Goal: Information Seeking & Learning: Learn about a topic

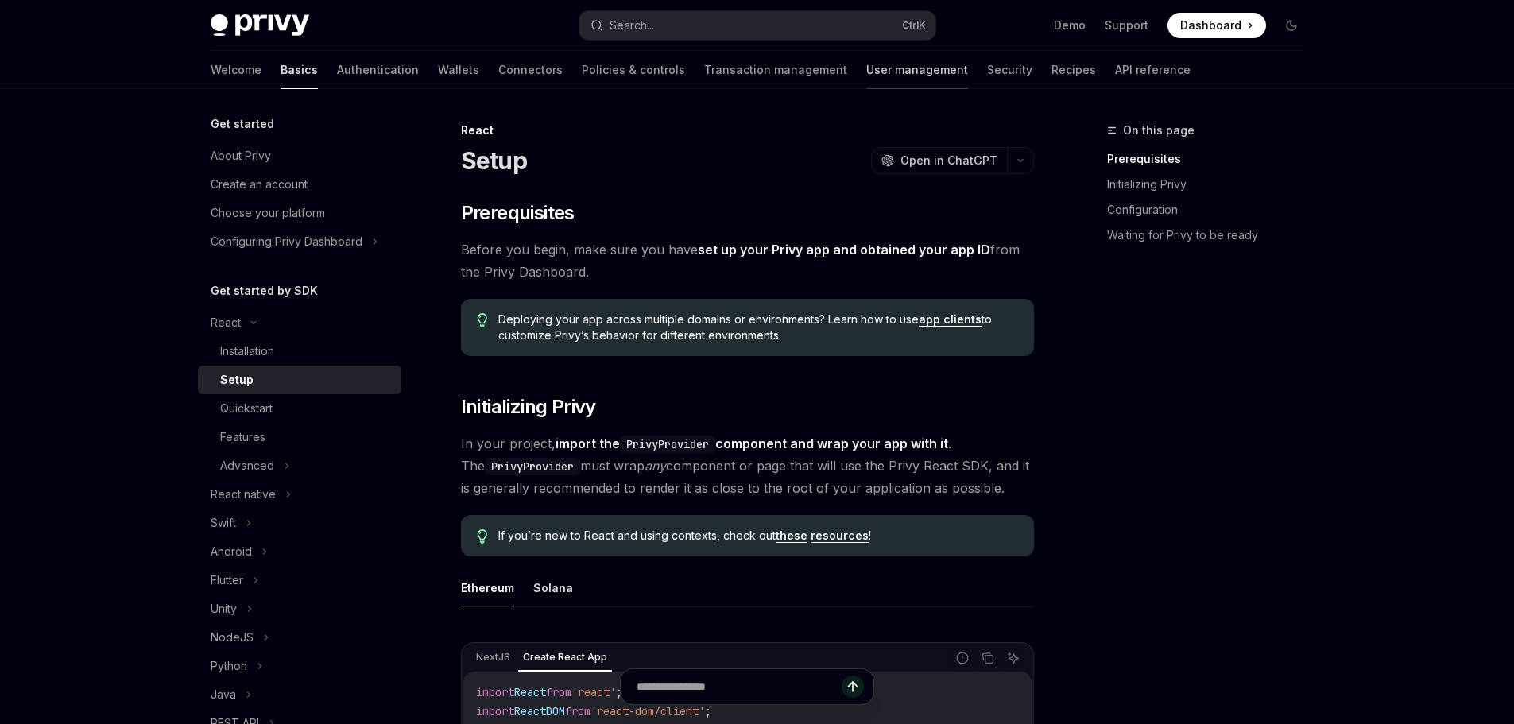
click at [866, 68] on link "User management" at bounding box center [917, 70] width 102 height 38
type textarea "*"
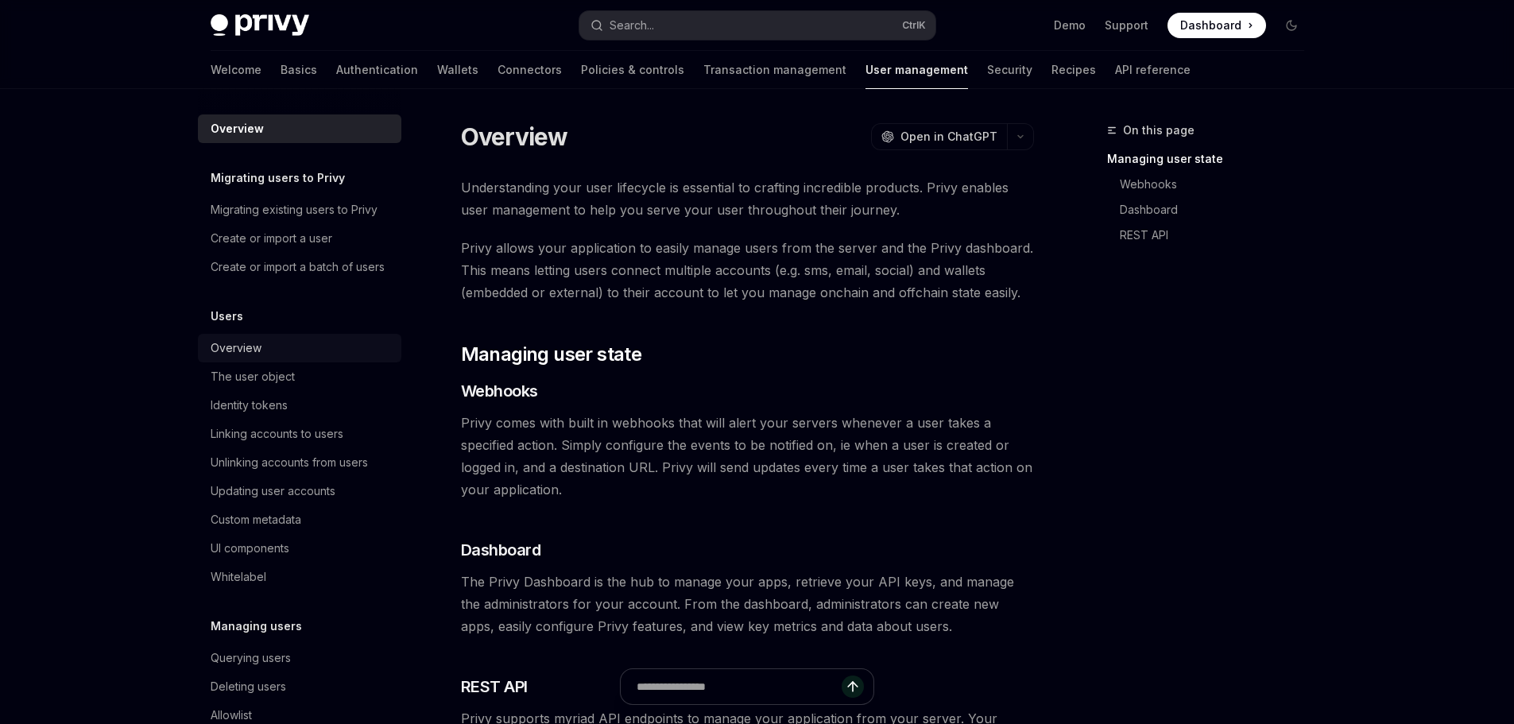
click at [226, 358] on div "Overview" at bounding box center [236, 347] width 51 height 19
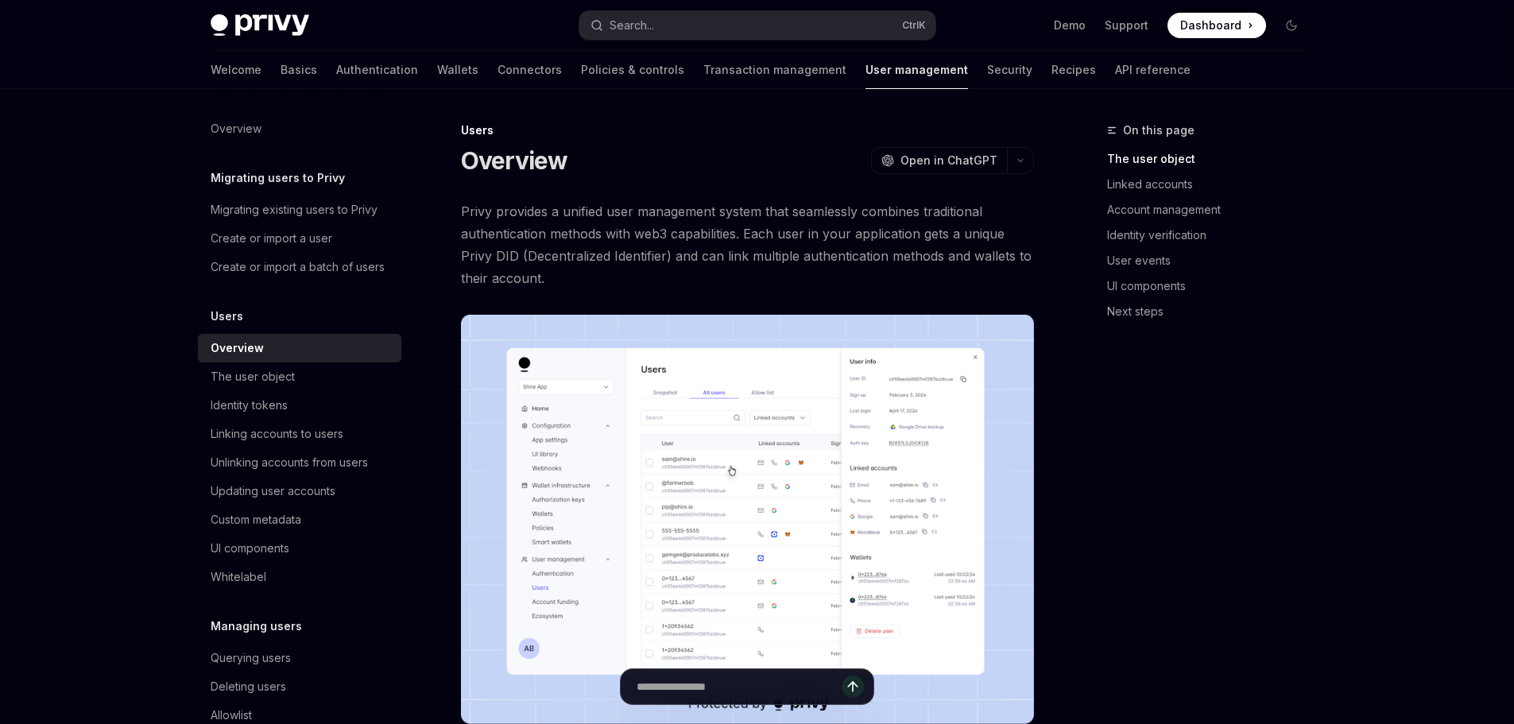
scroll to position [79, 0]
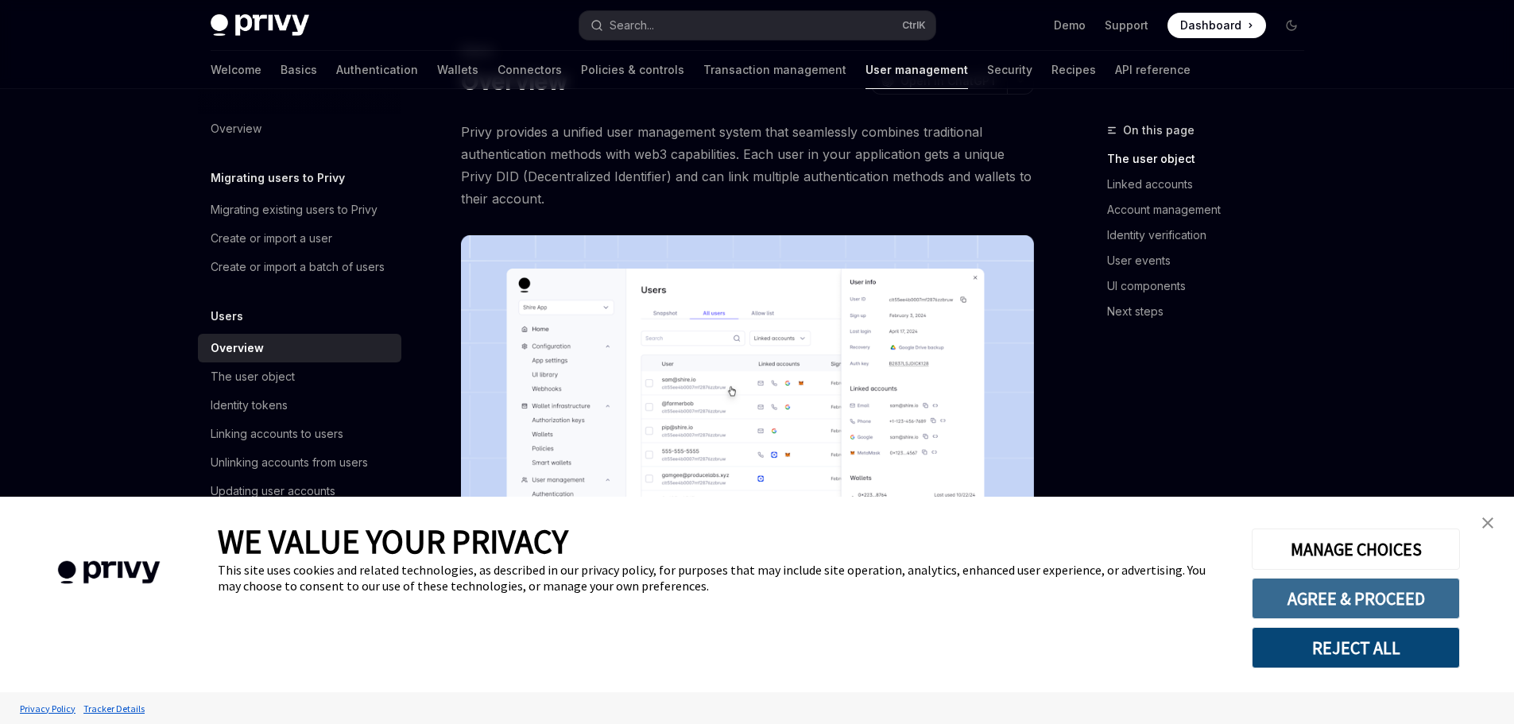
click at [1310, 603] on button "AGREE & PROCEED" at bounding box center [1355, 598] width 208 height 41
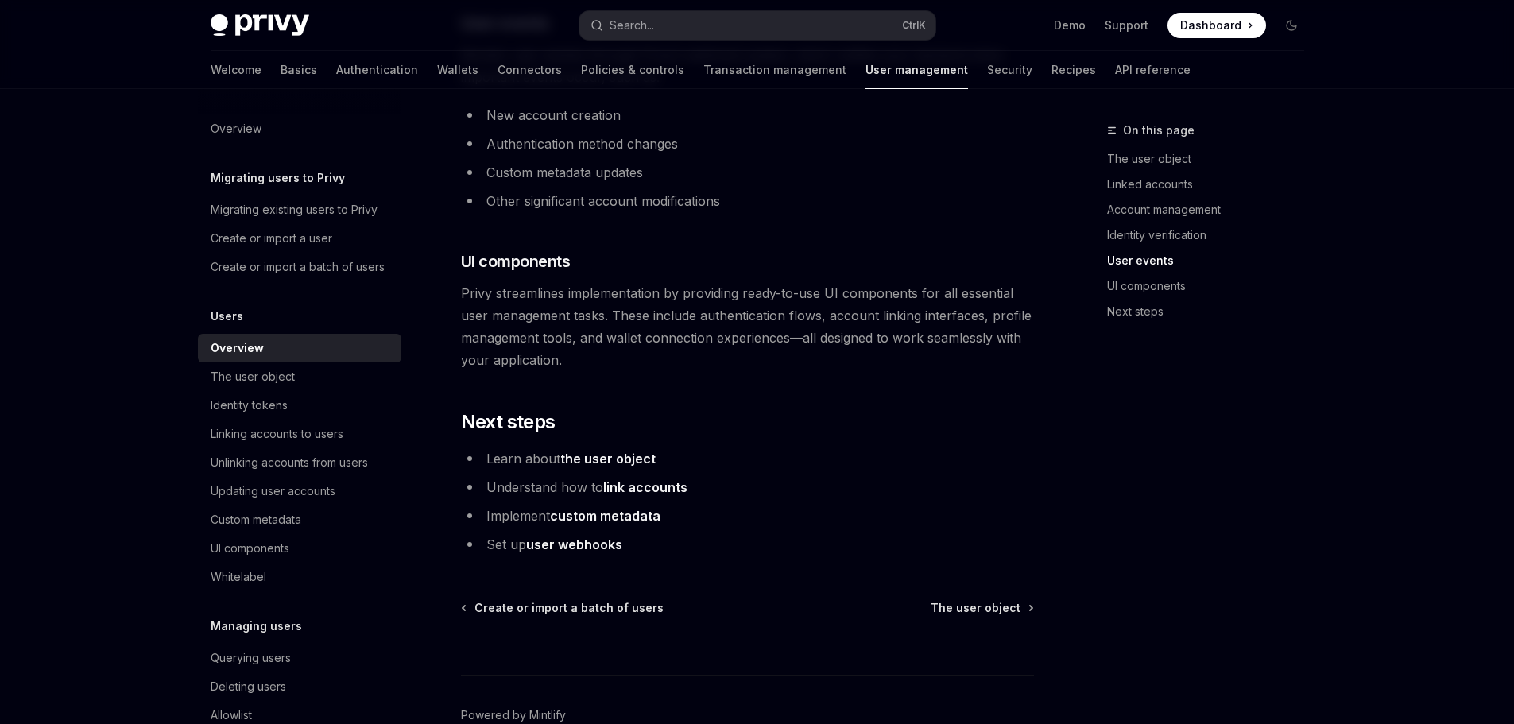
scroll to position [1669, 0]
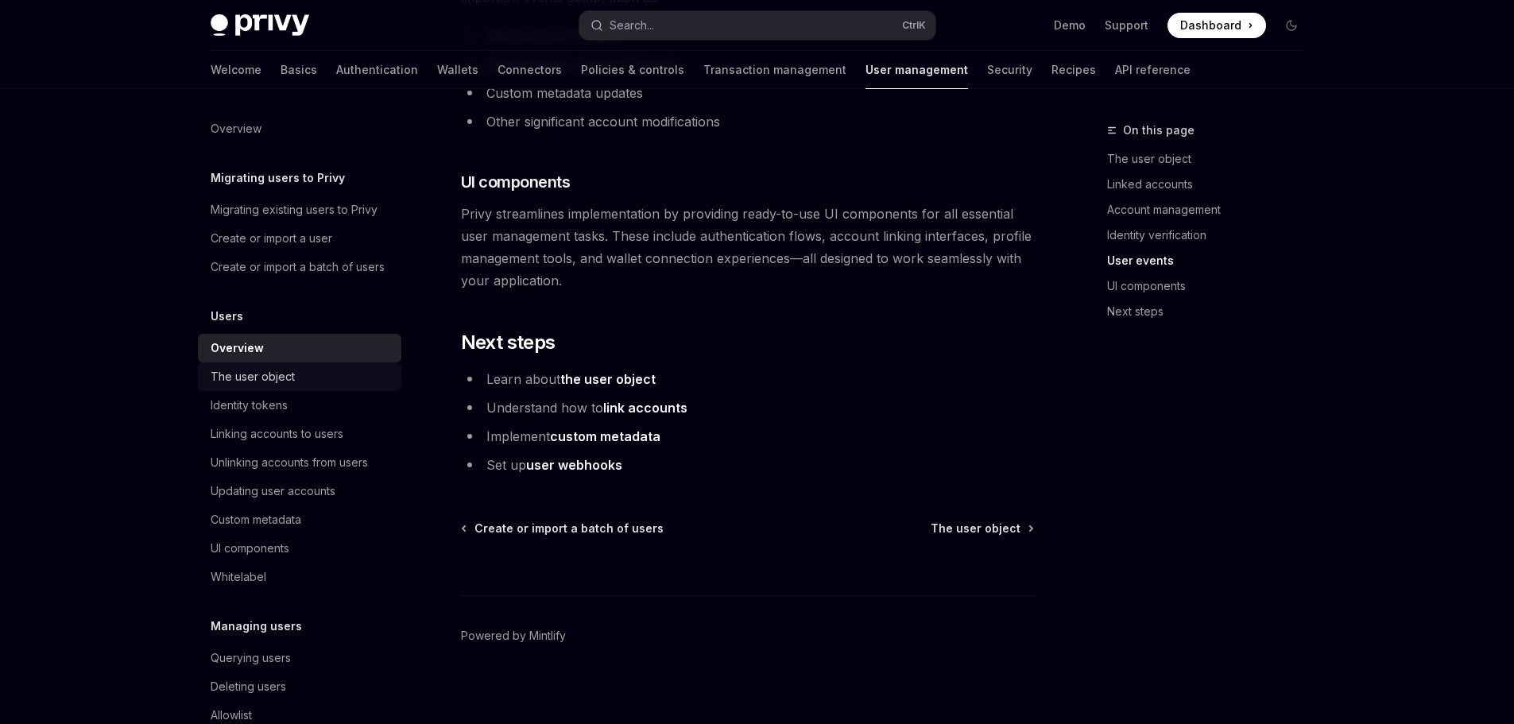
click at [278, 386] on div "The user object" at bounding box center [253, 376] width 84 height 19
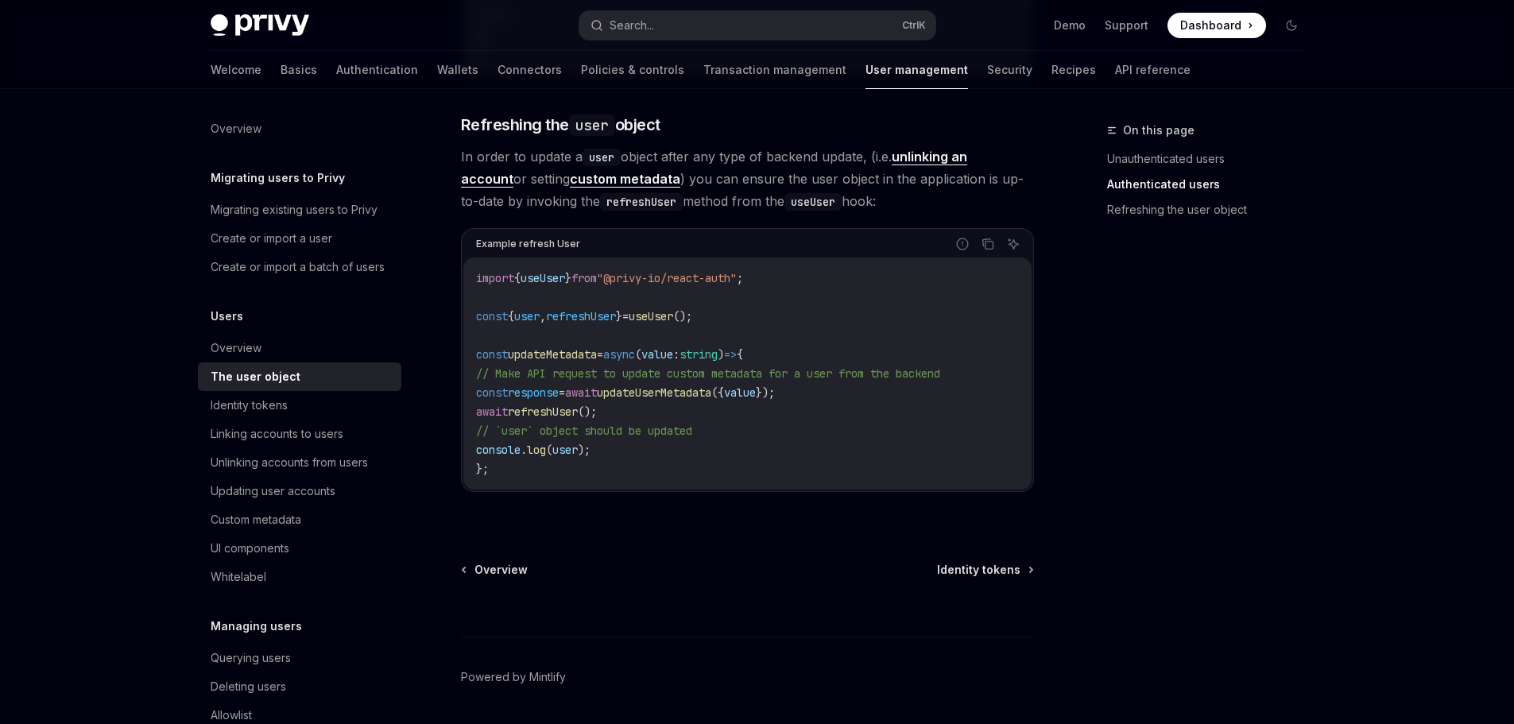
scroll to position [2066, 0]
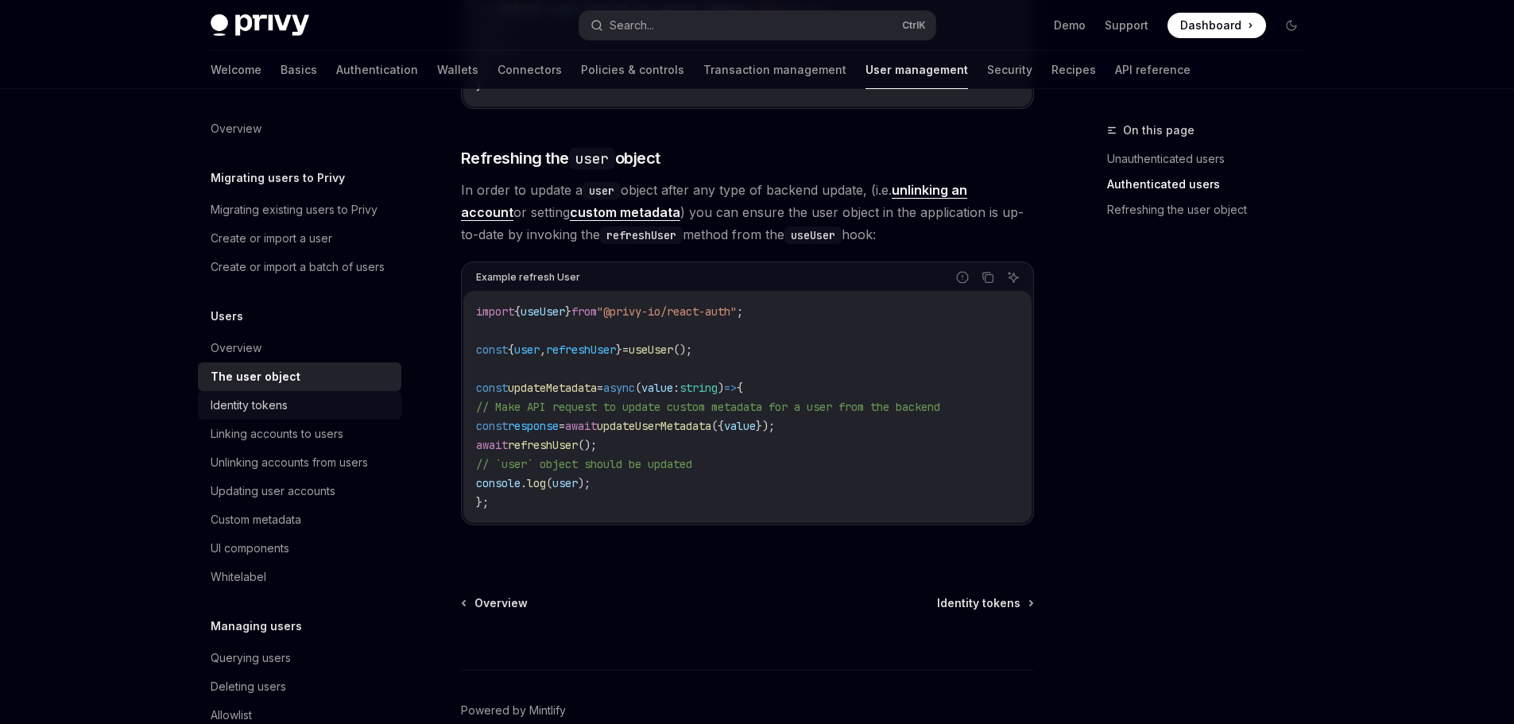
click at [267, 415] on div "Identity tokens" at bounding box center [249, 405] width 77 height 19
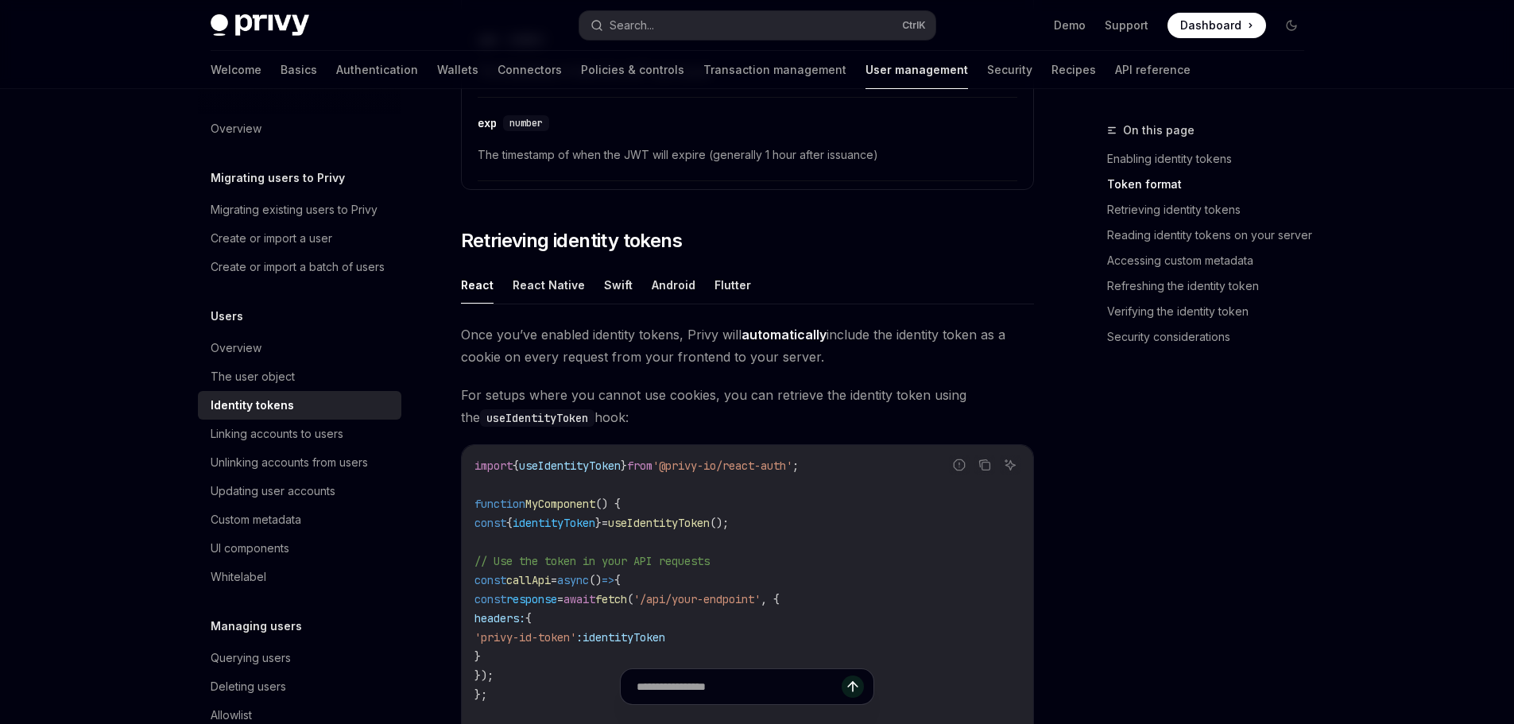
scroll to position [1271, 0]
drag, startPoint x: 717, startPoint y: 398, endPoint x: 977, endPoint y: 400, distance: 259.8
click at [977, 400] on span "For setups where you cannot use cookies, you can retrieve the identity token us…" at bounding box center [747, 405] width 573 height 44
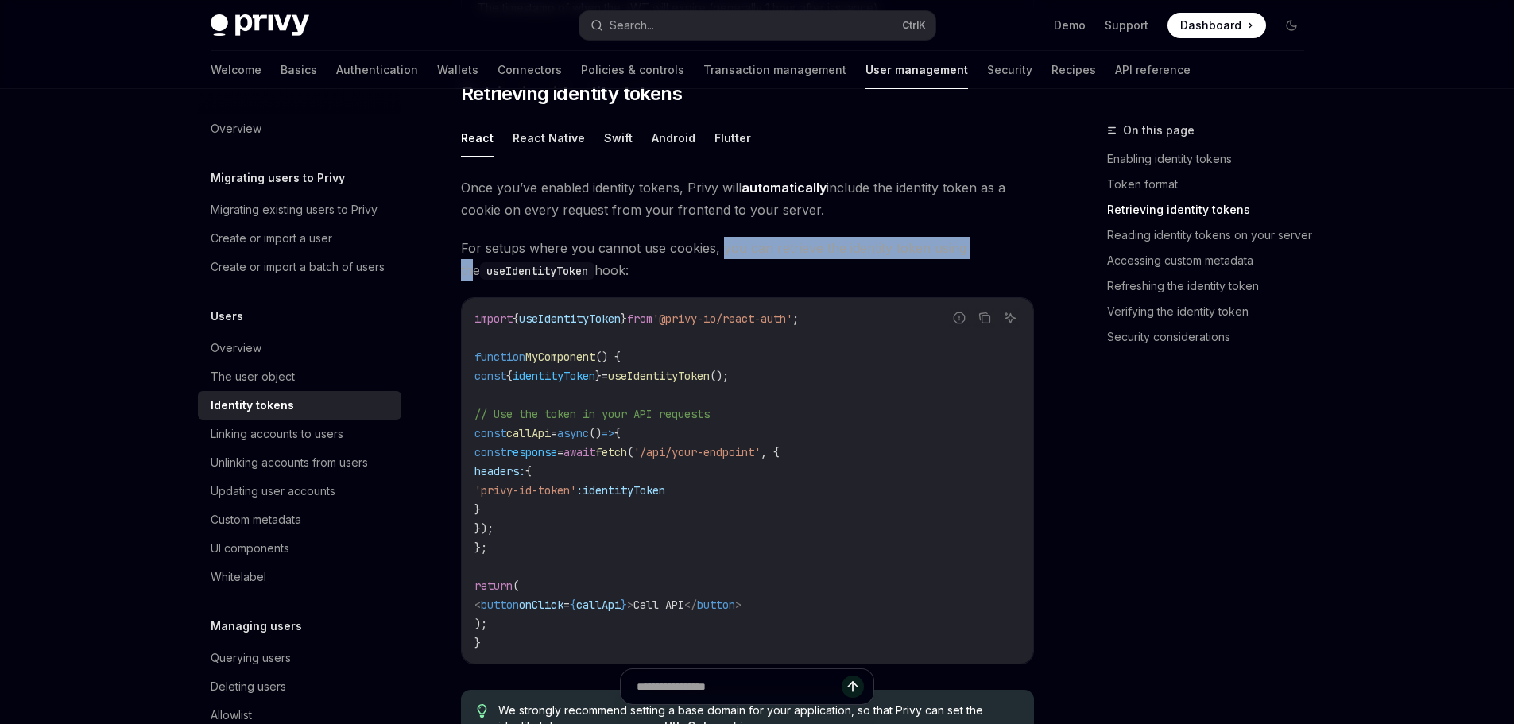
scroll to position [1430, 0]
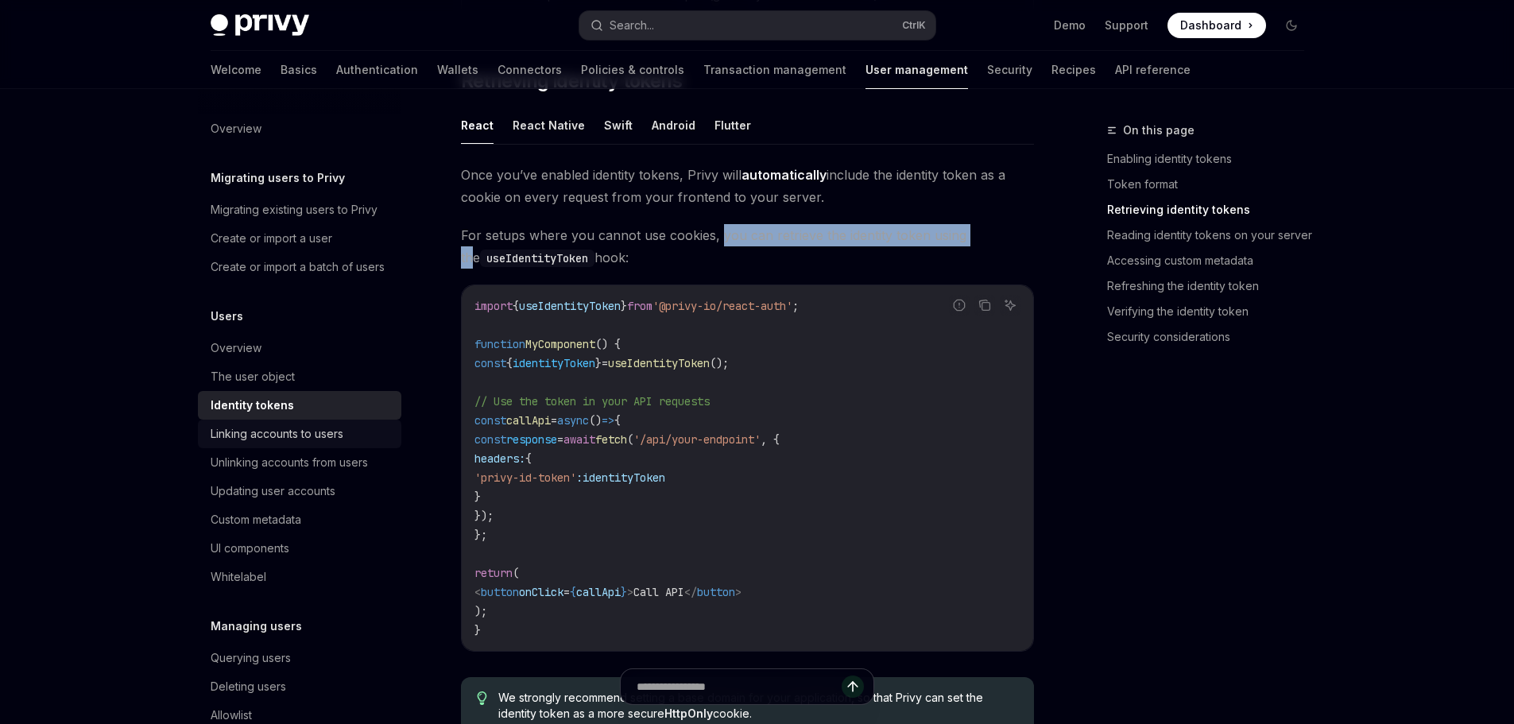
click at [307, 443] on div "Linking accounts to users" at bounding box center [277, 433] width 133 height 19
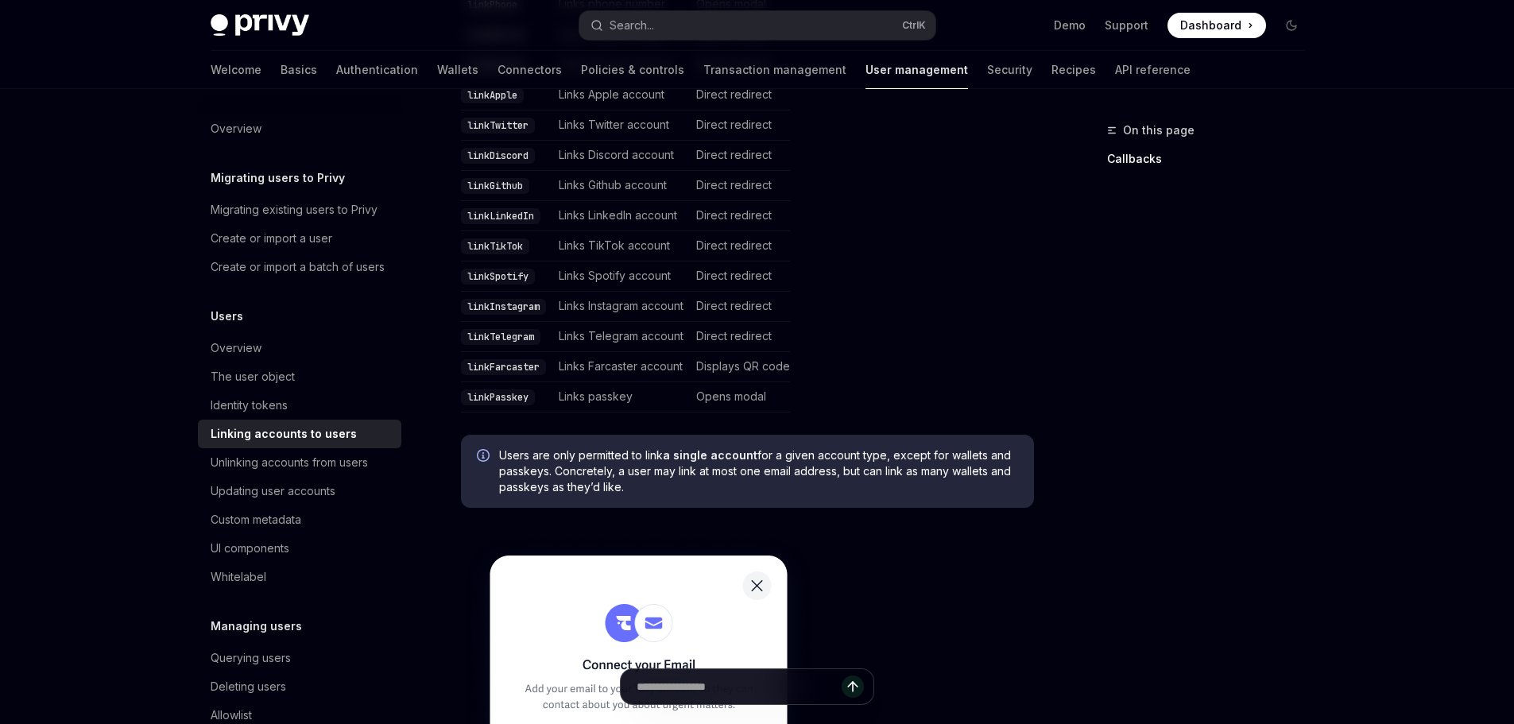
scroll to position [556, 0]
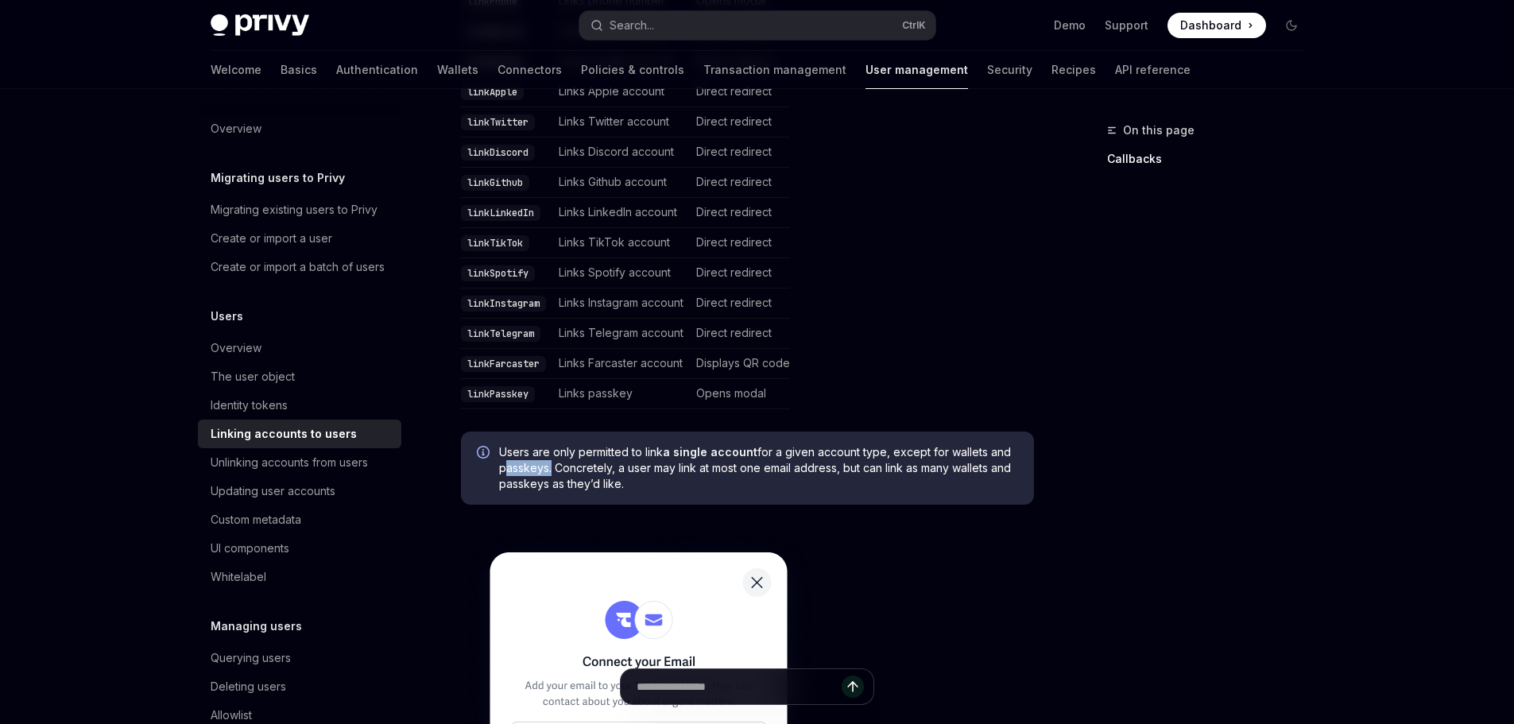
drag, startPoint x: 497, startPoint y: 446, endPoint x: 546, endPoint y: 447, distance: 49.3
click at [546, 447] on div "Users are only permitted to link a single account for a given account type, exc…" at bounding box center [747, 467] width 573 height 73
click at [700, 445] on span "Users are only permitted to link a single account for a given account type, exc…" at bounding box center [758, 468] width 519 height 48
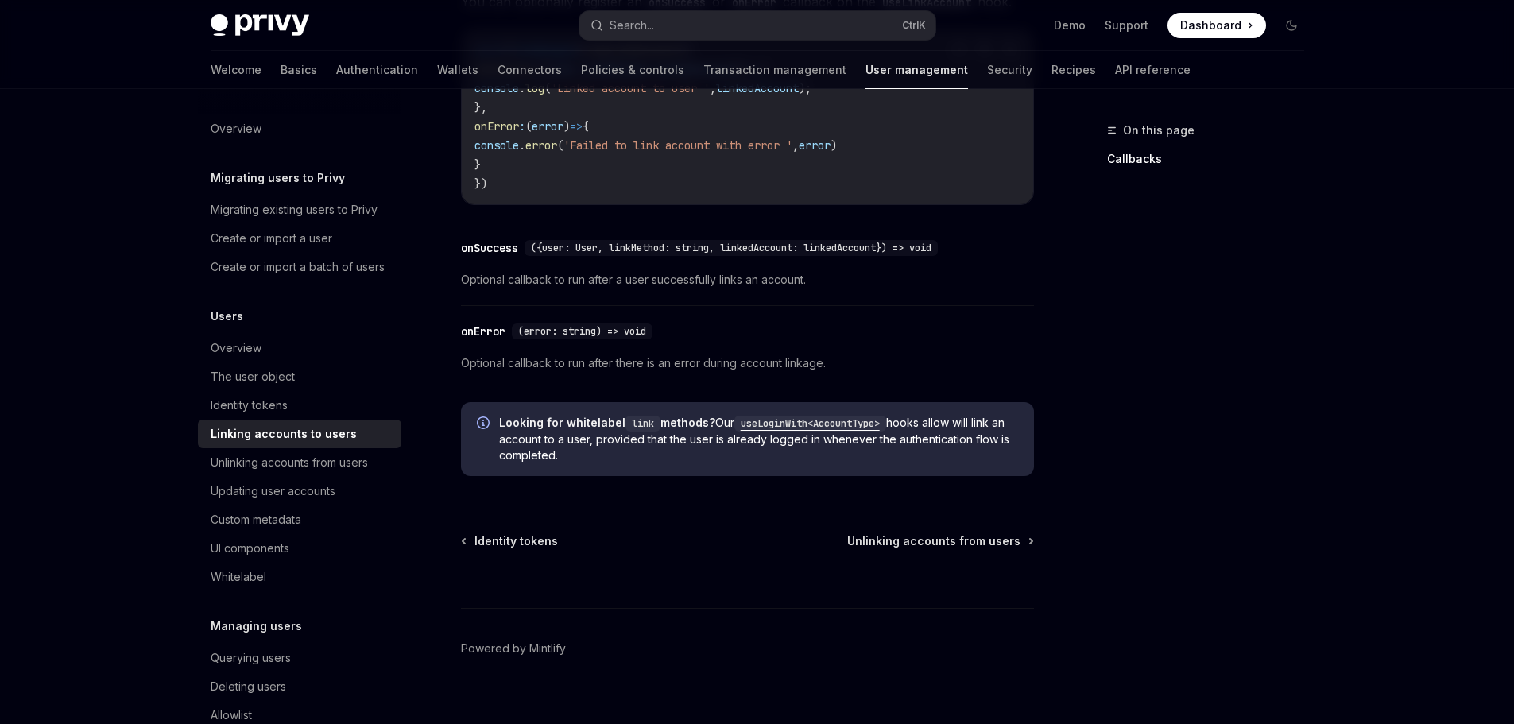
scroll to position [1877, 0]
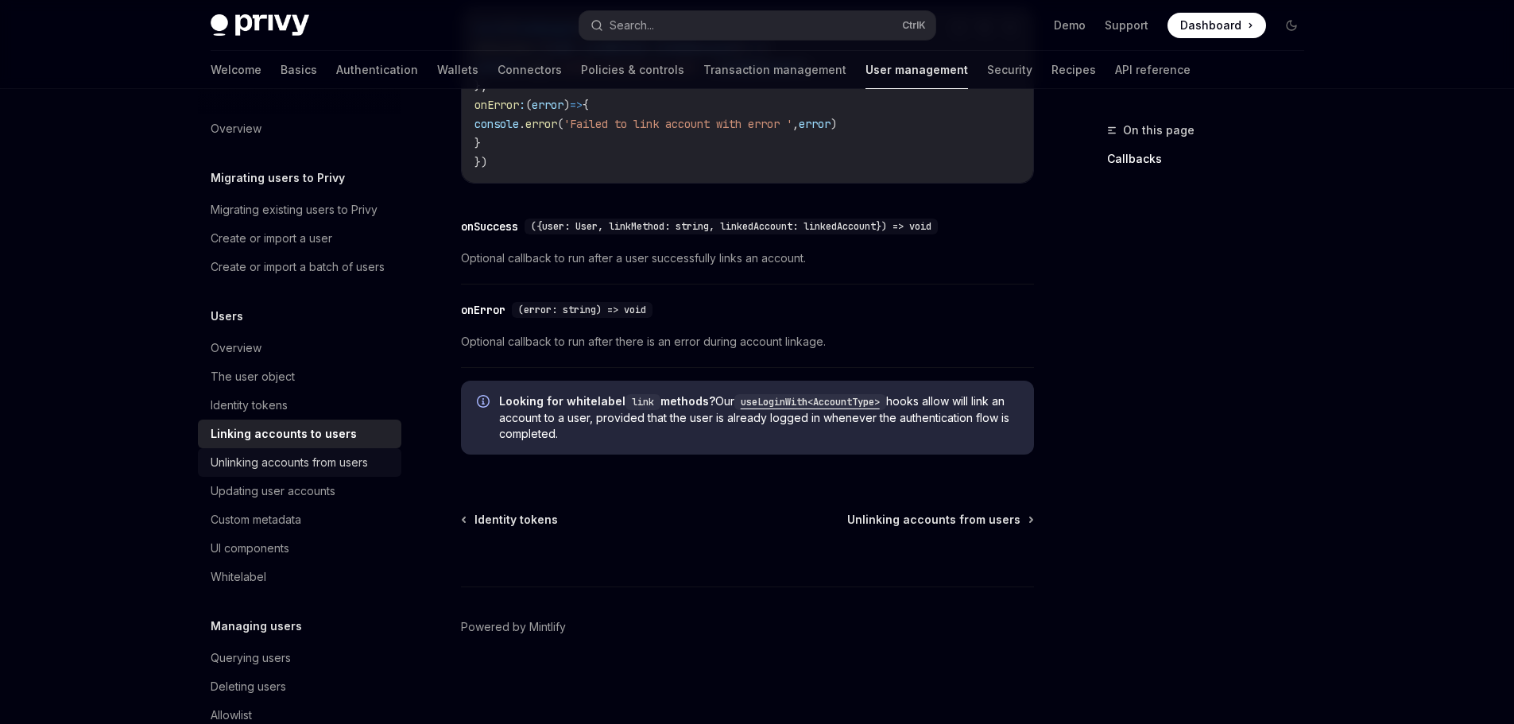
click at [314, 472] on div "Unlinking accounts from users" at bounding box center [289, 462] width 157 height 19
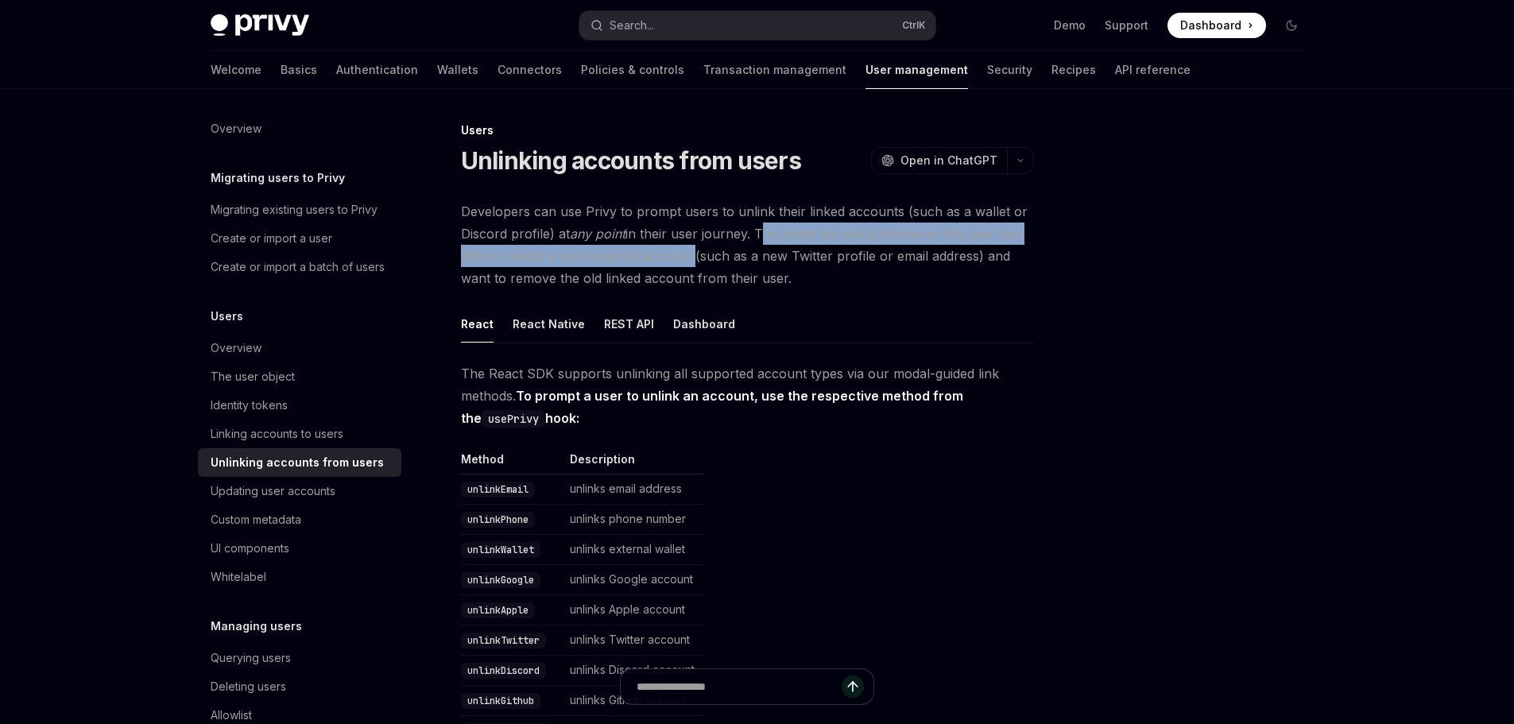
drag, startPoint x: 759, startPoint y: 230, endPoint x: 687, endPoint y: 257, distance: 76.4
click at [687, 257] on span "Developers can use Privy to prompt users to unlink their linked accounts (such …" at bounding box center [747, 244] width 573 height 89
click at [677, 265] on div at bounding box center [677, 265] width 0 height 0
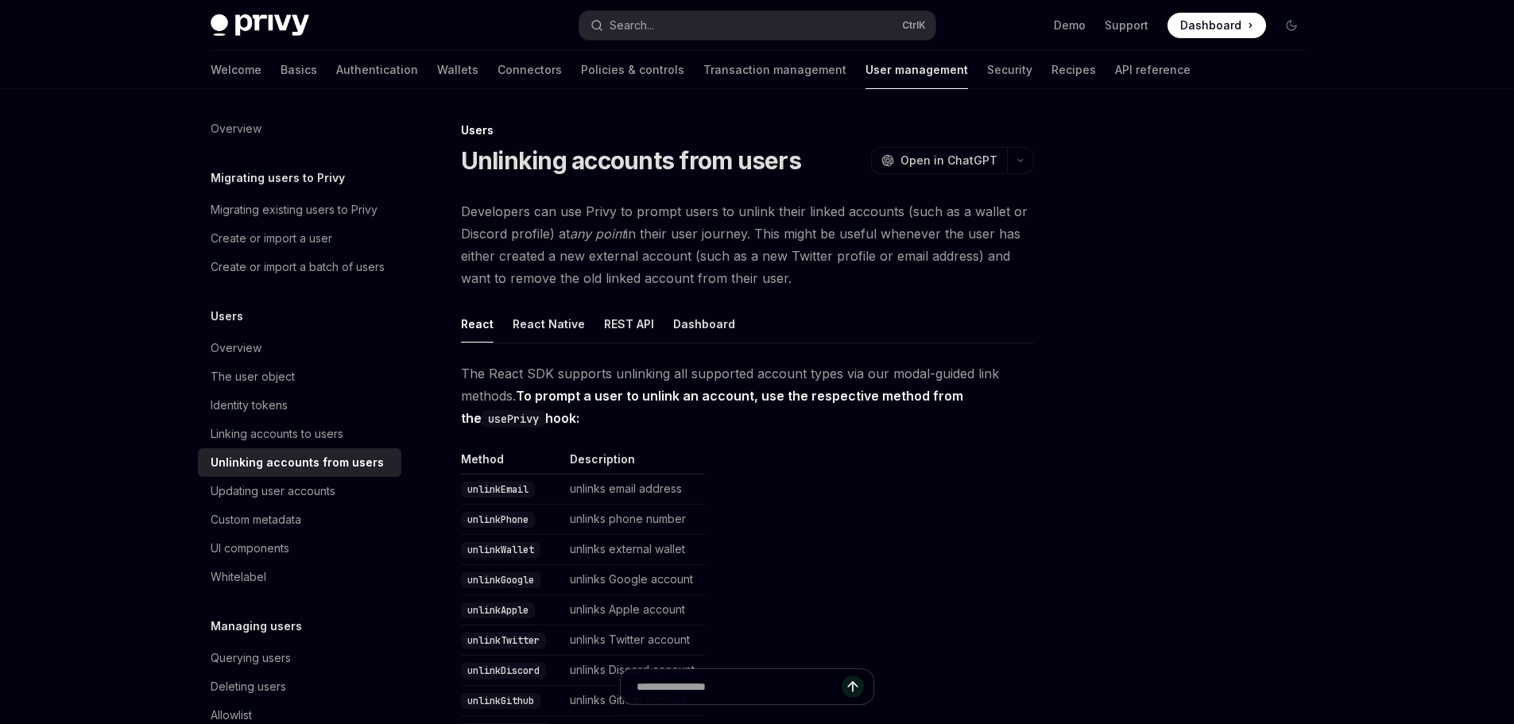
click at [1159, 331] on div at bounding box center [1196, 422] width 242 height 603
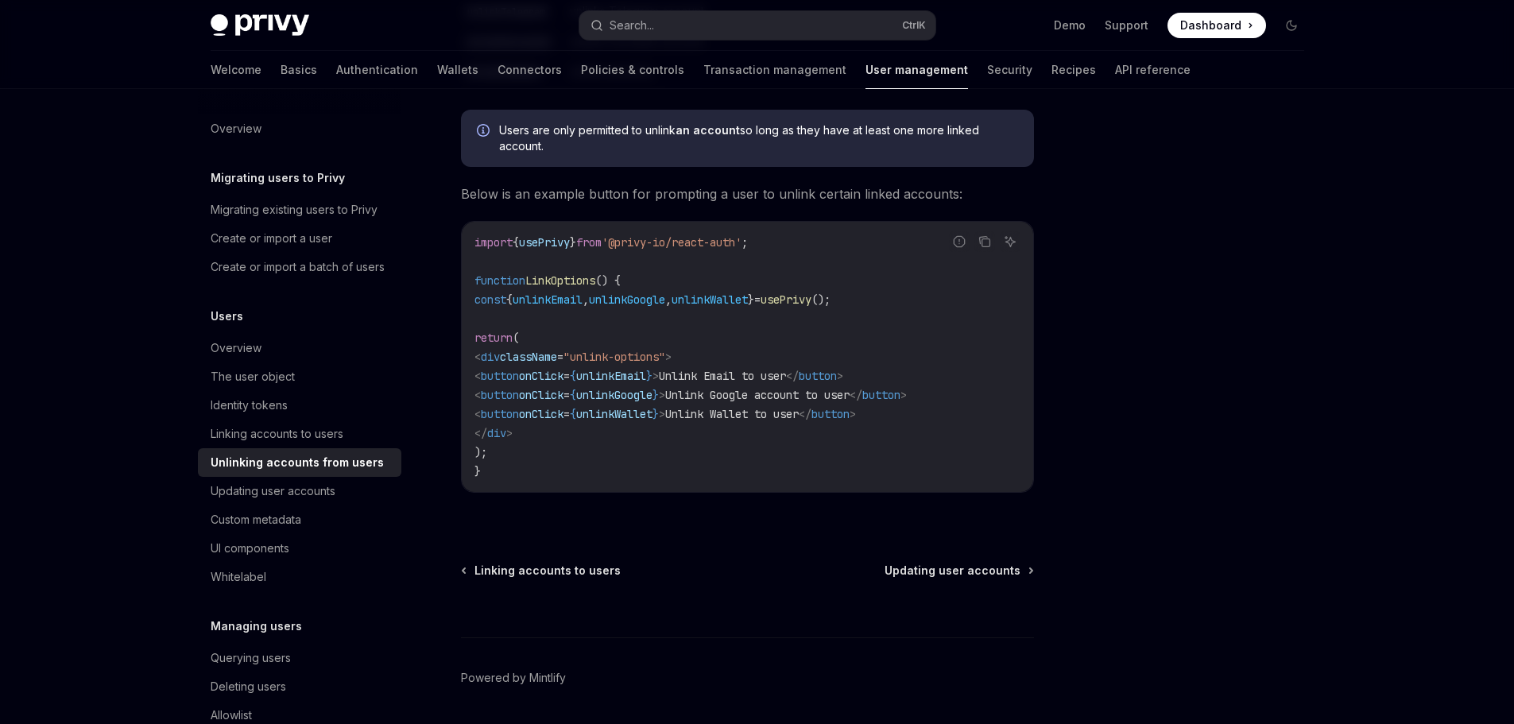
scroll to position [874, 0]
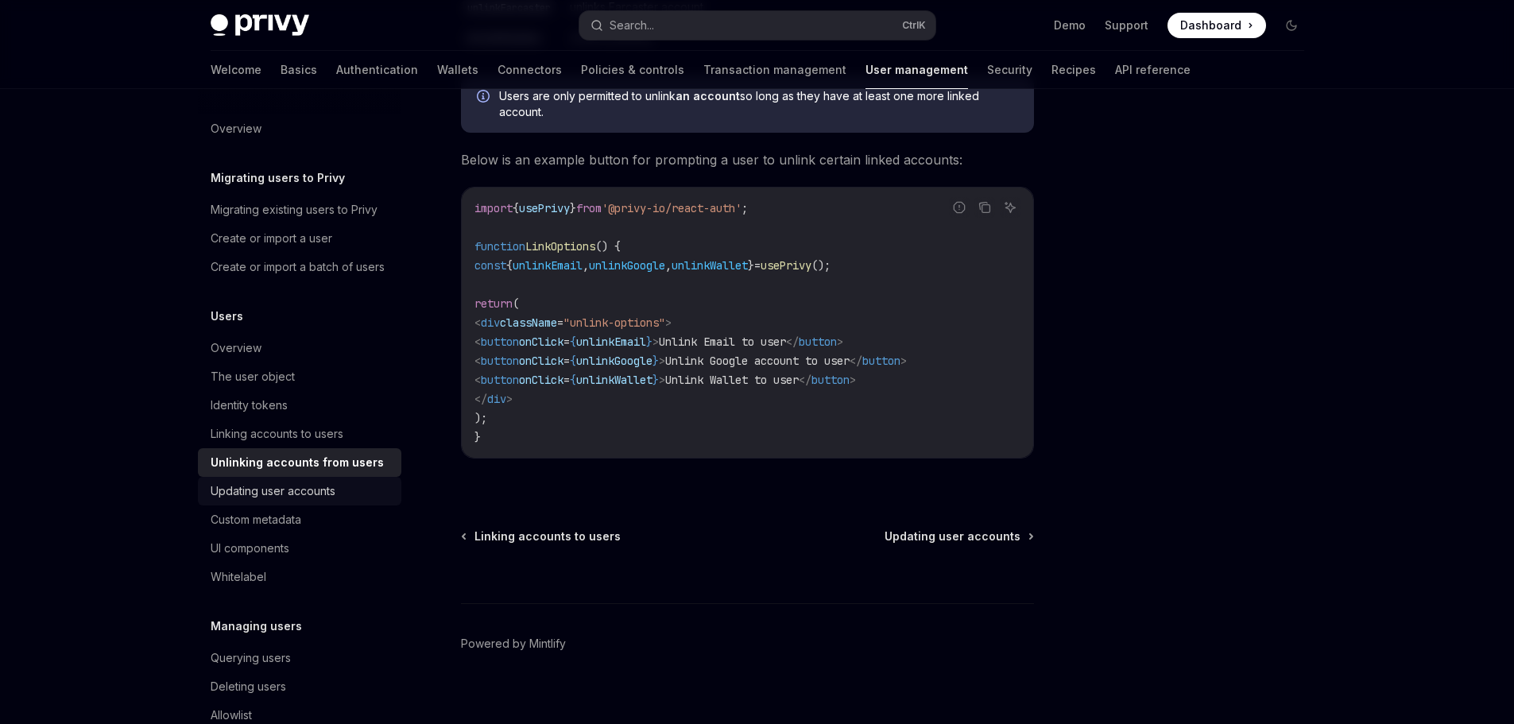
click at [237, 501] on div "Updating user accounts" at bounding box center [273, 491] width 125 height 19
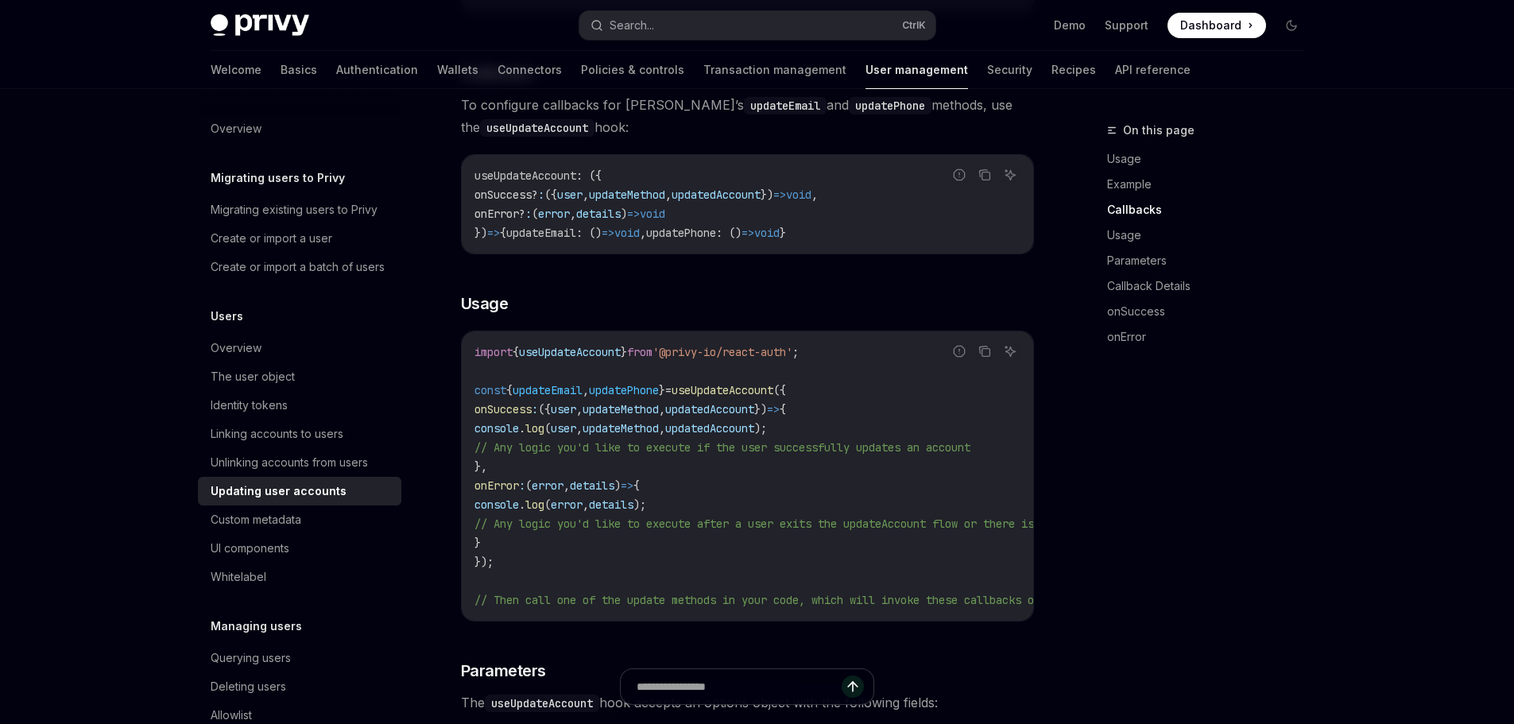
scroll to position [1033, 0]
click at [266, 529] on div "Custom metadata" at bounding box center [256, 519] width 91 height 19
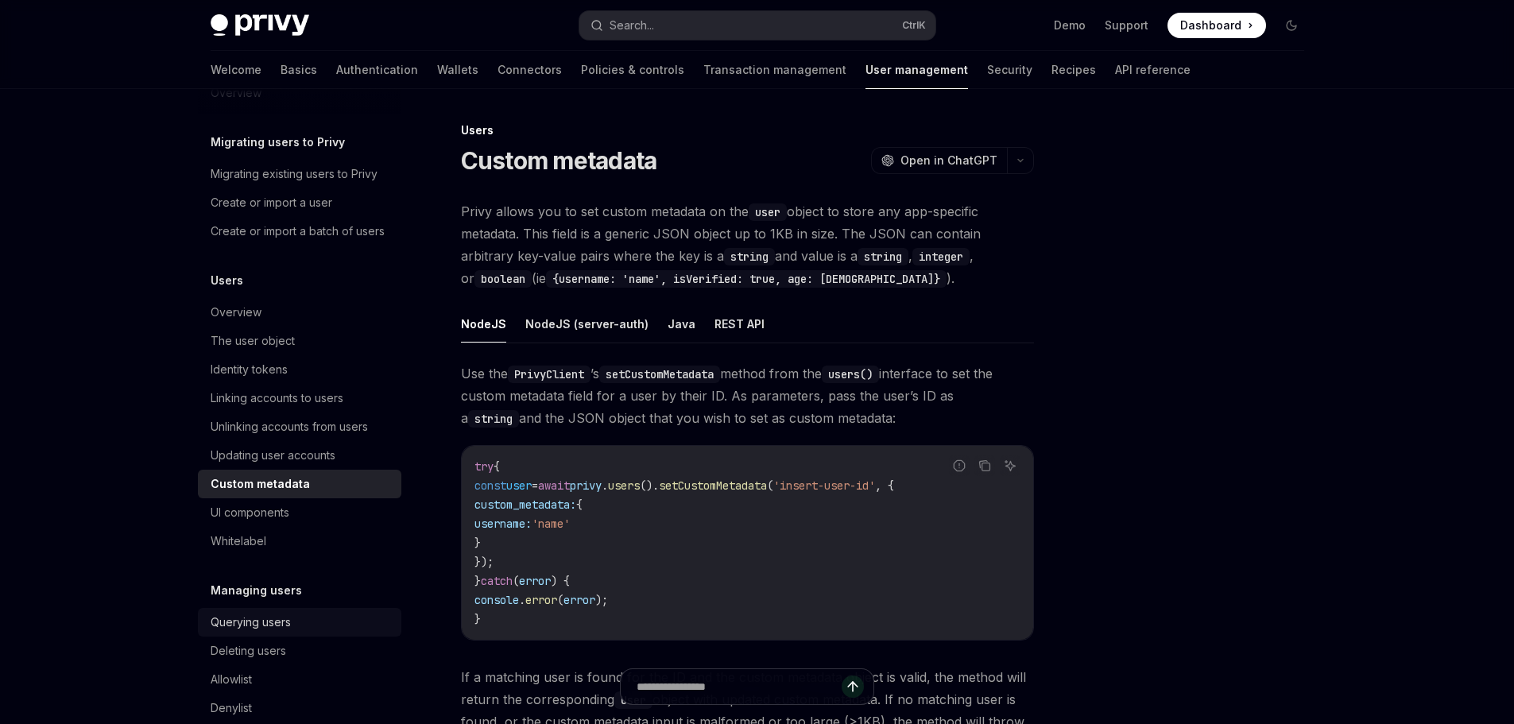
scroll to position [79, 0]
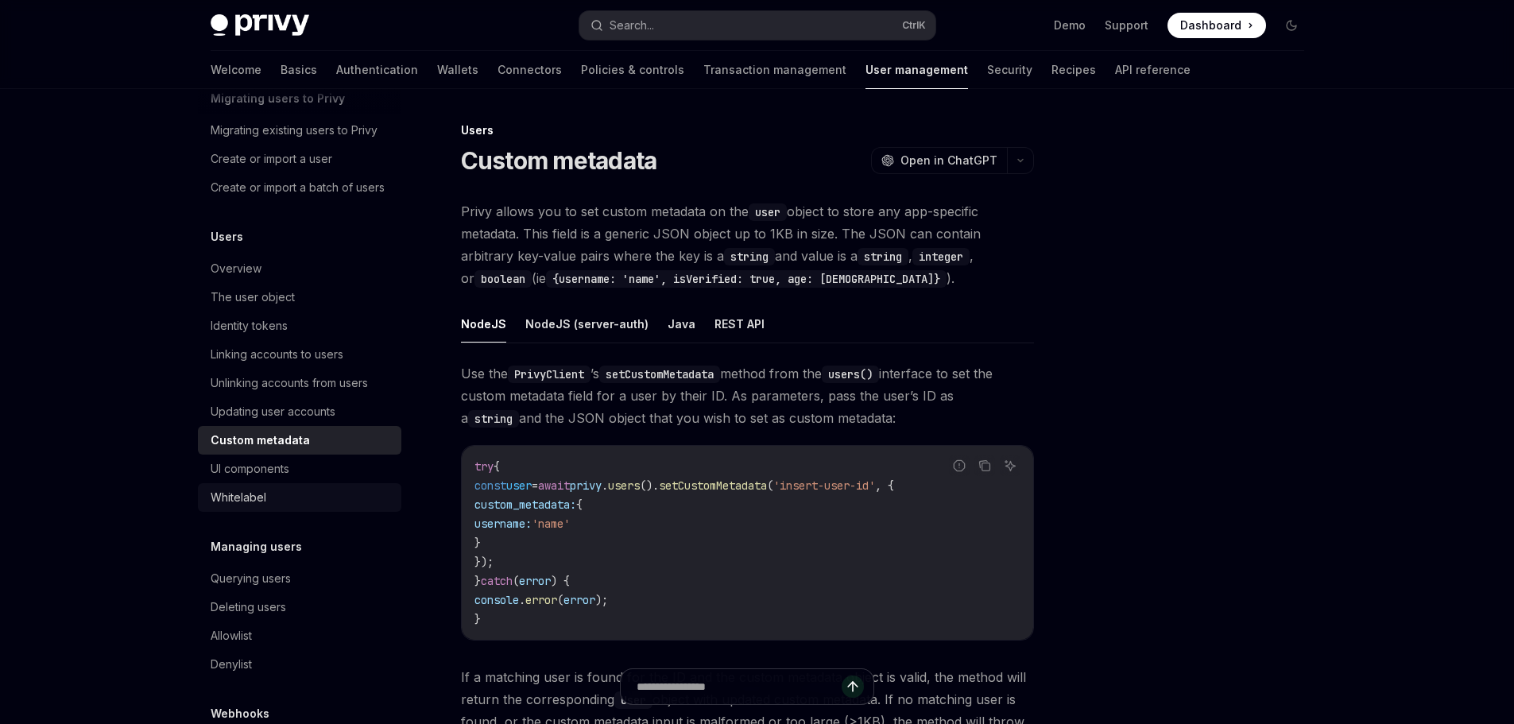
click at [241, 507] on div "Whitelabel" at bounding box center [239, 497] width 56 height 19
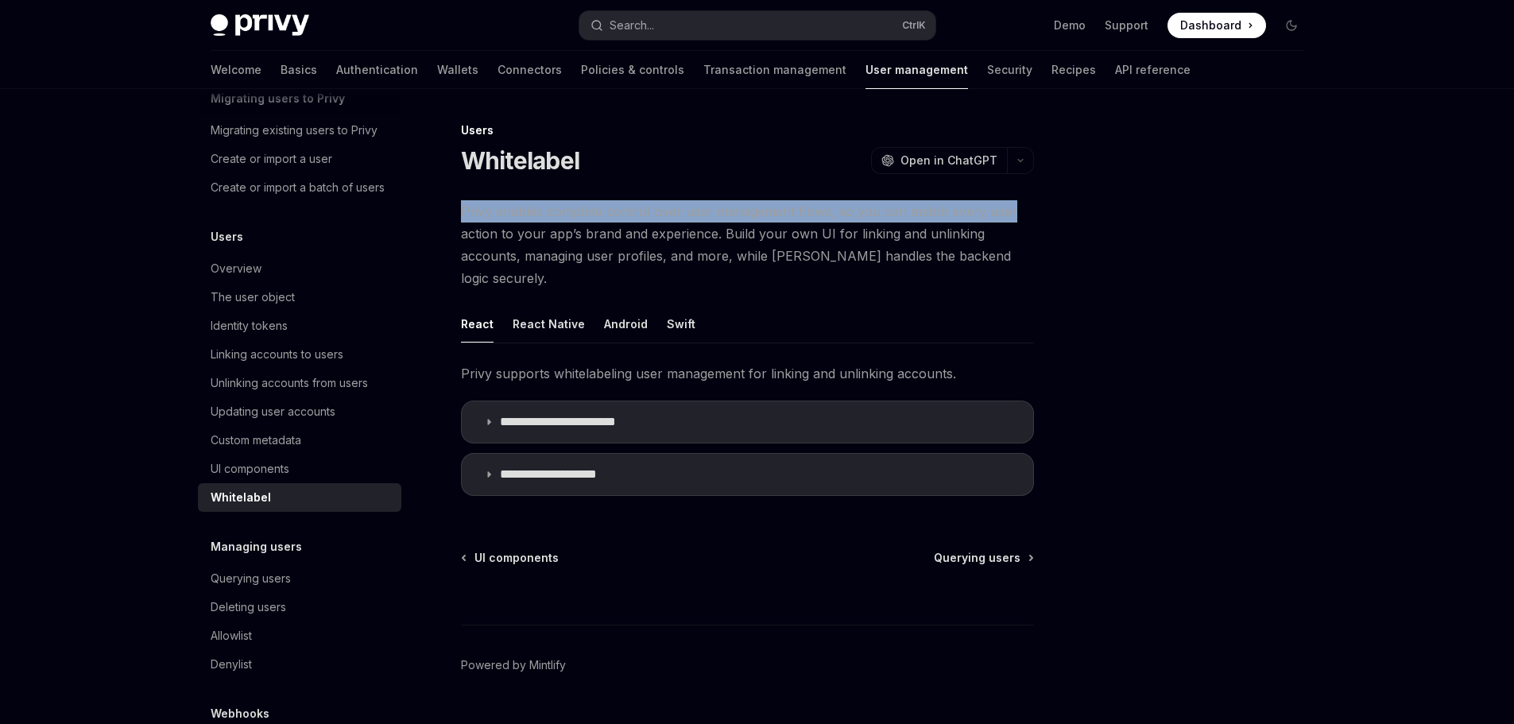
drag, startPoint x: 458, startPoint y: 211, endPoint x: 1008, endPoint y: 210, distance: 550.6
click at [1008, 210] on div "**********" at bounding box center [598, 441] width 877 height 641
click at [266, 478] on div "UI components" at bounding box center [250, 468] width 79 height 19
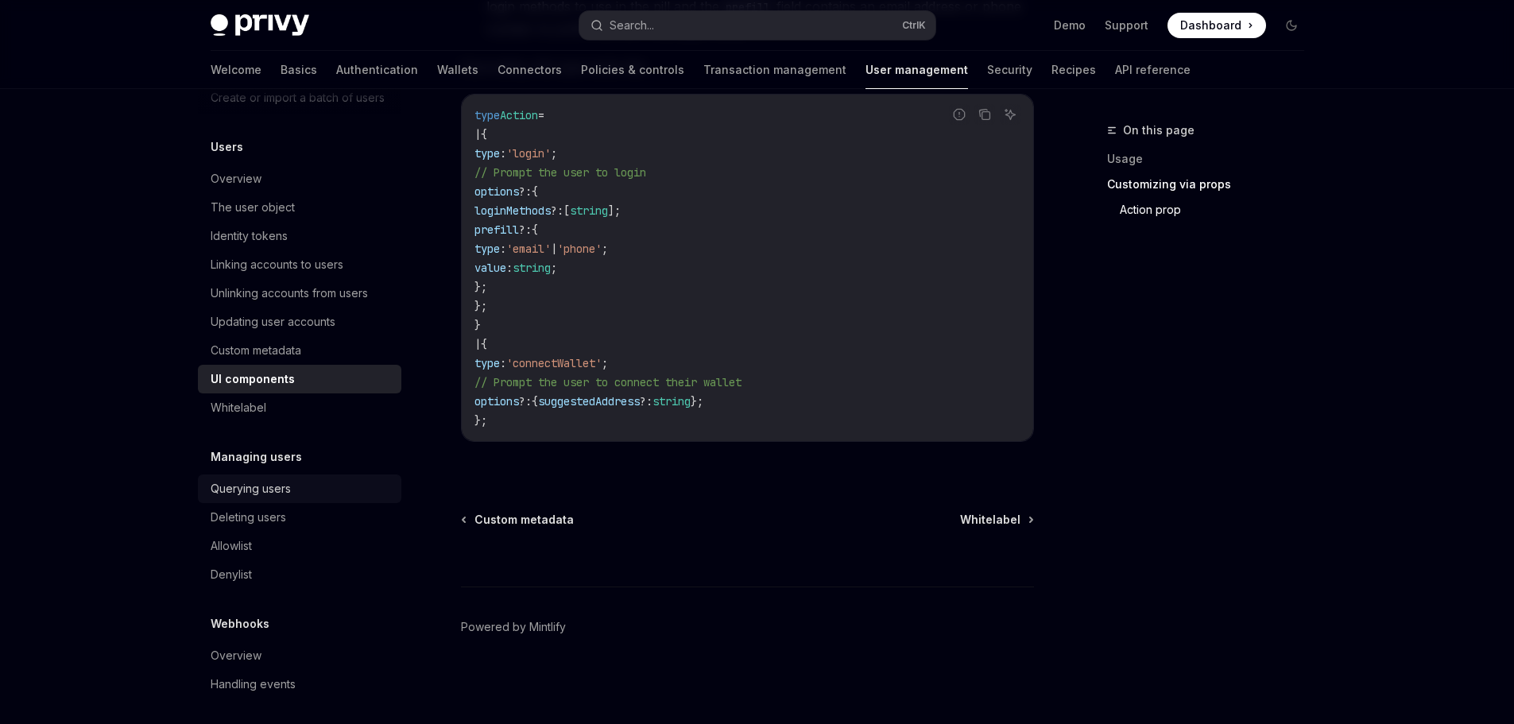
scroll to position [195, 0]
click at [261, 492] on link "Querying users" at bounding box center [299, 482] width 203 height 29
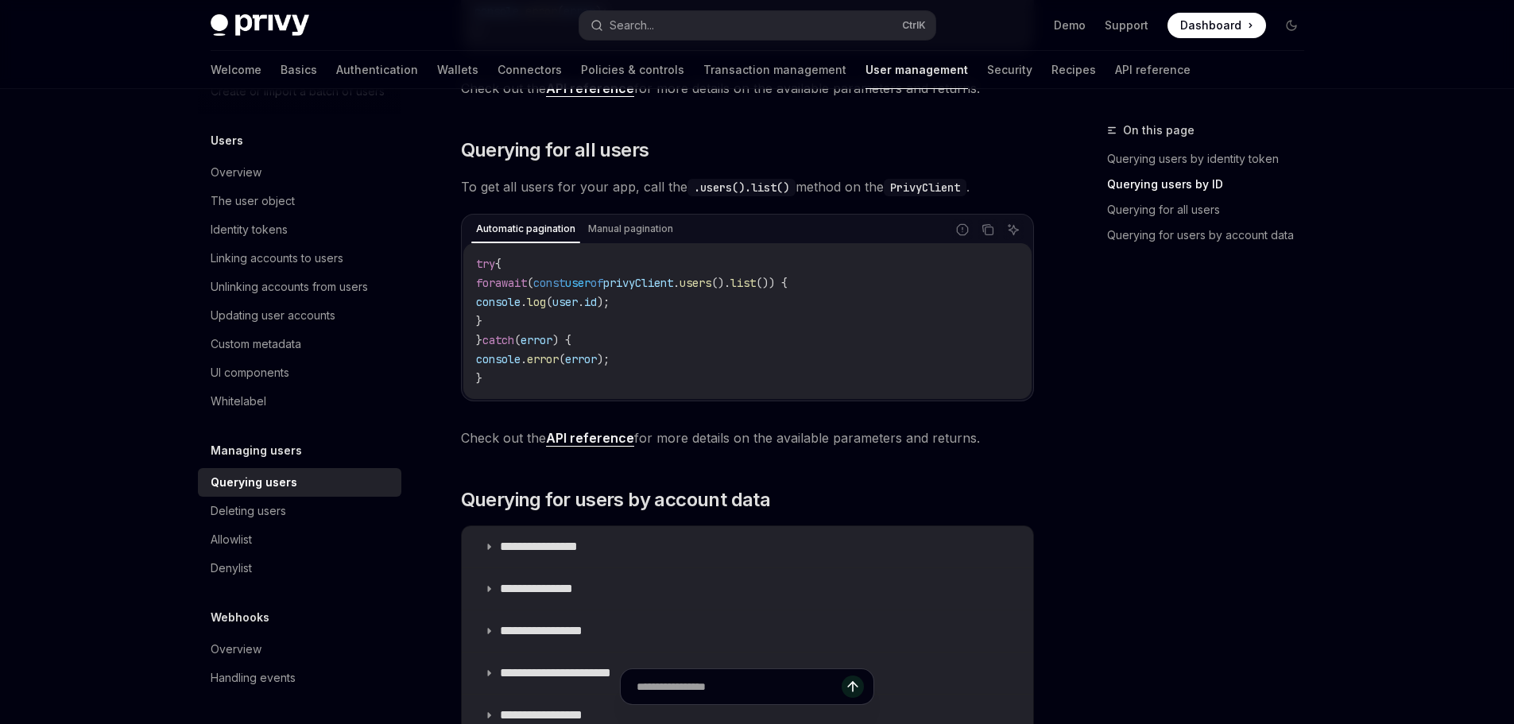
scroll to position [715, 0]
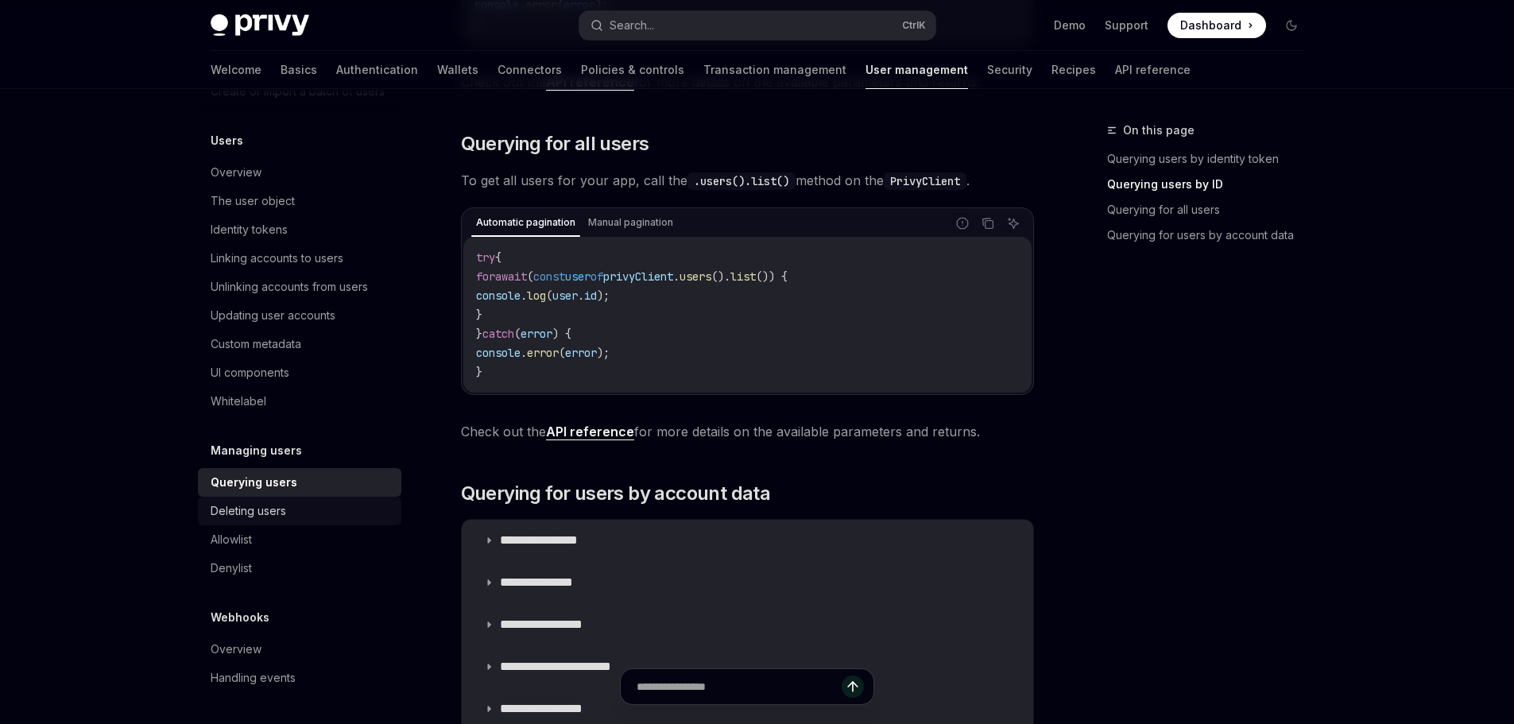
click at [292, 516] on div "Deleting users" at bounding box center [301, 510] width 181 height 19
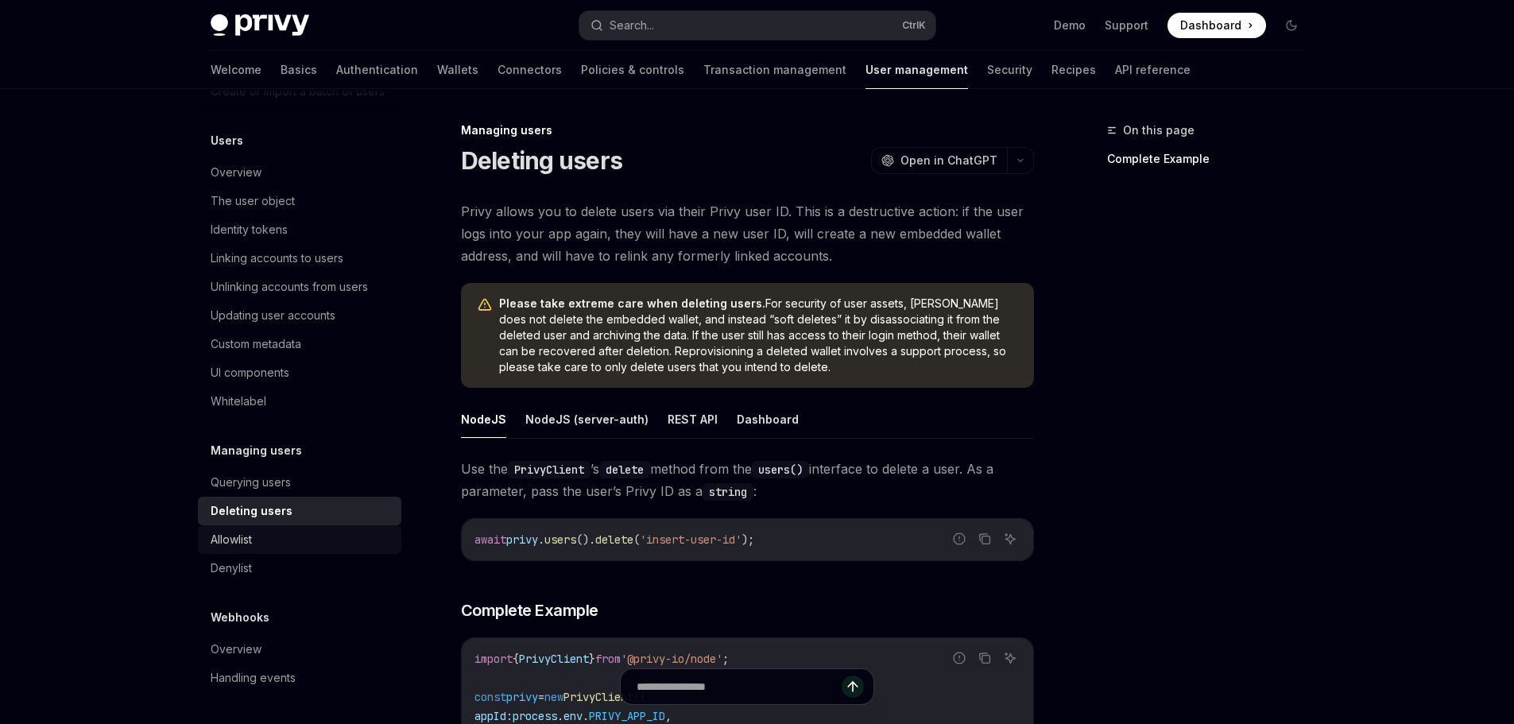
click at [238, 542] on div "Allowlist" at bounding box center [231, 539] width 41 height 19
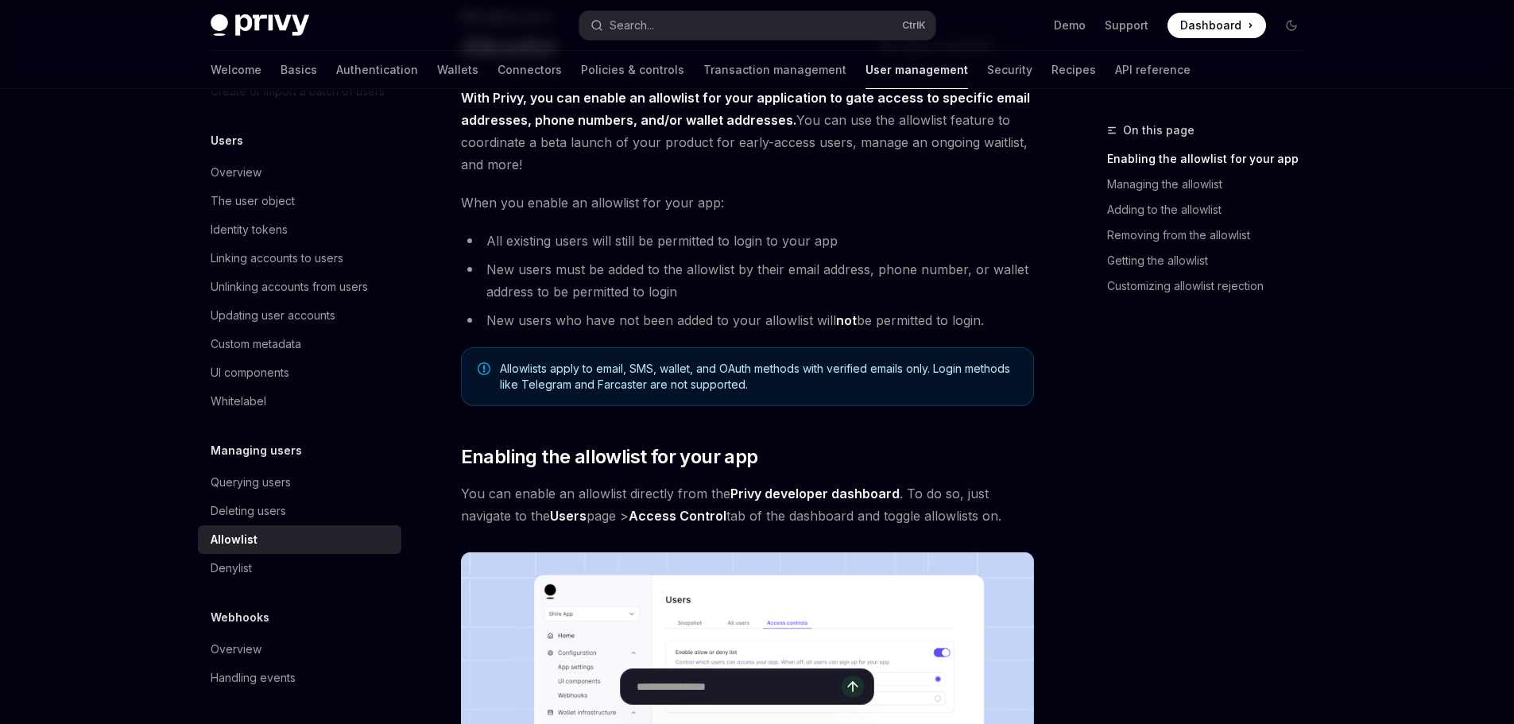
scroll to position [79, 0]
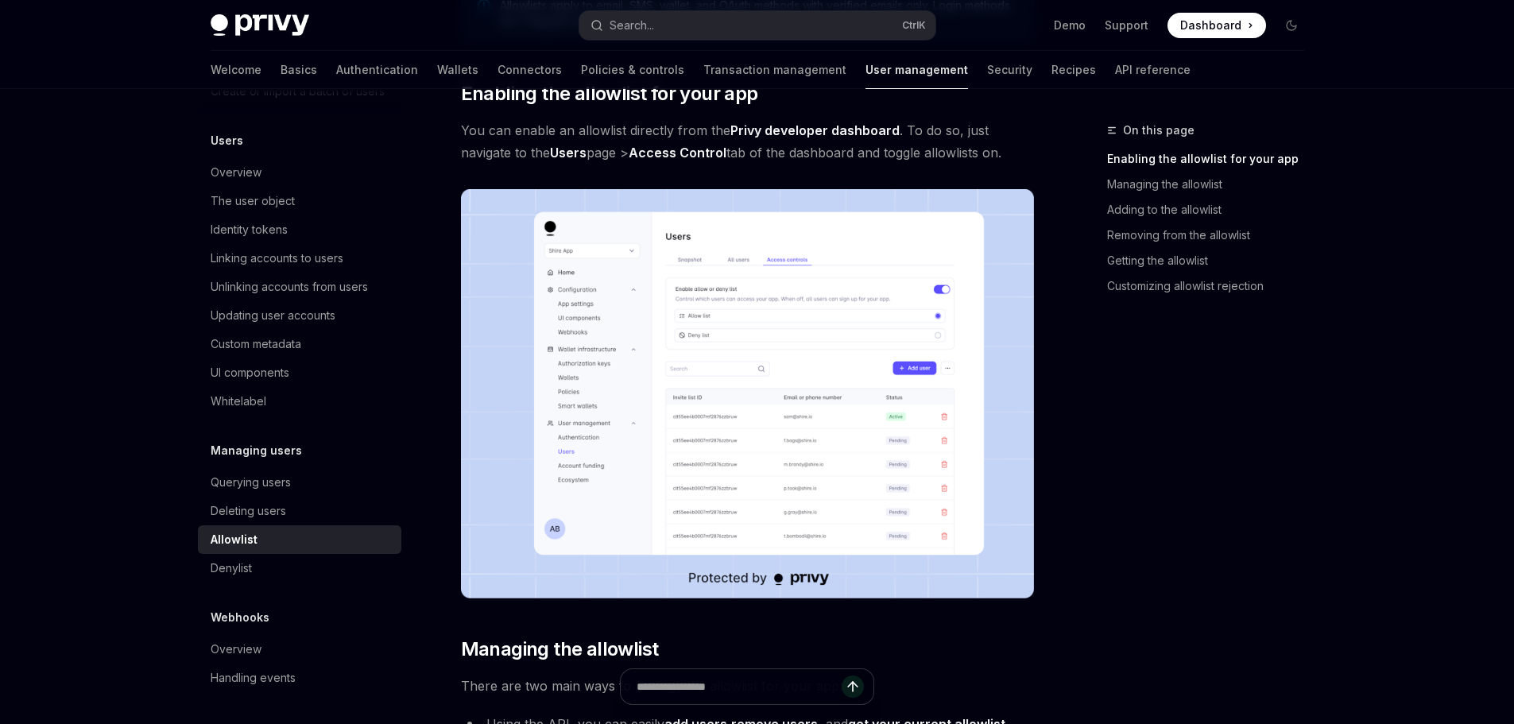
drag, startPoint x: 1169, startPoint y: 444, endPoint x: 1148, endPoint y: 435, distance: 22.4
click at [1161, 441] on div "On this page Enabling the allowlist for your app Managing the allowlist Adding …" at bounding box center [1196, 422] width 242 height 603
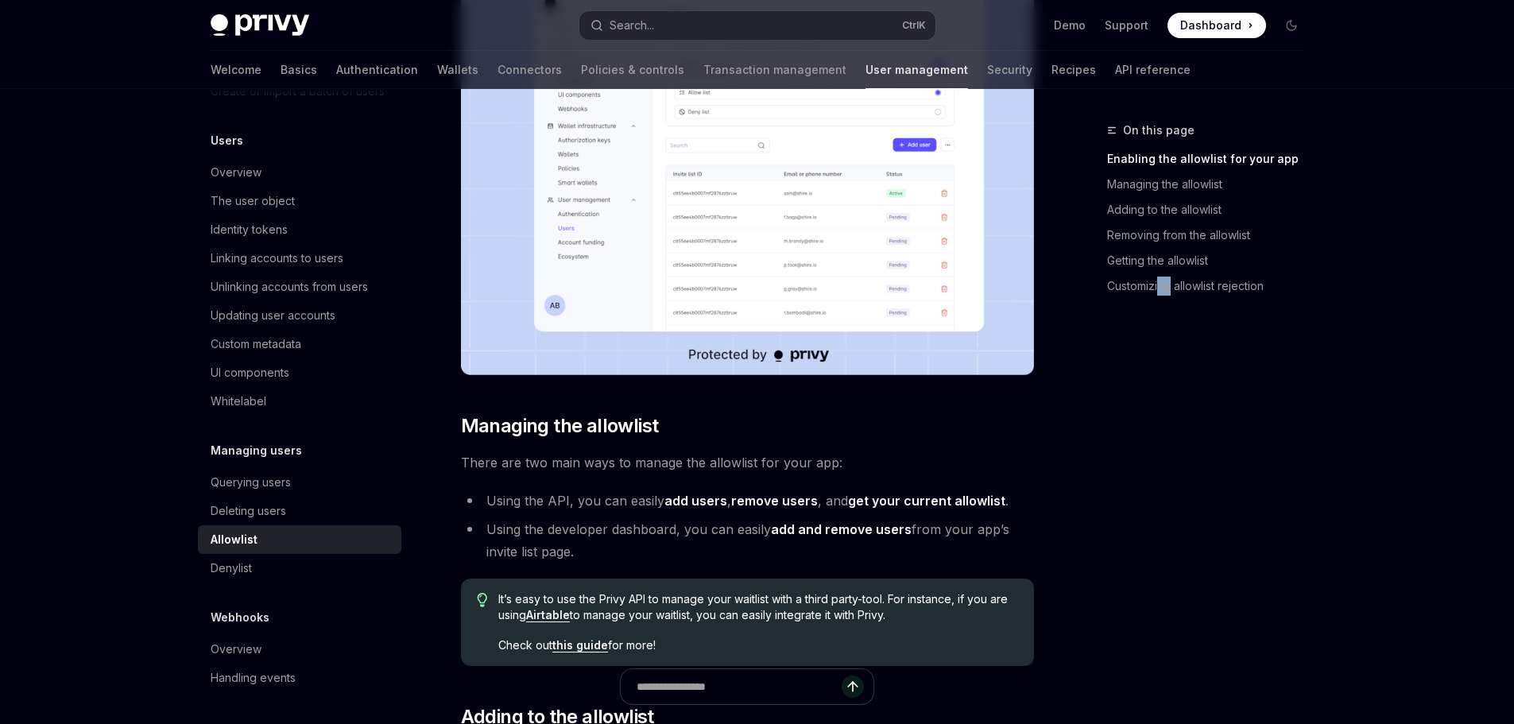
scroll to position [953, 0]
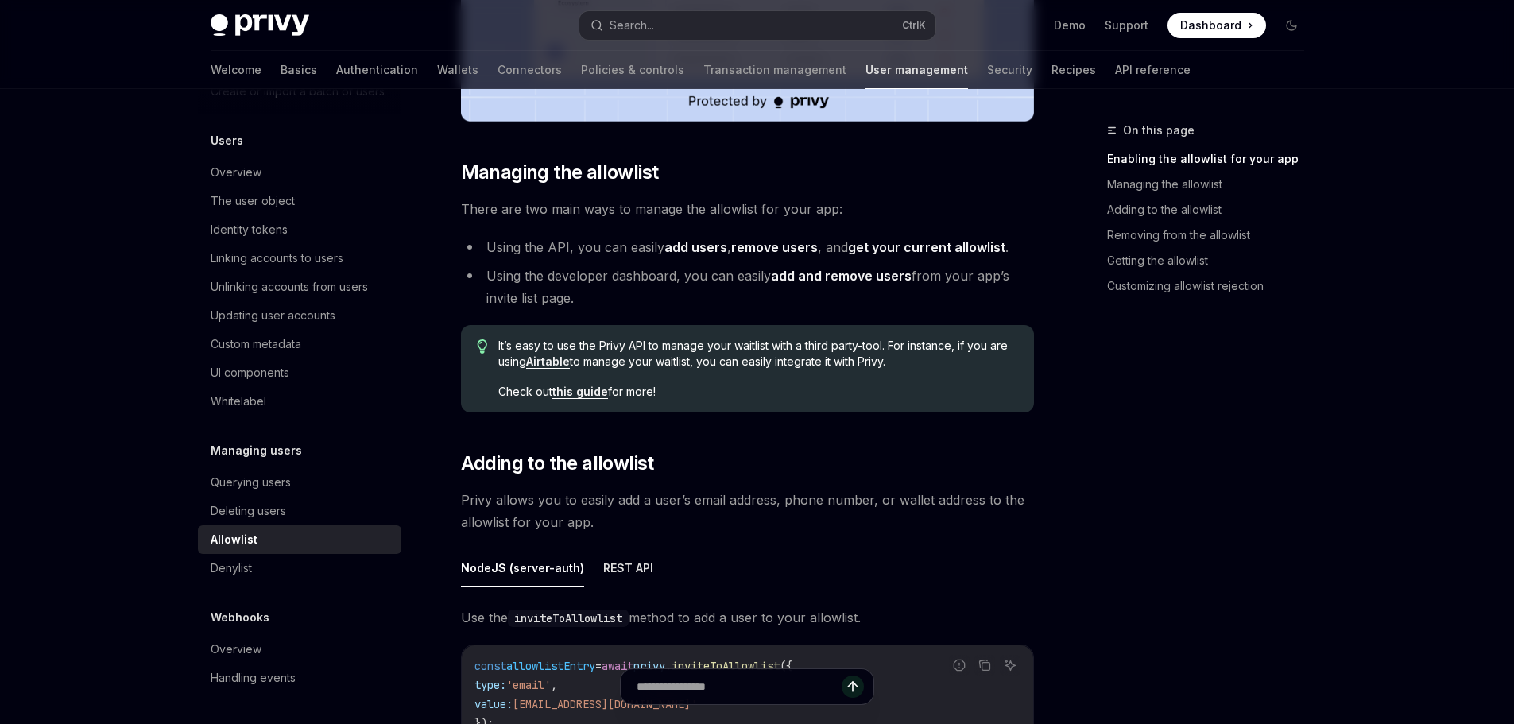
click at [1111, 517] on div "On this page Enabling the allowlist for your app Managing the allowlist Adding …" at bounding box center [1196, 422] width 242 height 603
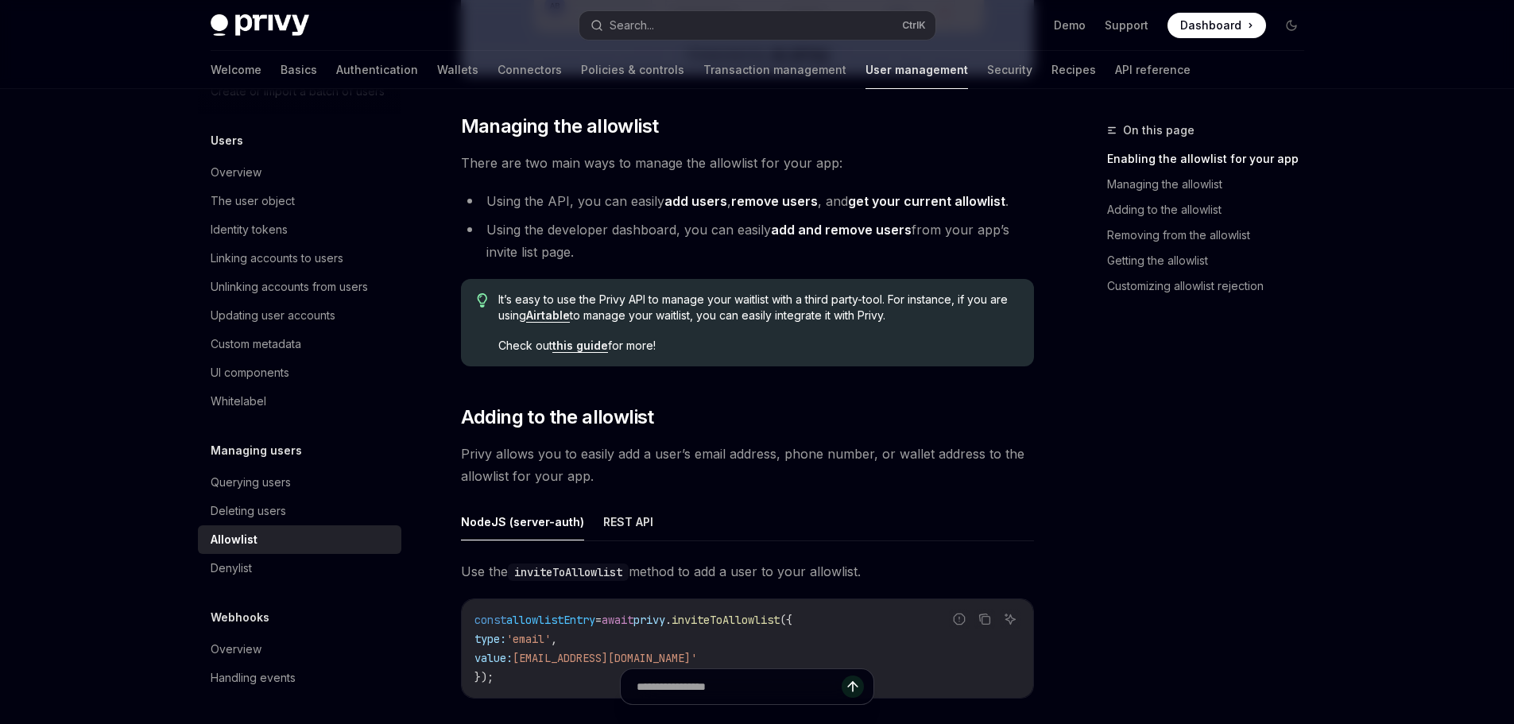
scroll to position [1271, 0]
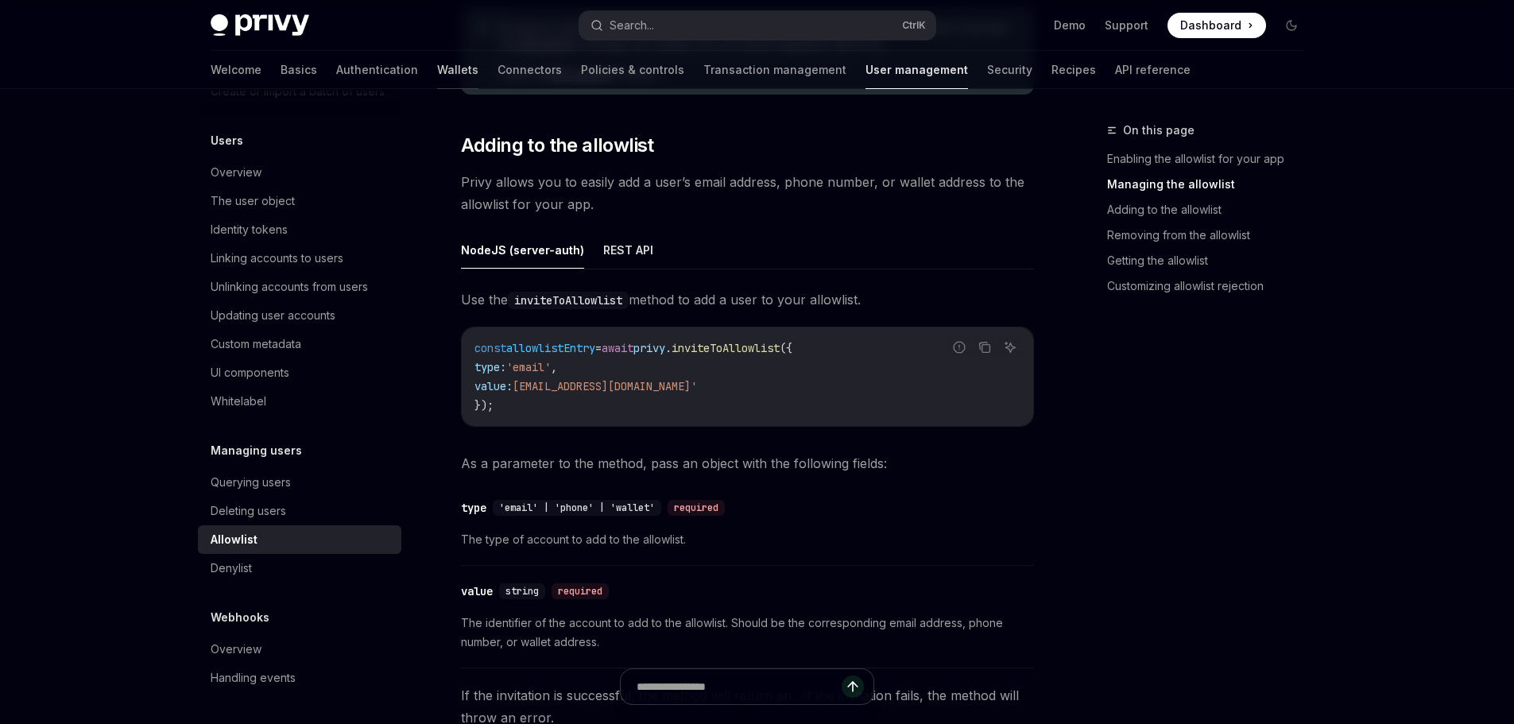
click at [437, 72] on link "Wallets" at bounding box center [457, 70] width 41 height 38
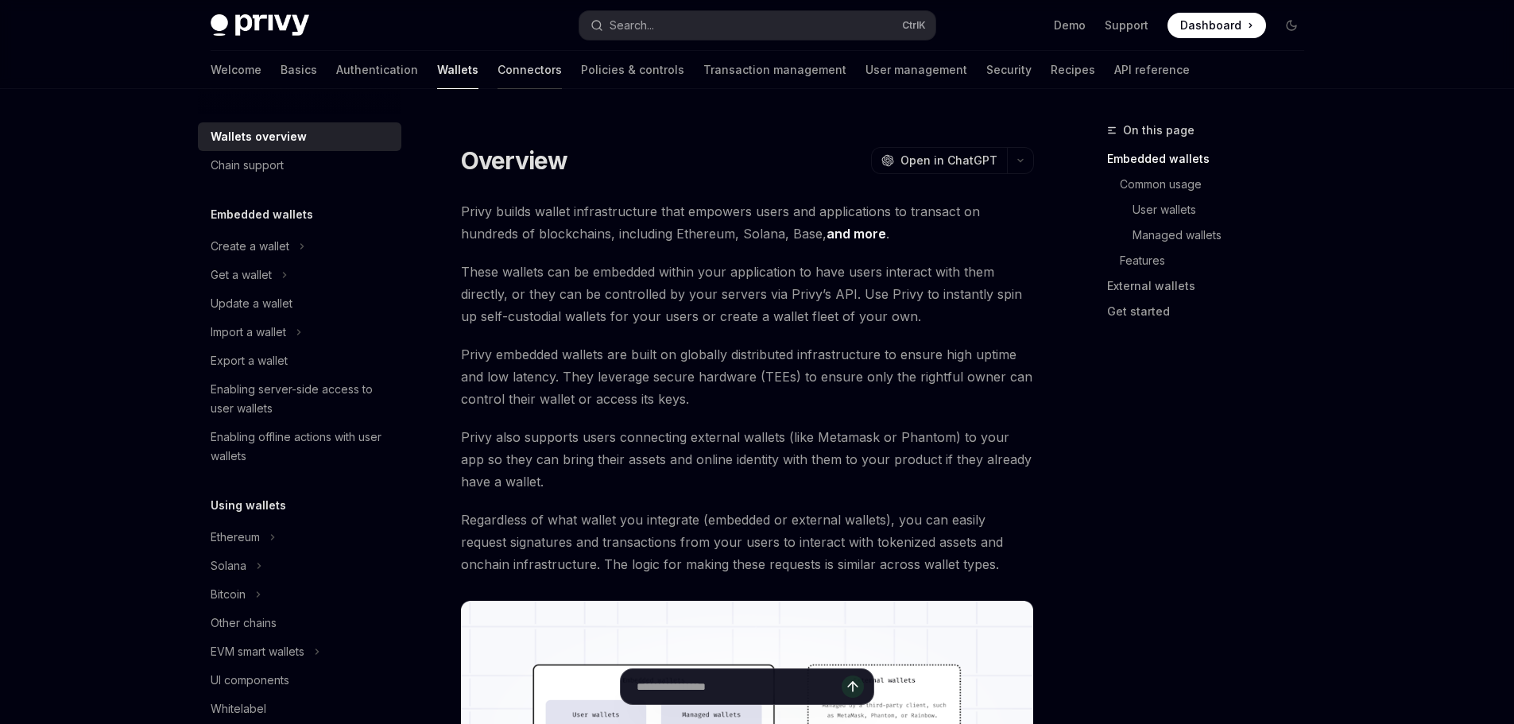
click at [497, 70] on link "Connectors" at bounding box center [529, 70] width 64 height 38
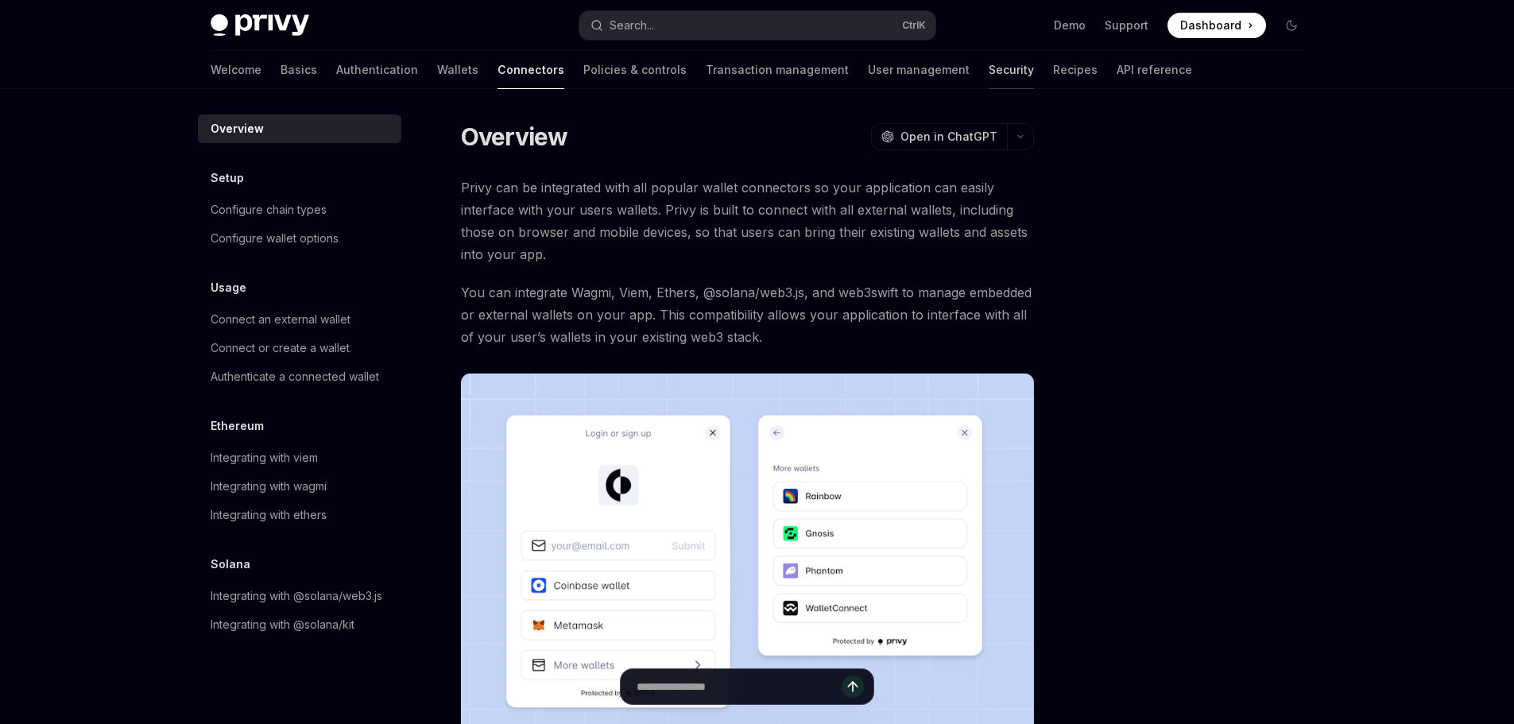
click at [988, 75] on link "Security" at bounding box center [1010, 70] width 45 height 38
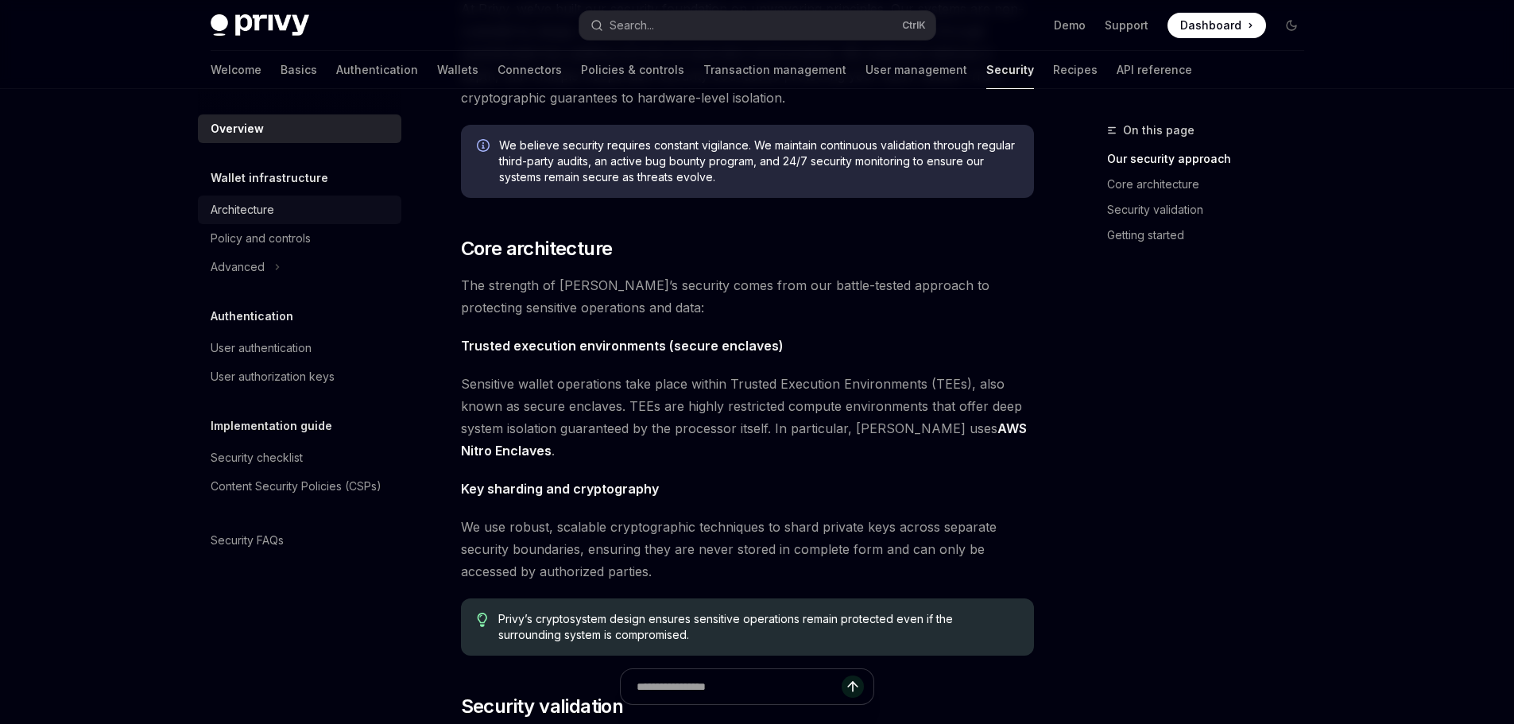
scroll to position [477, 0]
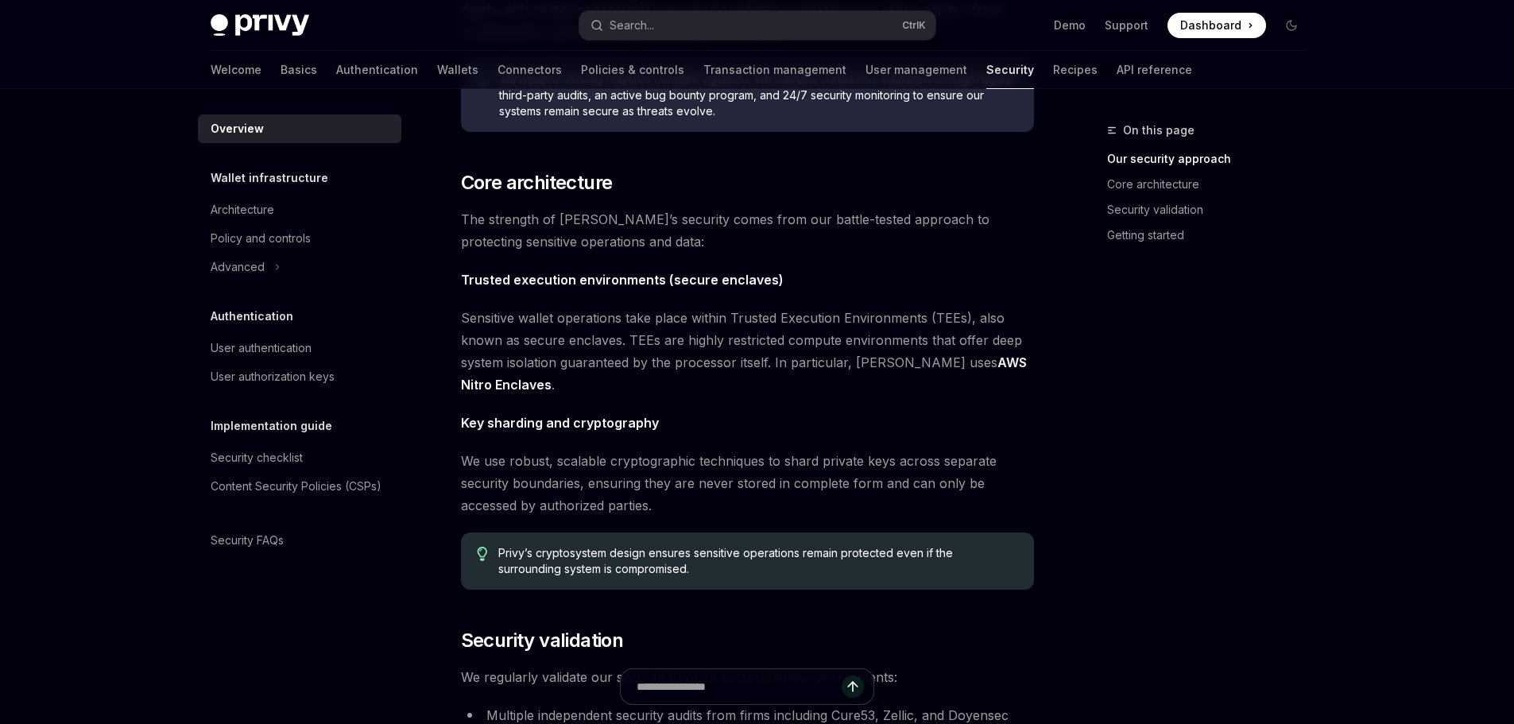
click at [532, 466] on span "We use robust, scalable cryptographic techniques to shard private keys across s…" at bounding box center [747, 483] width 573 height 67
click at [521, 470] on div at bounding box center [521, 470] width 0 height 0
click at [700, 437] on div "The security of your users’ data and digital assets is our top priority at Priv…" at bounding box center [747, 409] width 573 height 1418
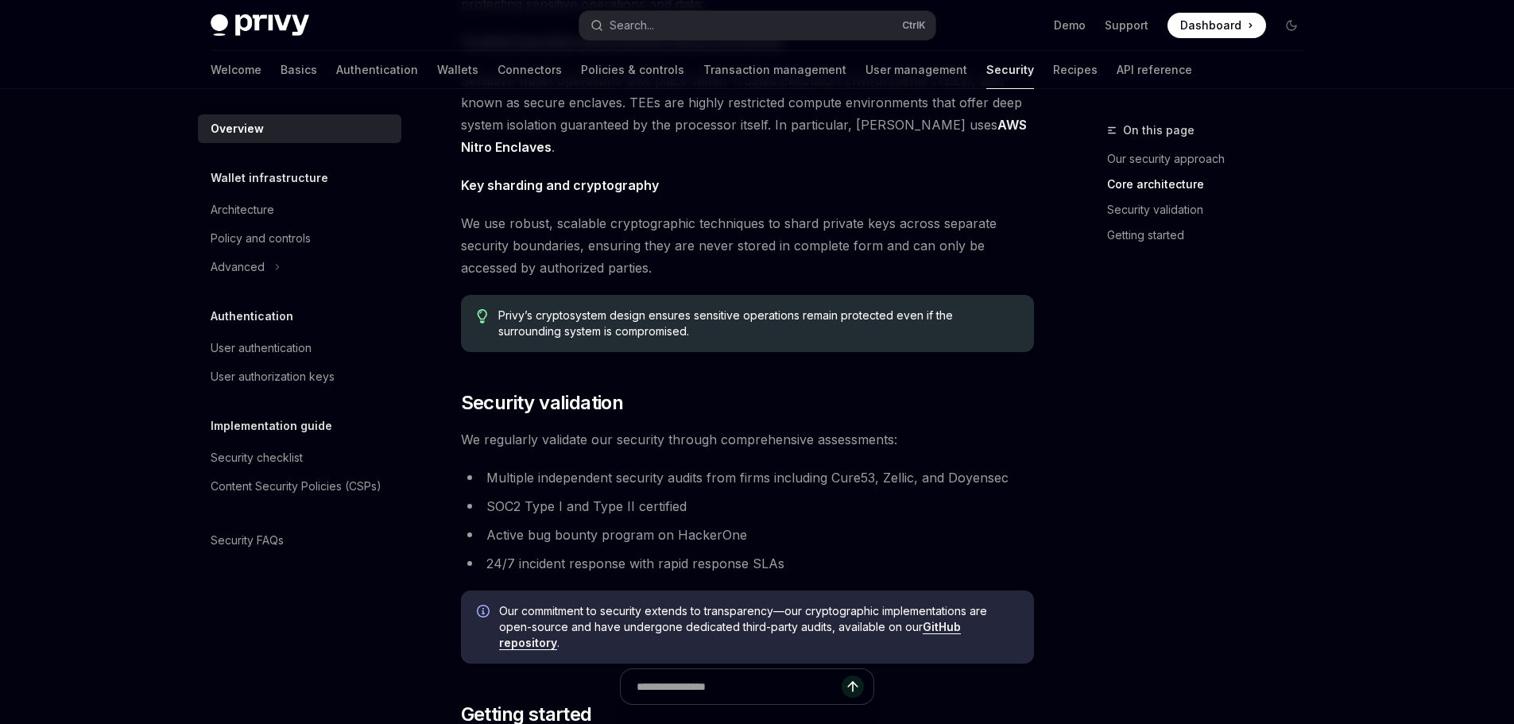
scroll to position [715, 0]
drag, startPoint x: 681, startPoint y: 480, endPoint x: 1013, endPoint y: 485, distance: 332.2
click at [1013, 485] on li "Multiple independent security audits from firms including Cure53, Zellic, and D…" at bounding box center [747, 477] width 573 height 22
drag, startPoint x: 483, startPoint y: 503, endPoint x: 702, endPoint y: 508, distance: 218.6
click at [702, 508] on li "SOC2 Type I and Type II certified" at bounding box center [747, 505] width 573 height 22
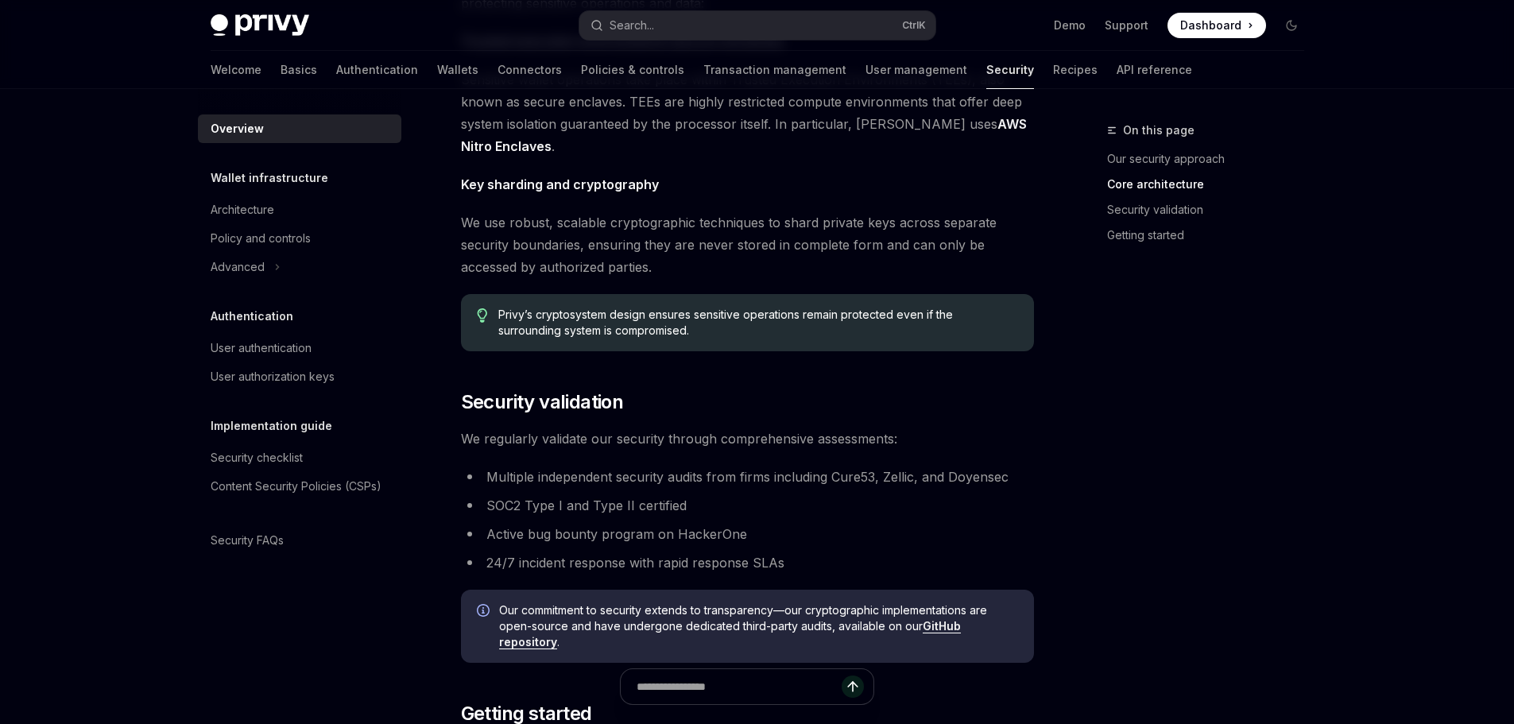
click at [595, 530] on li "Active bug bounty program on HackerOne" at bounding box center [747, 534] width 573 height 22
drag, startPoint x: 509, startPoint y: 538, endPoint x: 754, endPoint y: 541, distance: 245.5
click at [754, 541] on li "Active bug bounty program on HackerOne" at bounding box center [747, 534] width 573 height 22
click at [907, 520] on ul "Multiple independent security audits from firms including Cure53, Zellic, and D…" at bounding box center [747, 520] width 573 height 108
click at [550, 566] on li "24/7 incident response with rapid response SLAs" at bounding box center [747, 562] width 573 height 22
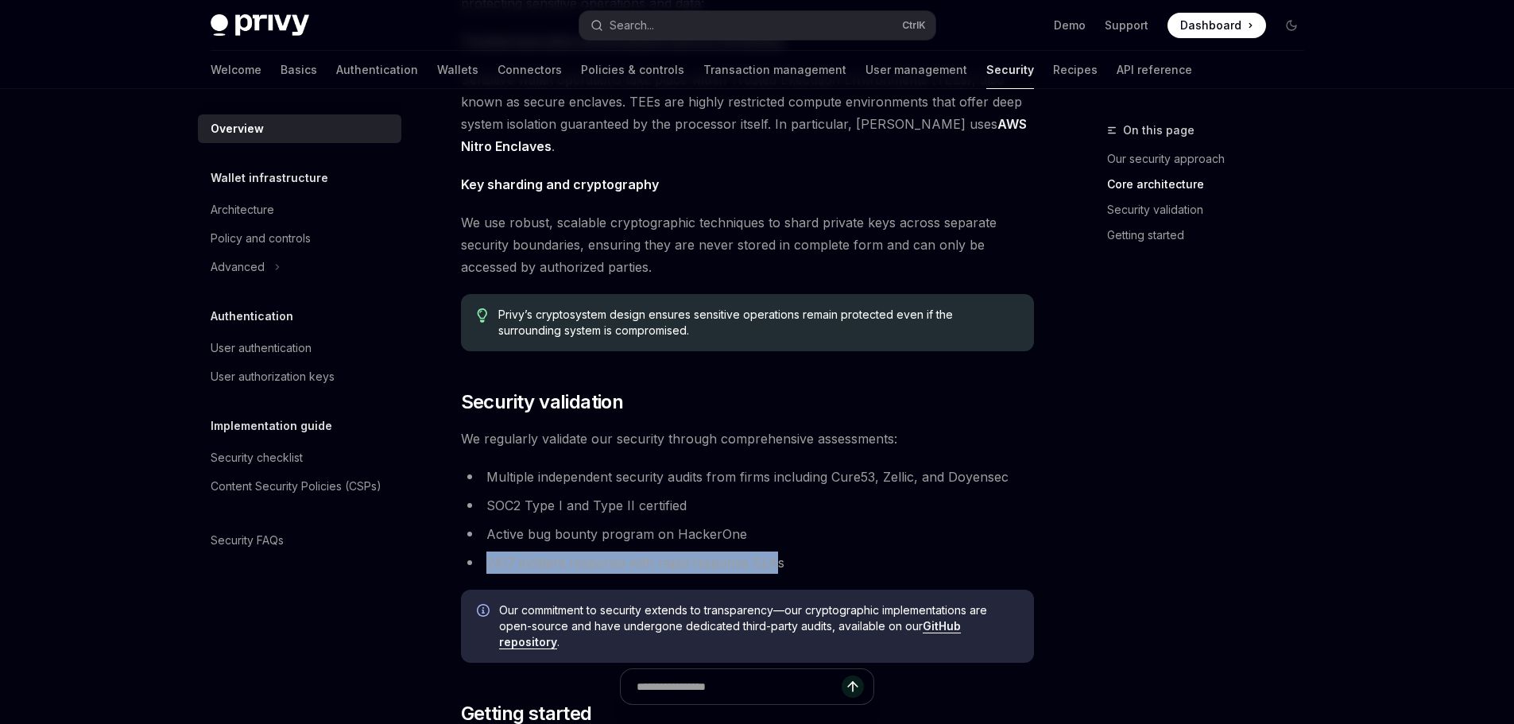
drag, startPoint x: 496, startPoint y: 560, endPoint x: 775, endPoint y: 566, distance: 278.9
click at [775, 566] on li "24/7 incident response with rapid response SLAs" at bounding box center [747, 562] width 573 height 22
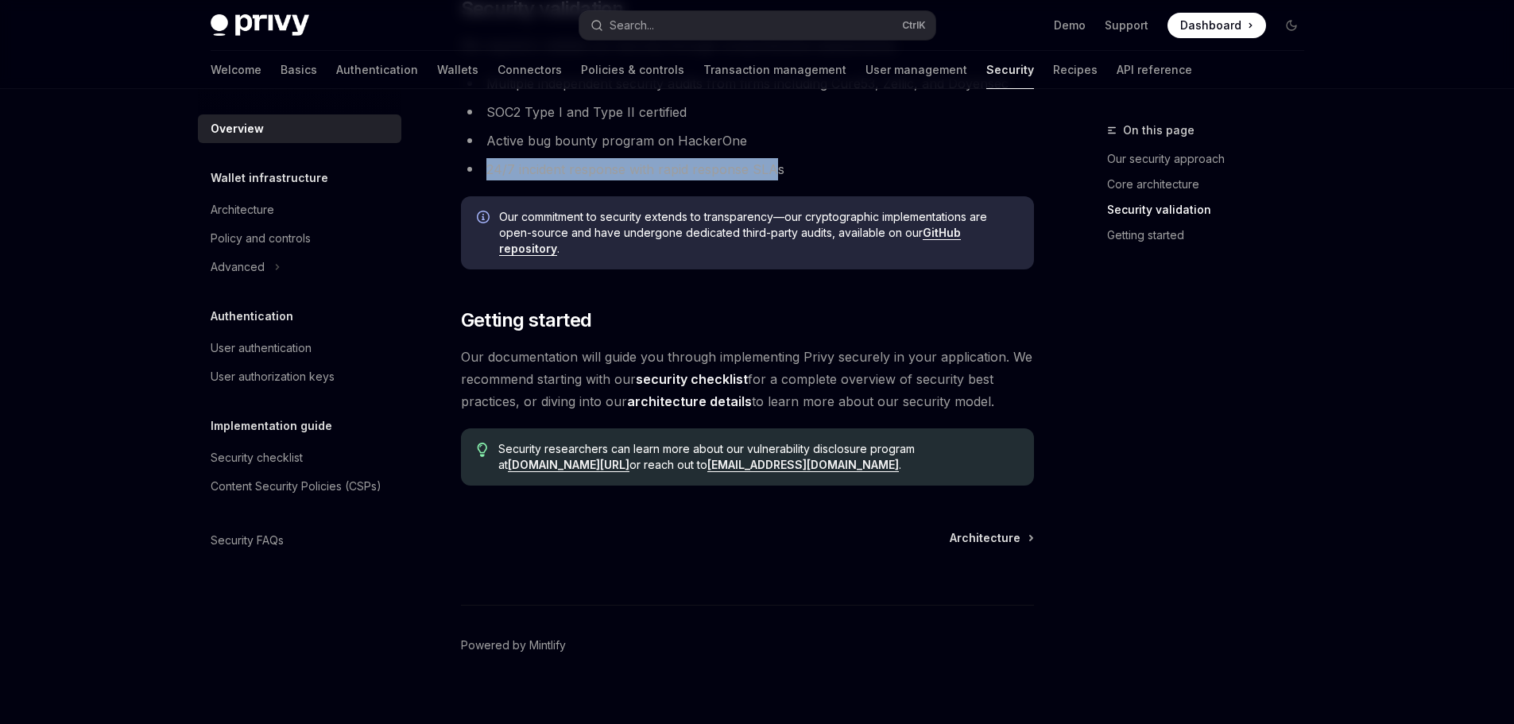
scroll to position [1112, 0]
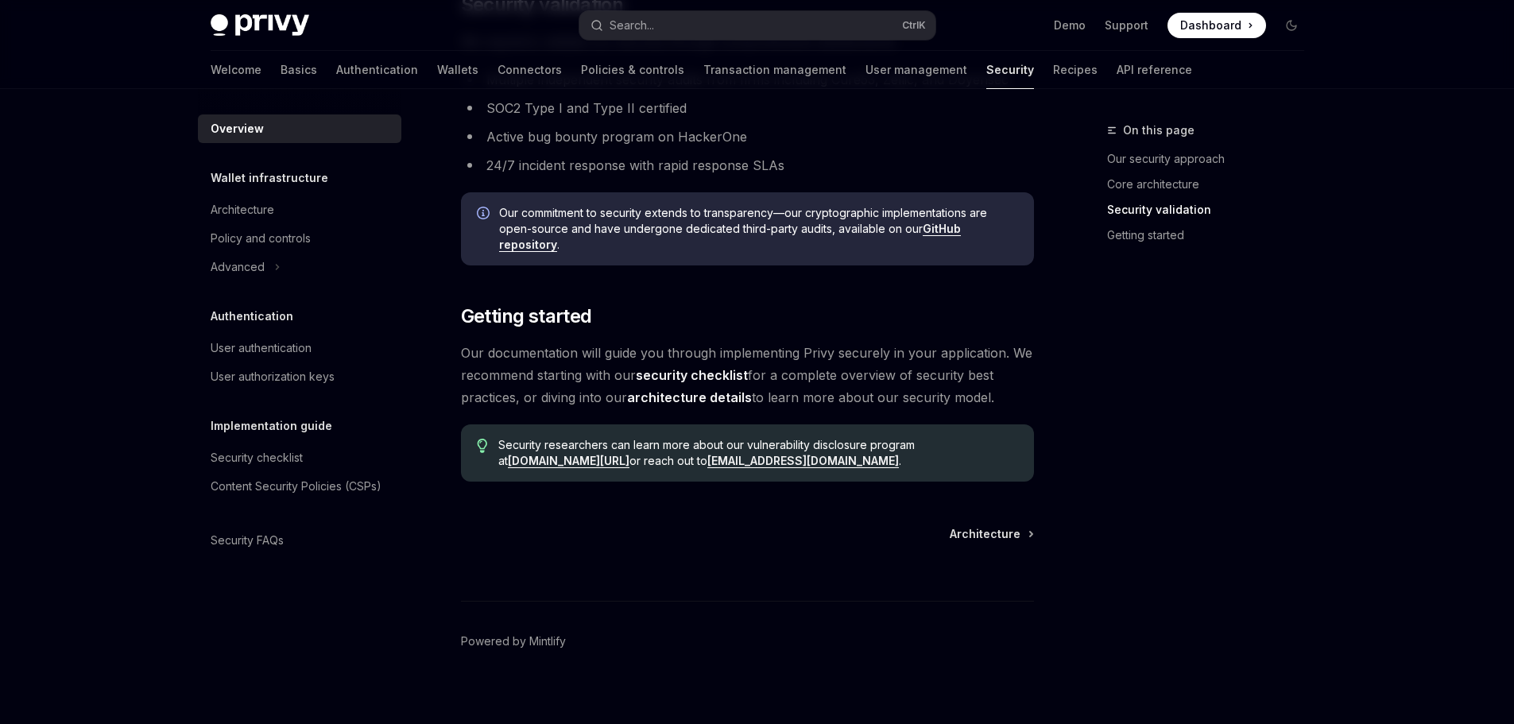
click at [289, 173] on h5 "Wallet infrastructure" at bounding box center [270, 177] width 118 height 19
click at [287, 210] on div "Architecture" at bounding box center [301, 209] width 181 height 19
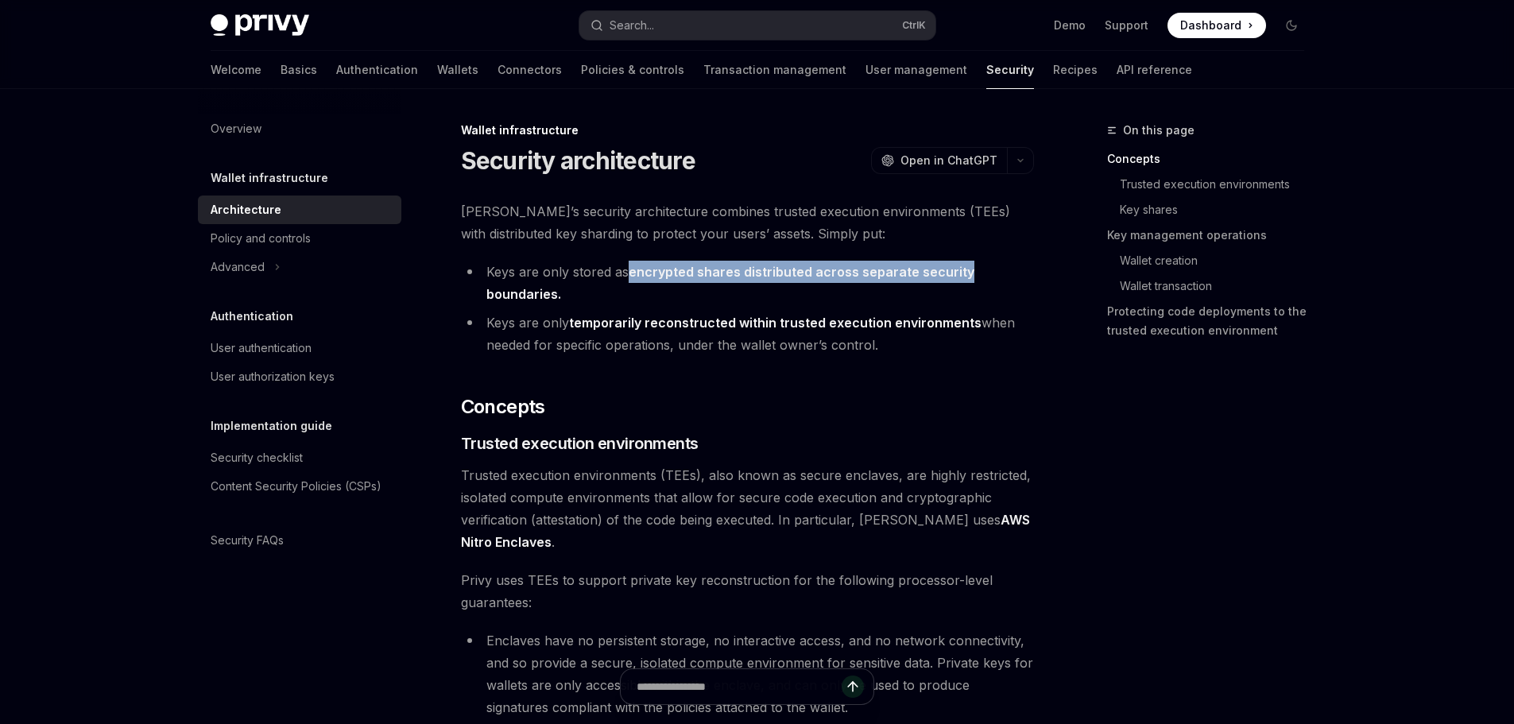
drag, startPoint x: 629, startPoint y: 278, endPoint x: 964, endPoint y: 274, distance: 335.3
click at [964, 274] on li "Keys are only stored as encrypted shares distributed across separate security b…" at bounding box center [747, 283] width 573 height 44
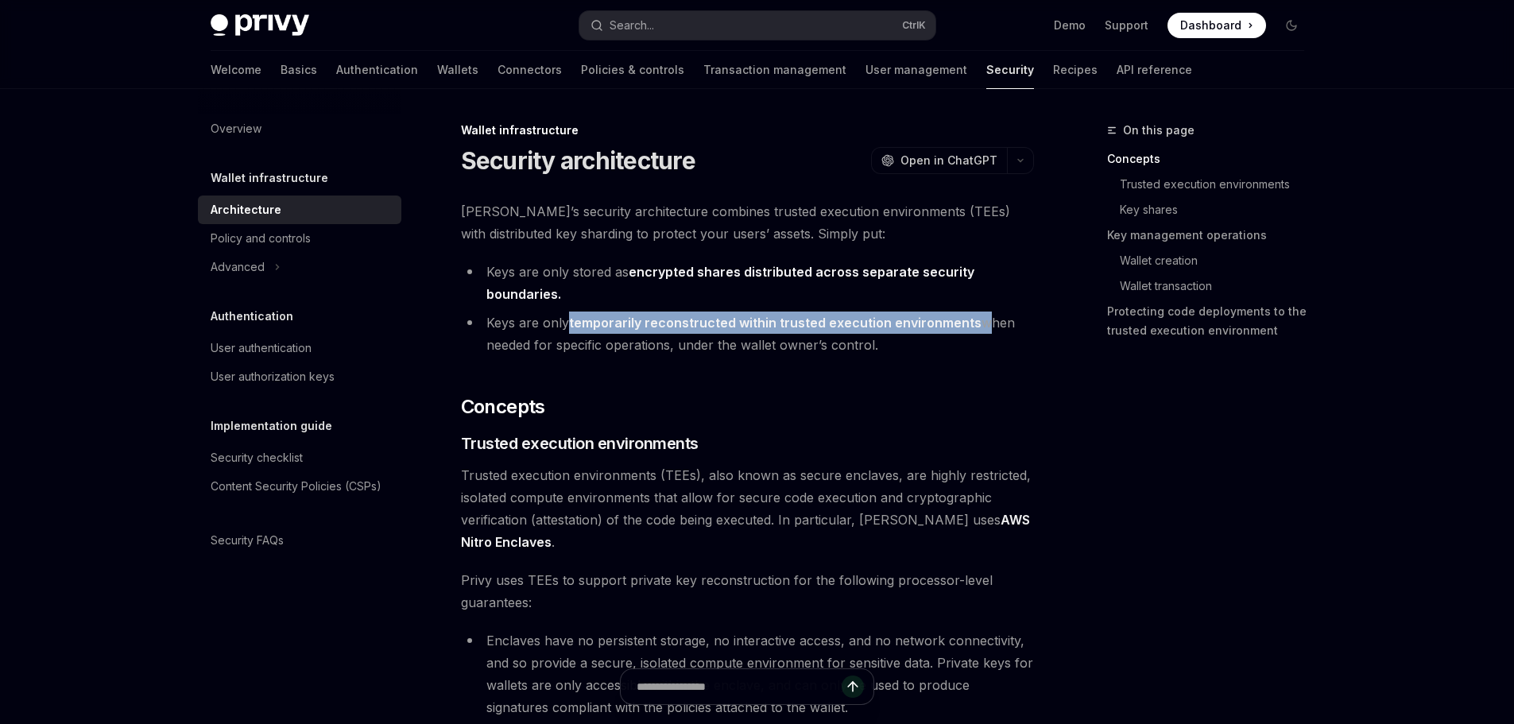
drag, startPoint x: 568, startPoint y: 330, endPoint x: 977, endPoint y: 329, distance: 409.2
click at [977, 329] on li "Keys are only temporarily reconstructed within trusted execution environments w…" at bounding box center [747, 333] width 573 height 44
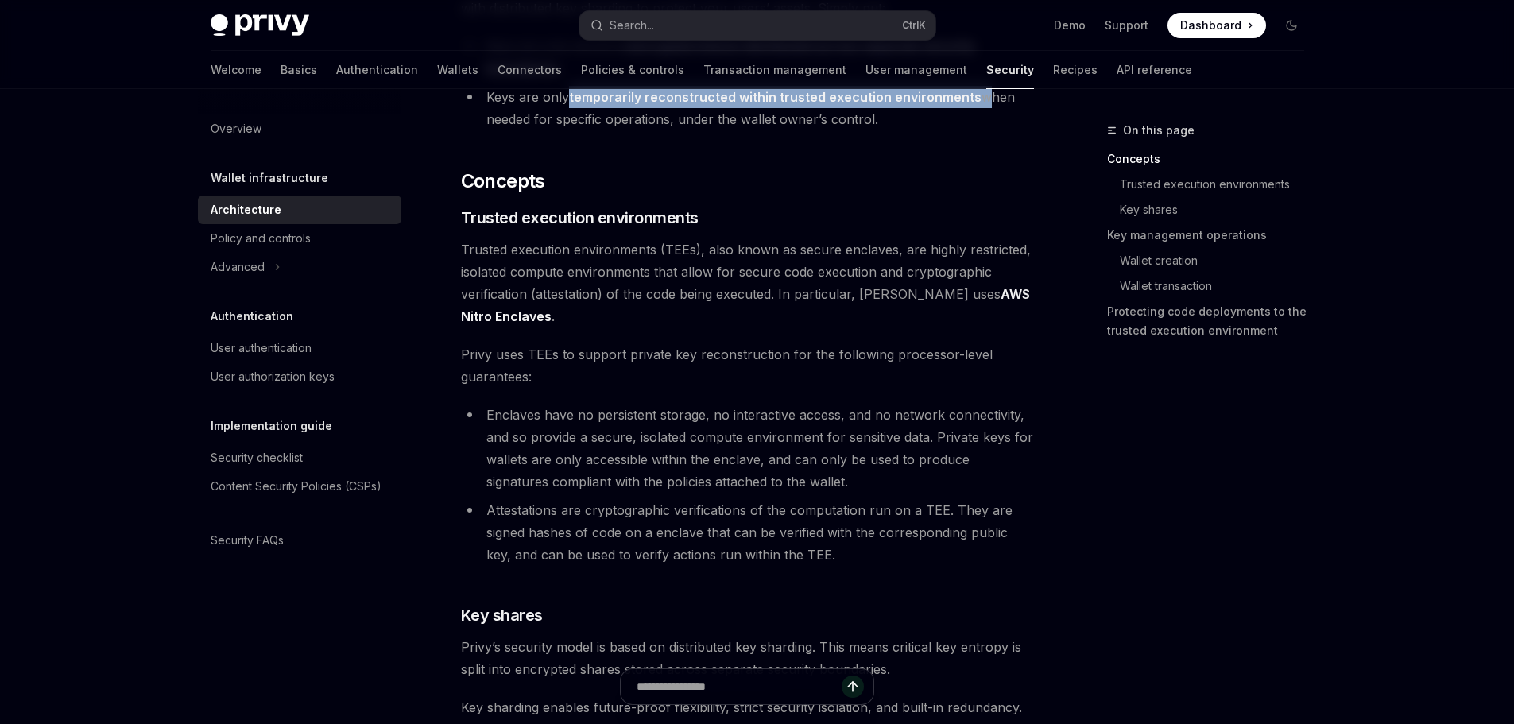
scroll to position [238, 0]
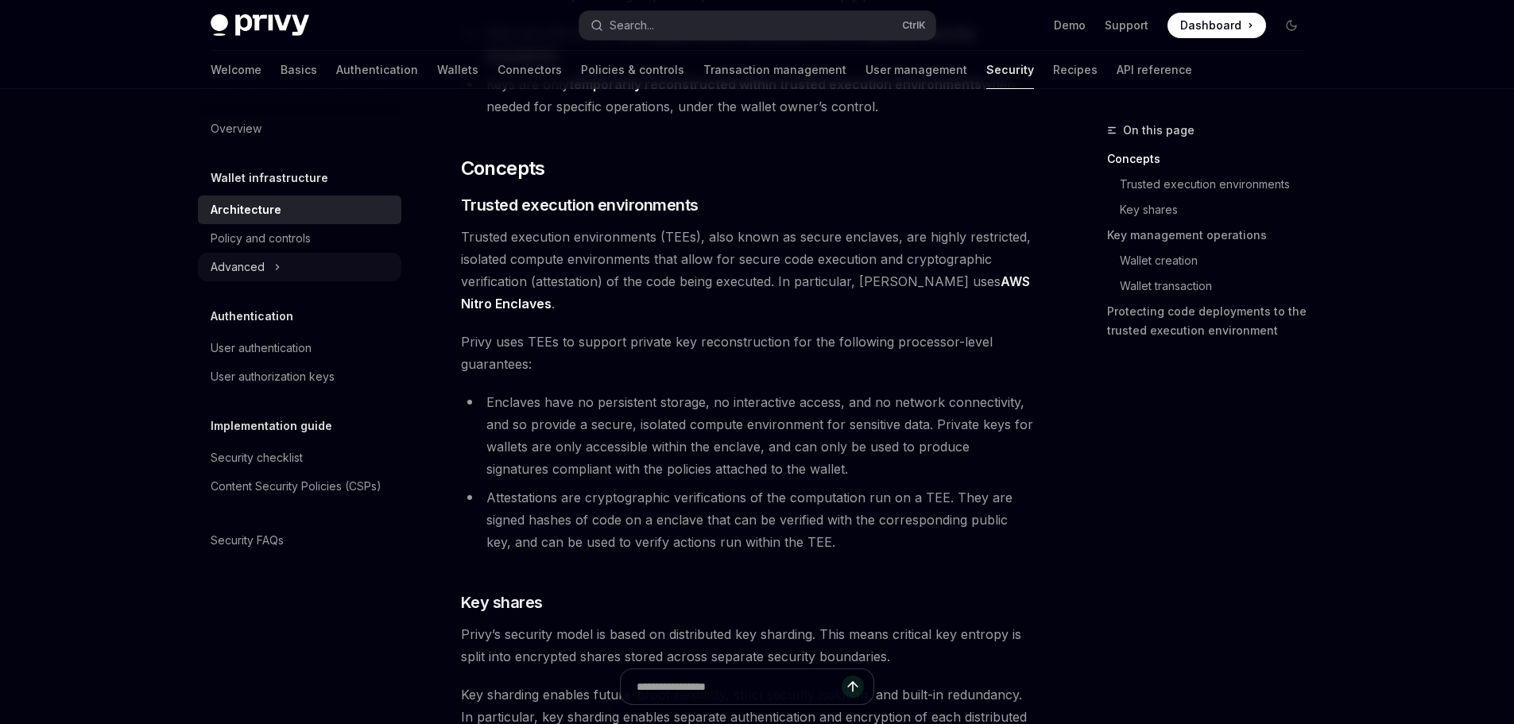
click at [276, 268] on icon at bounding box center [277, 267] width 2 height 5
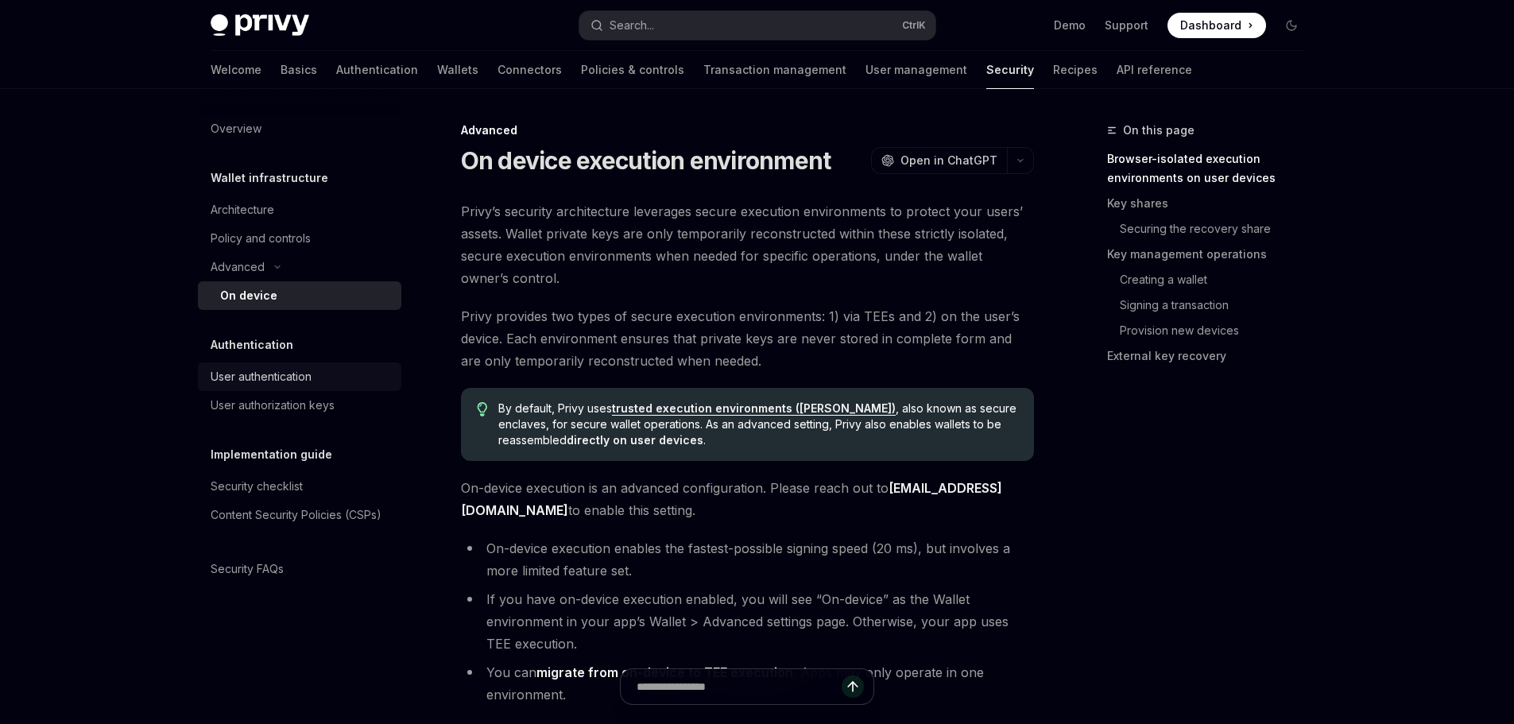
click at [310, 378] on div "User authentication" at bounding box center [261, 376] width 101 height 19
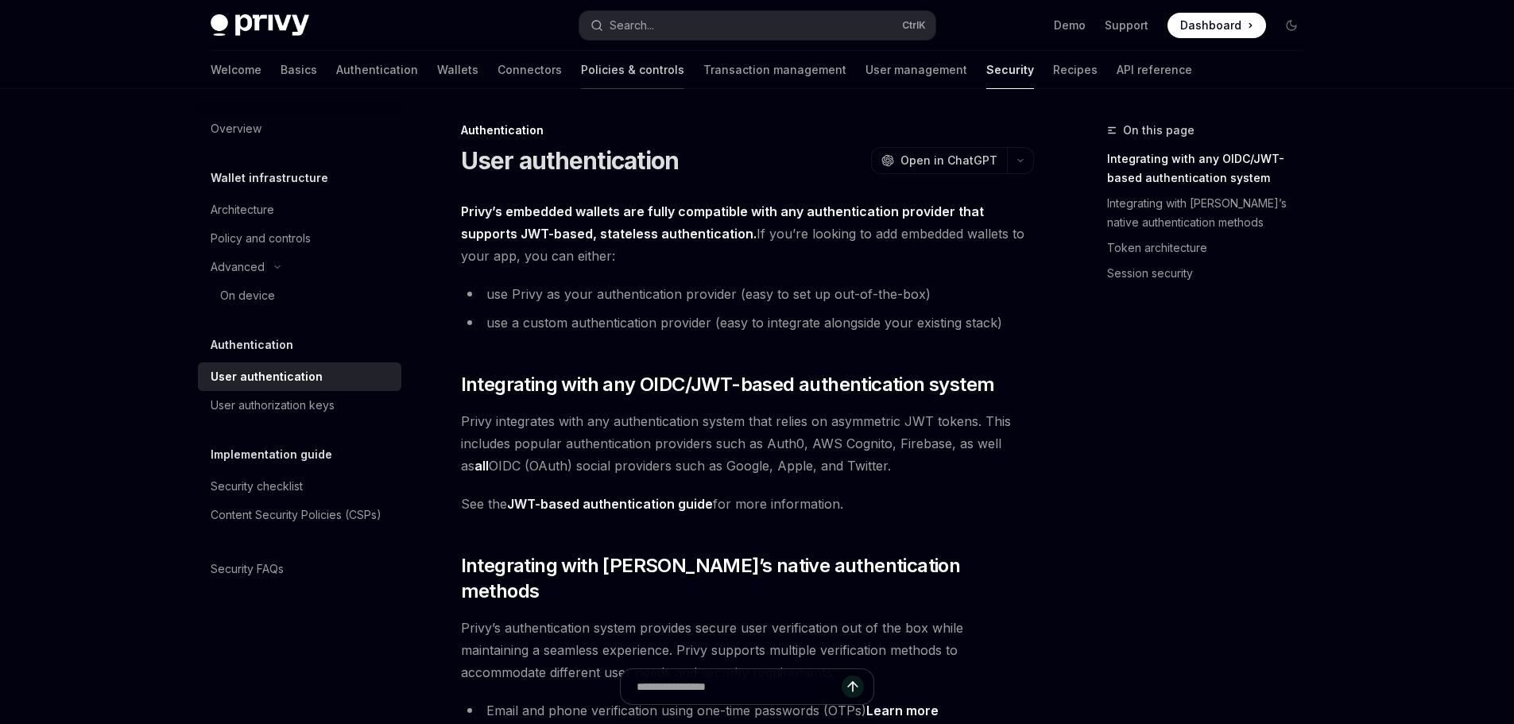
click at [581, 75] on link "Policies & controls" at bounding box center [632, 70] width 103 height 38
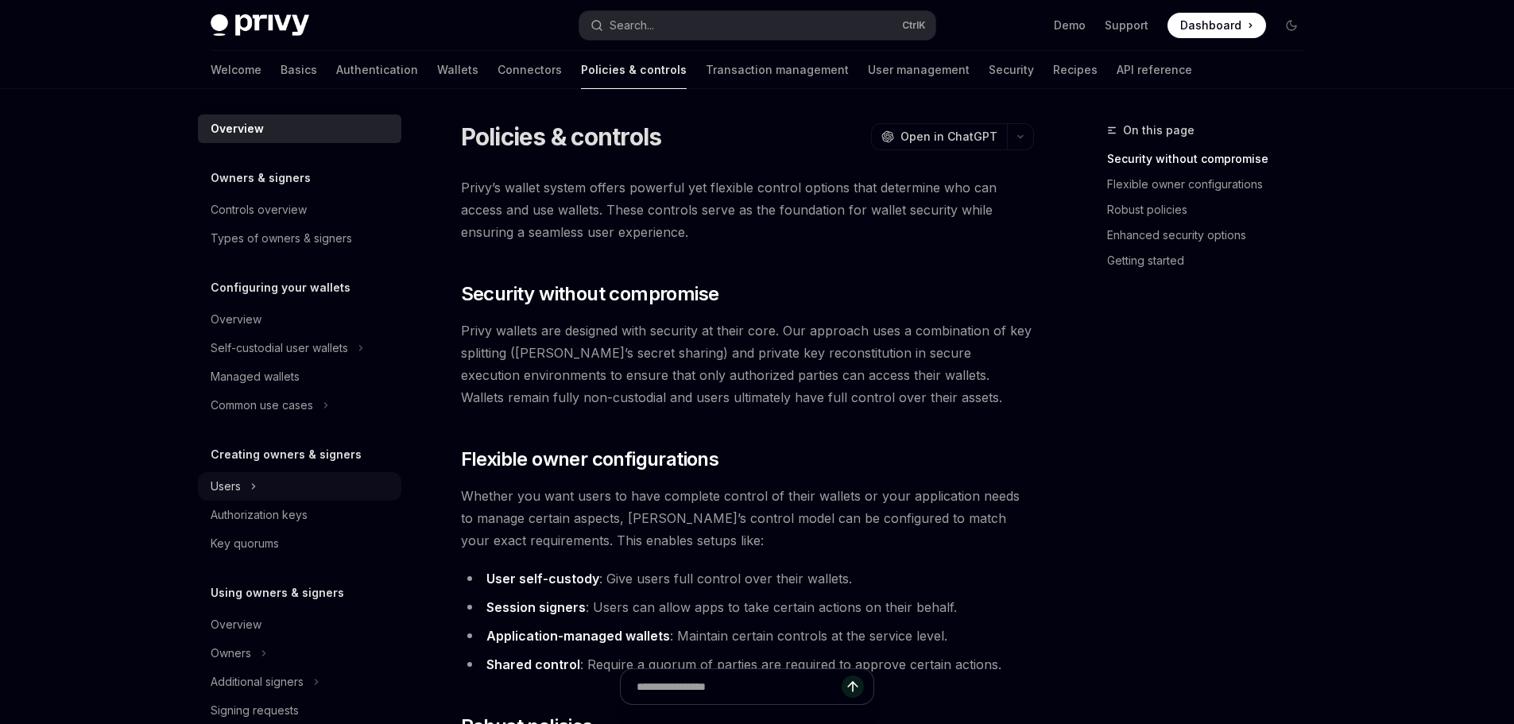
click at [315, 482] on div "Users" at bounding box center [299, 486] width 203 height 29
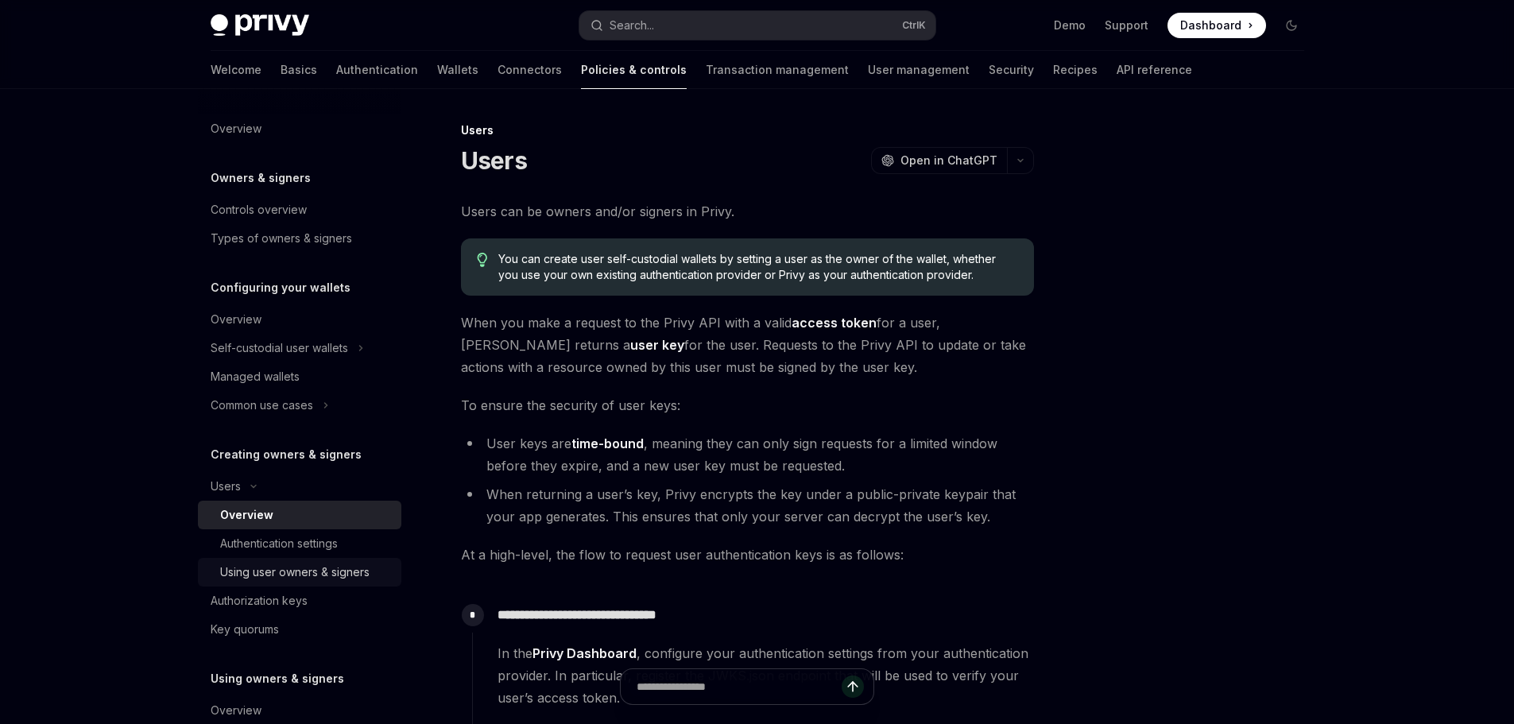
click at [331, 569] on div "Using user owners & signers" at bounding box center [294, 572] width 149 height 19
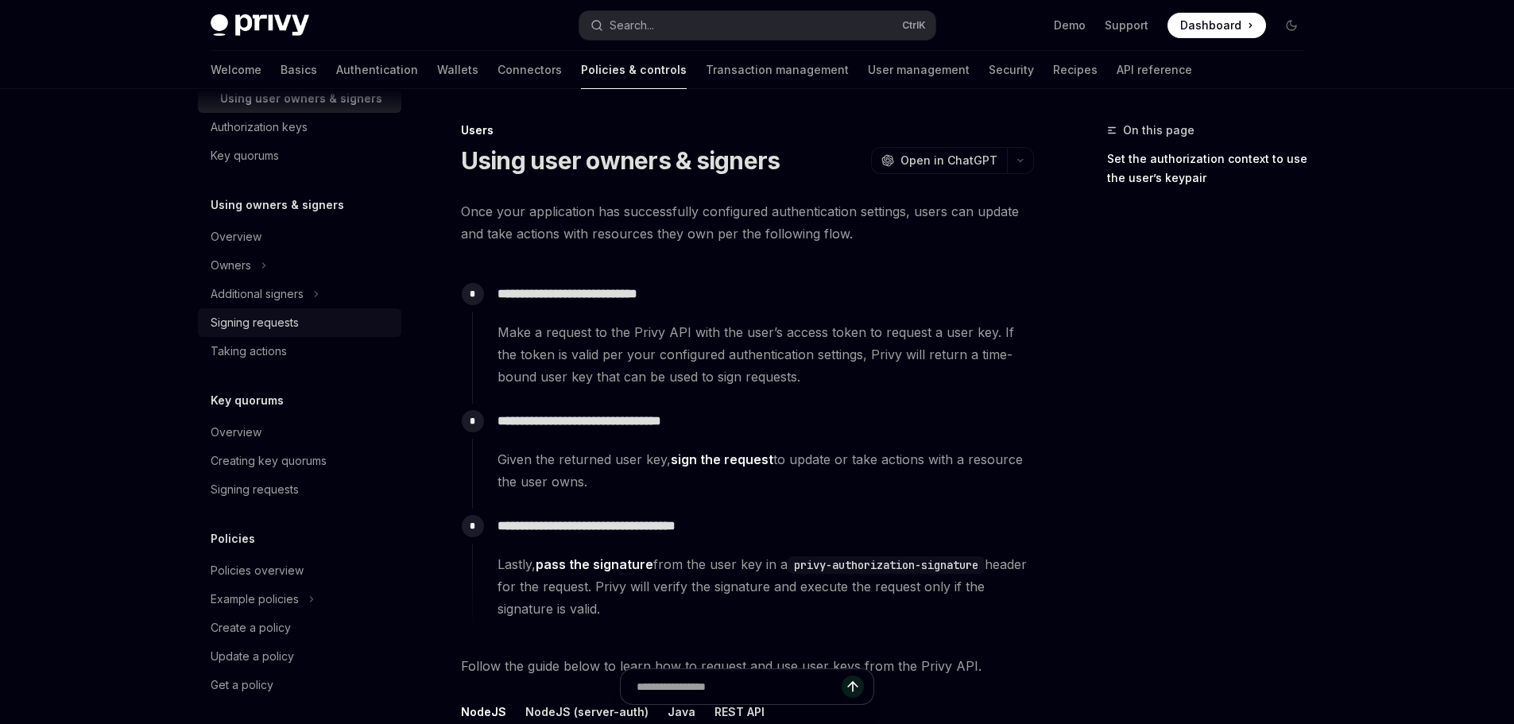
scroll to position [481, 0]
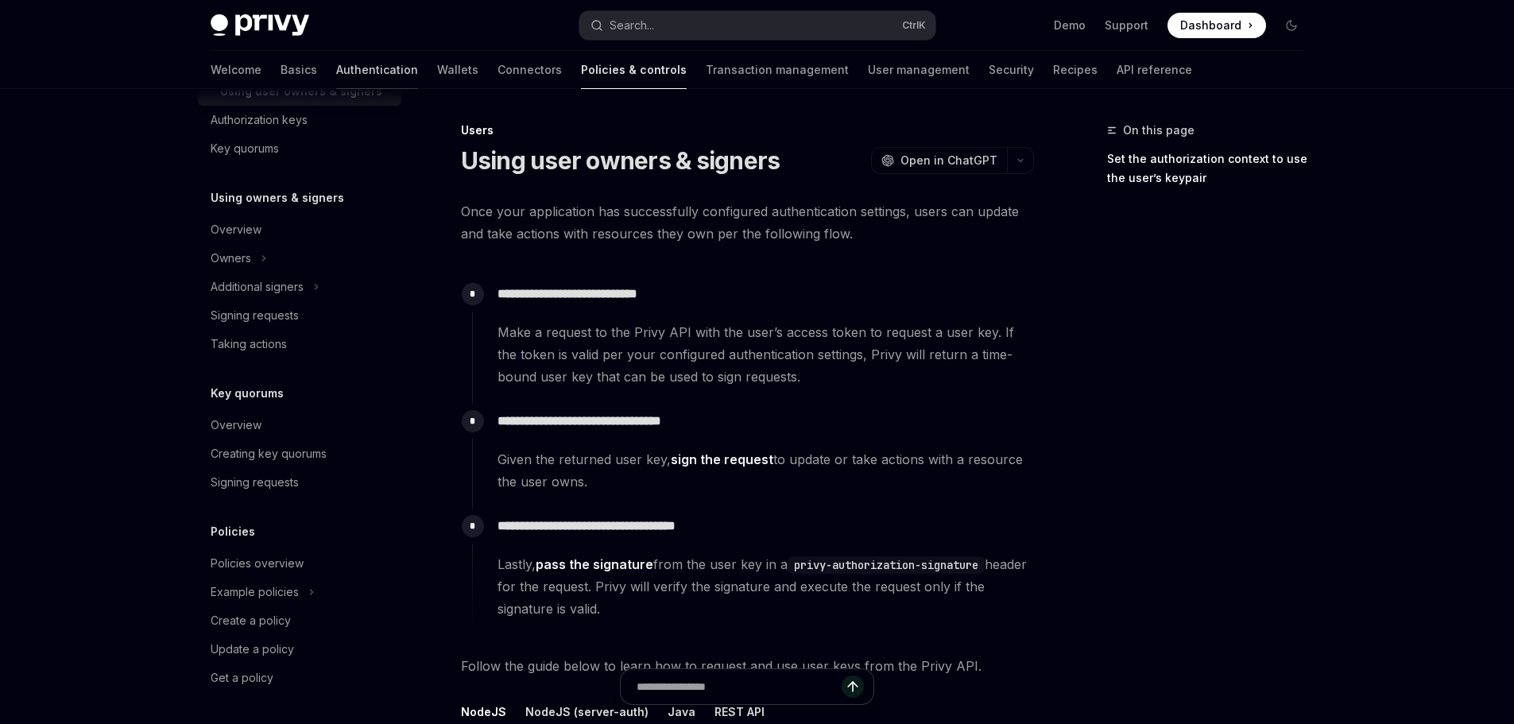
click at [336, 74] on link "Authentication" at bounding box center [377, 70] width 82 height 38
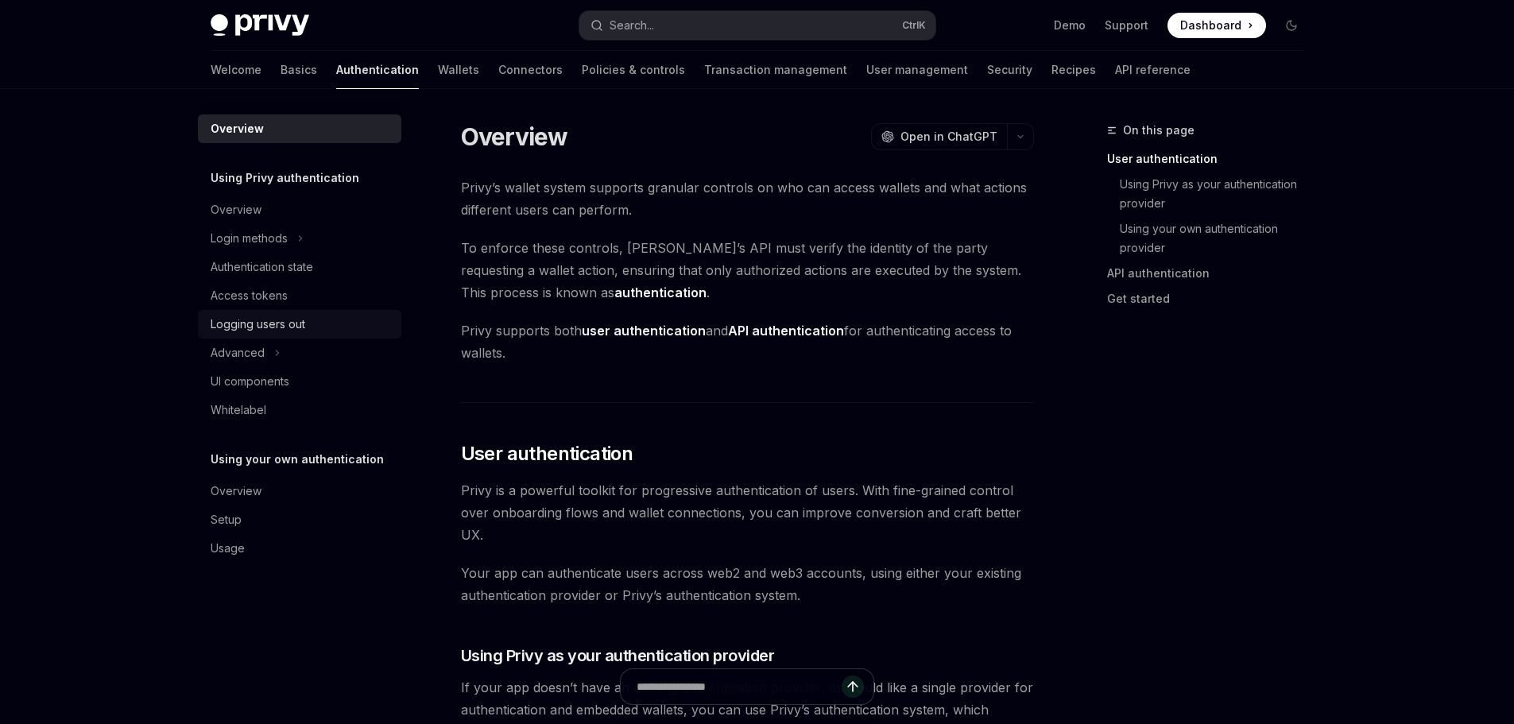
click at [311, 327] on div "Logging users out" at bounding box center [301, 324] width 181 height 19
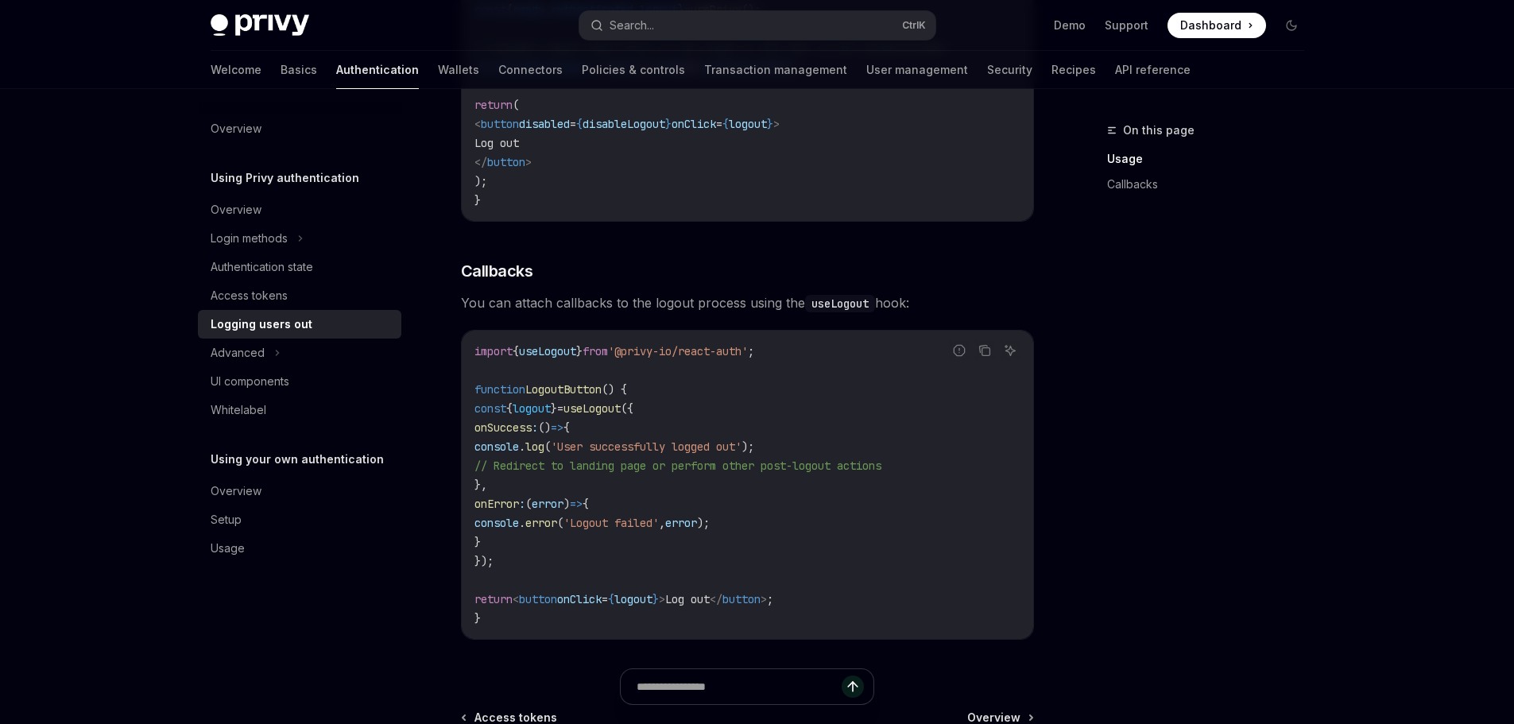
scroll to position [556, 0]
click at [298, 359] on div "Advanced" at bounding box center [299, 352] width 203 height 29
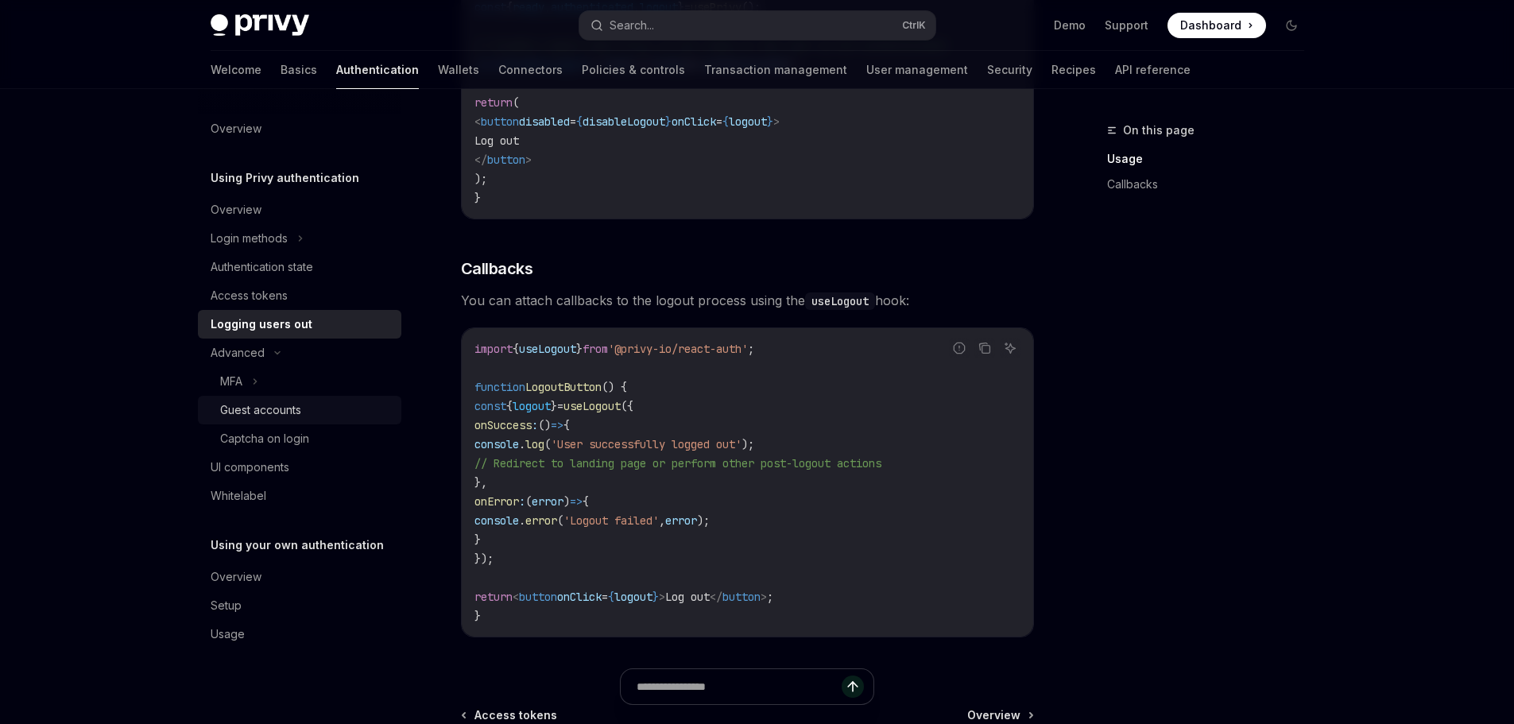
click at [338, 404] on div "Guest accounts" at bounding box center [306, 409] width 172 height 19
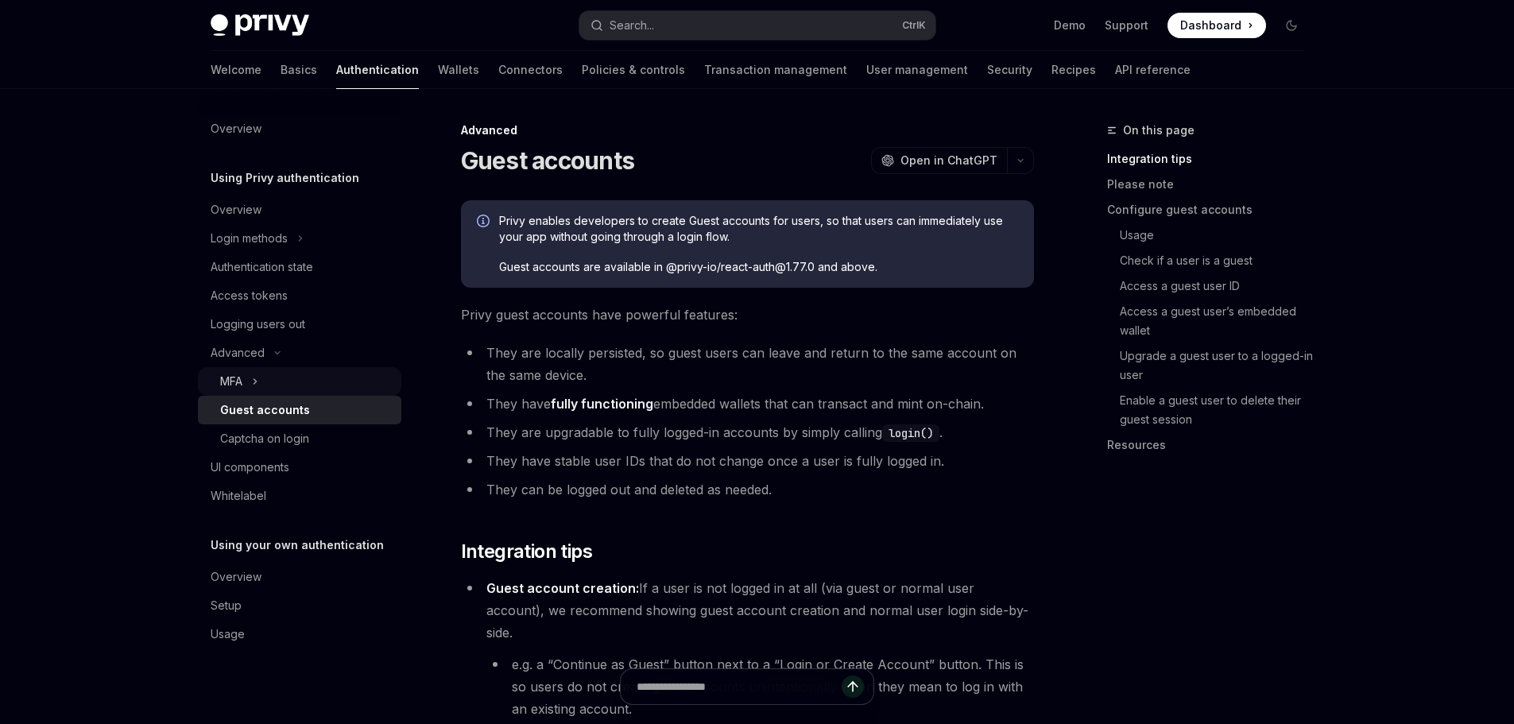
click at [300, 383] on div "MFA" at bounding box center [299, 381] width 203 height 29
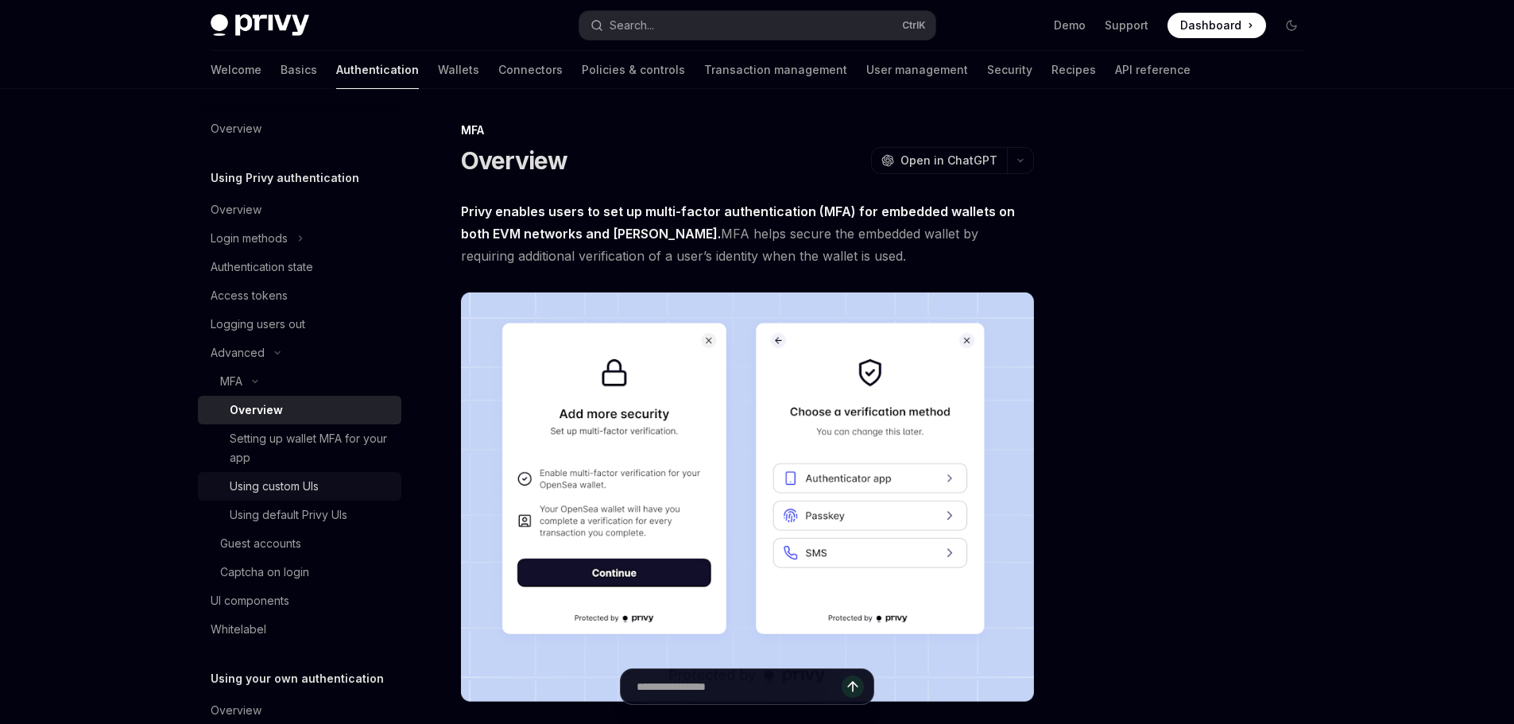
click at [291, 475] on link "Using custom UIs" at bounding box center [299, 486] width 203 height 29
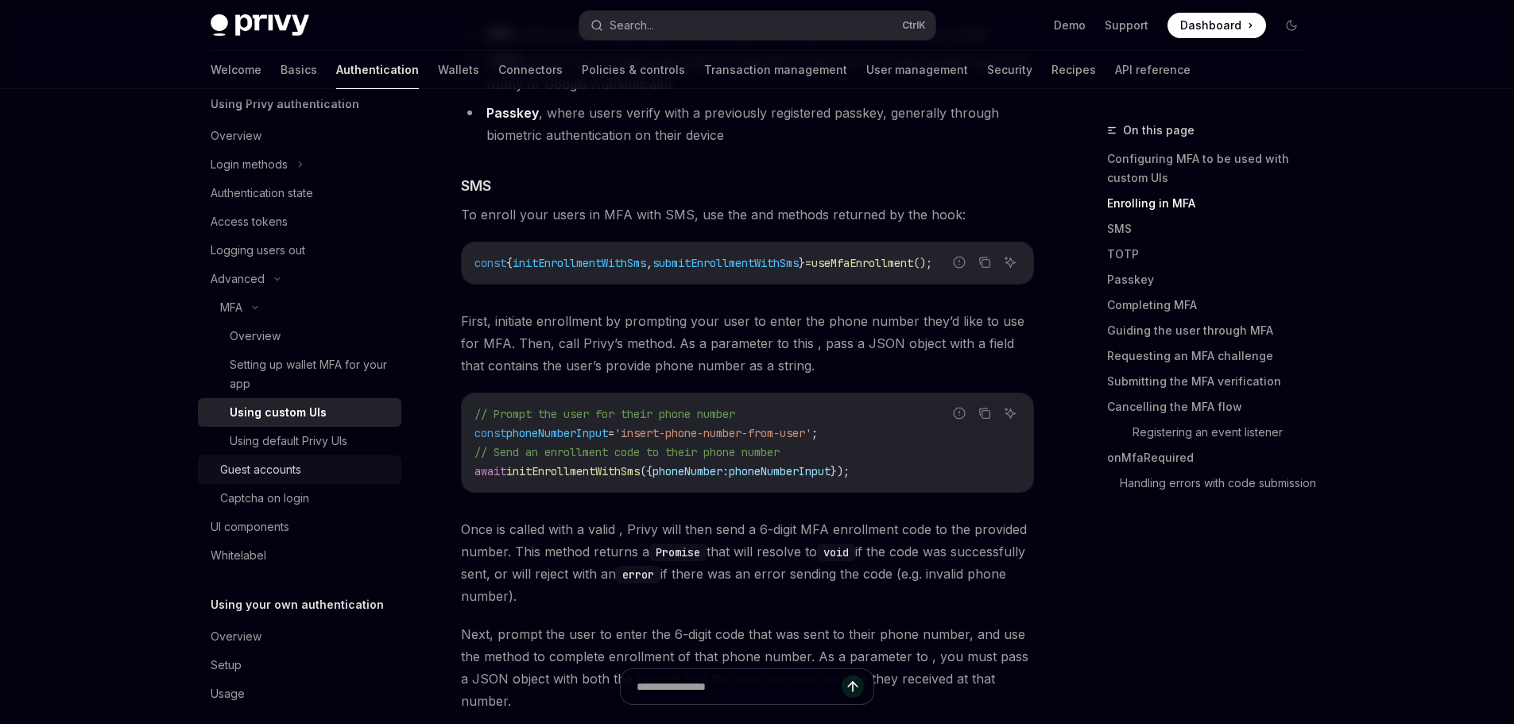
scroll to position [79, 0]
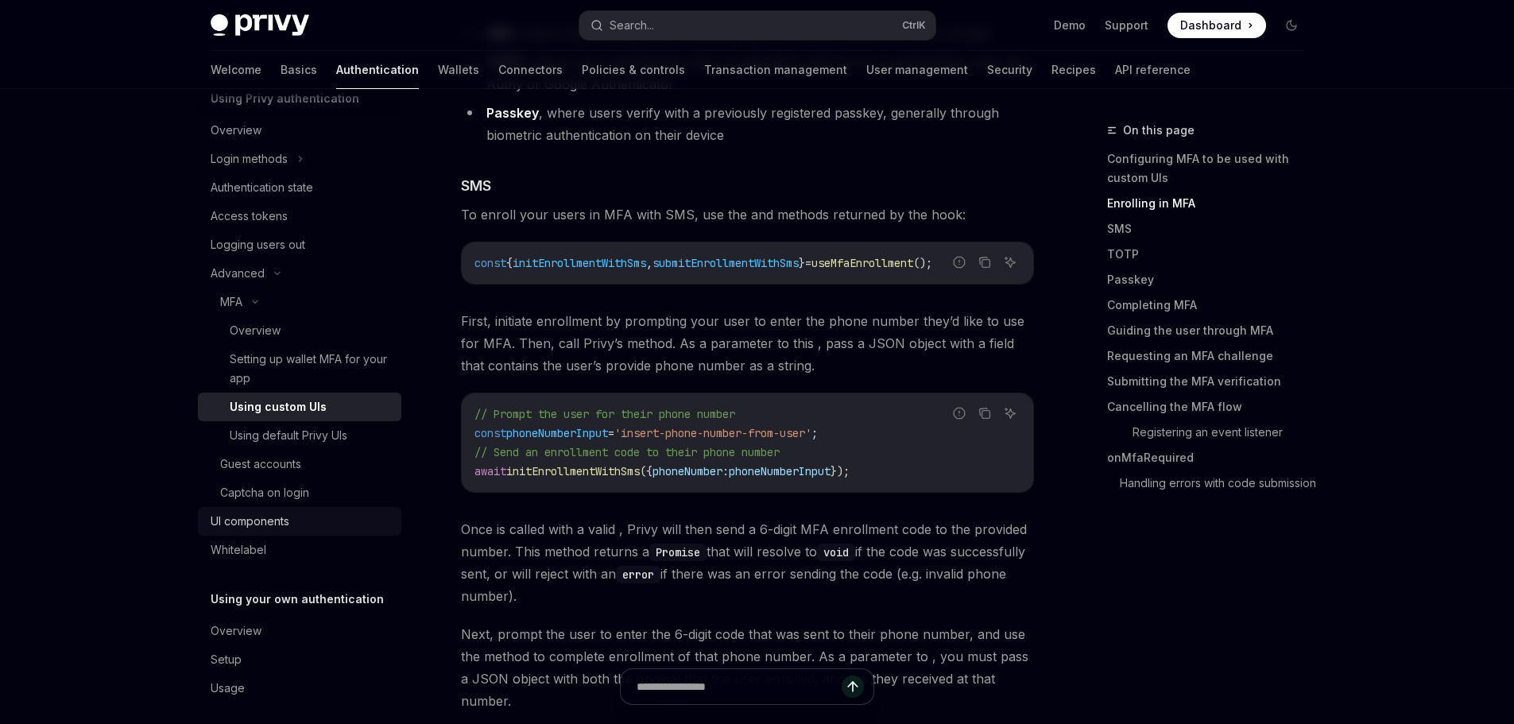
click at [319, 533] on link "UI components" at bounding box center [299, 521] width 203 height 29
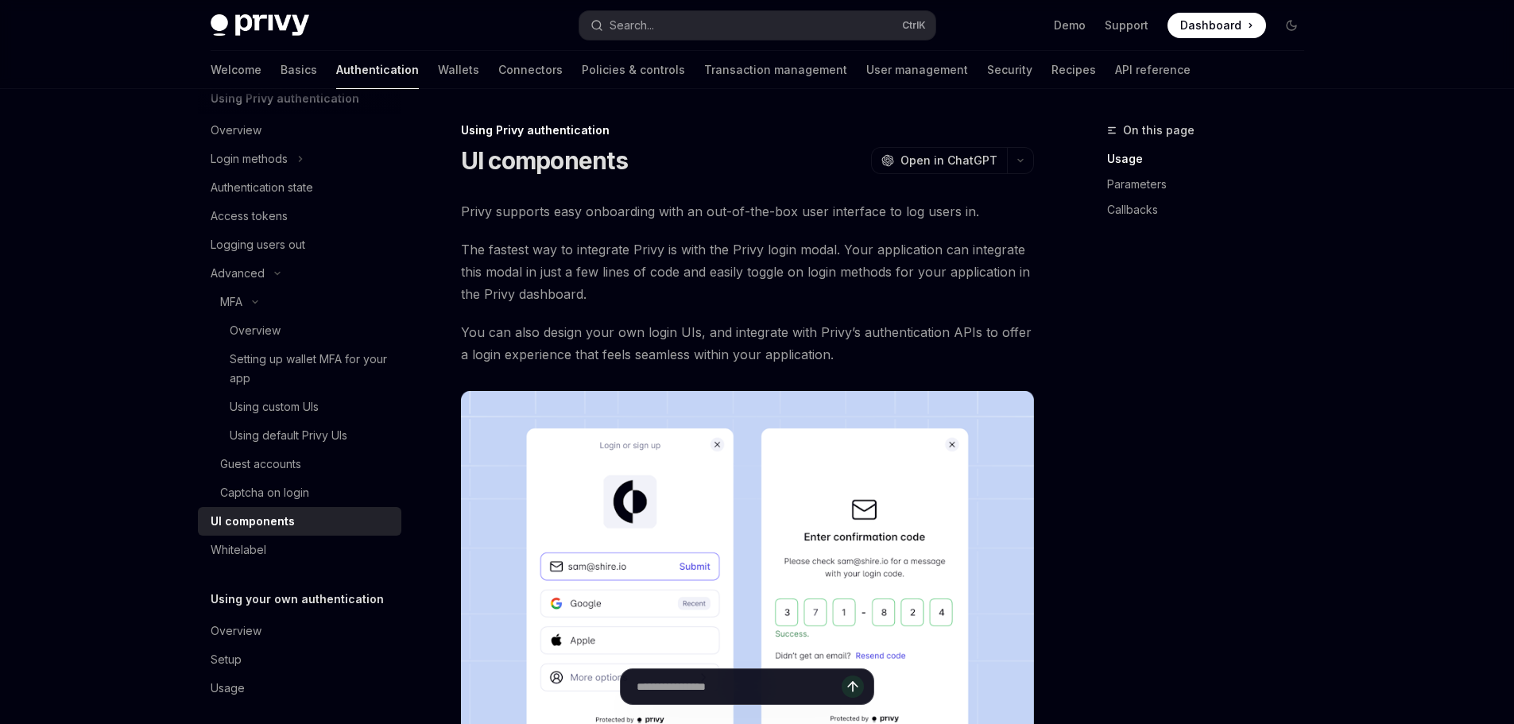
scroll to position [90, 0]
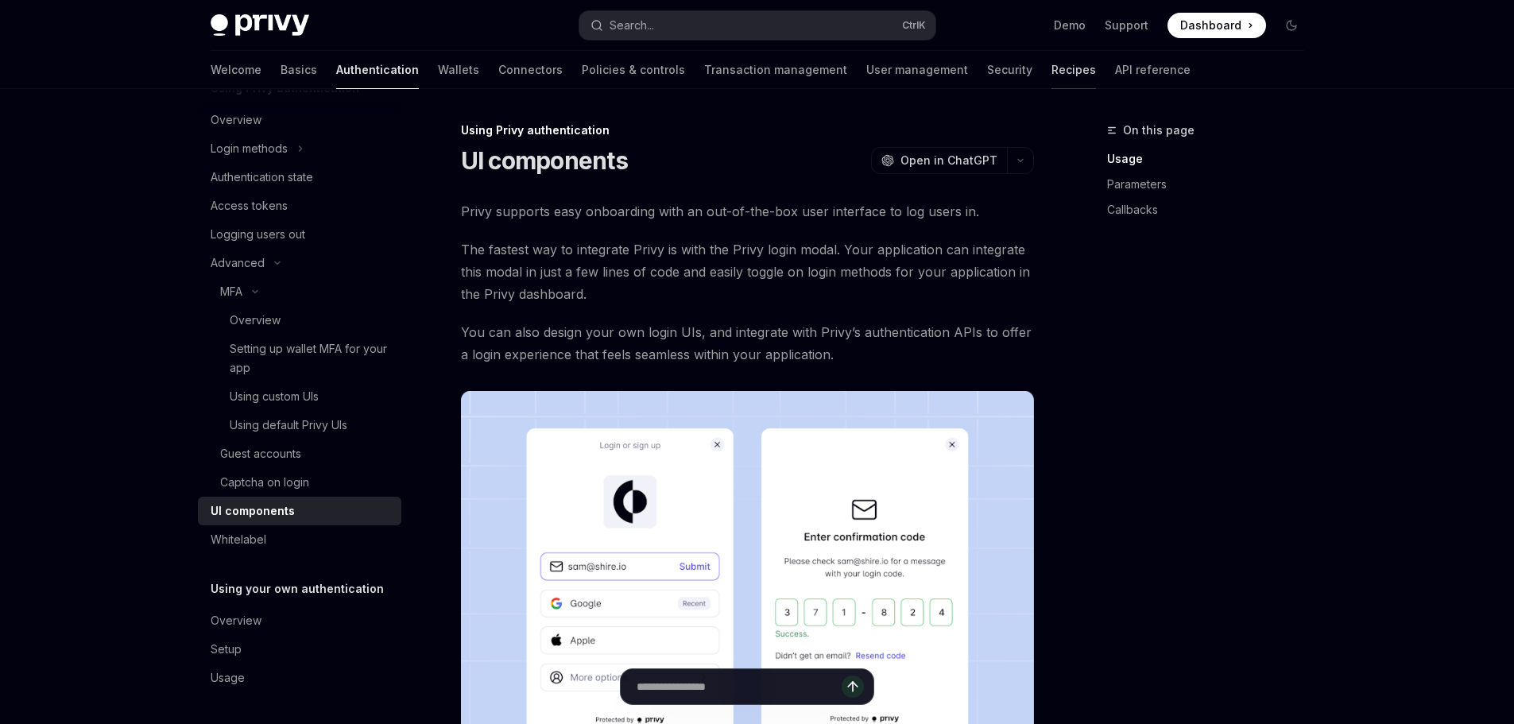
click at [1051, 70] on link "Recipes" at bounding box center [1073, 70] width 44 height 38
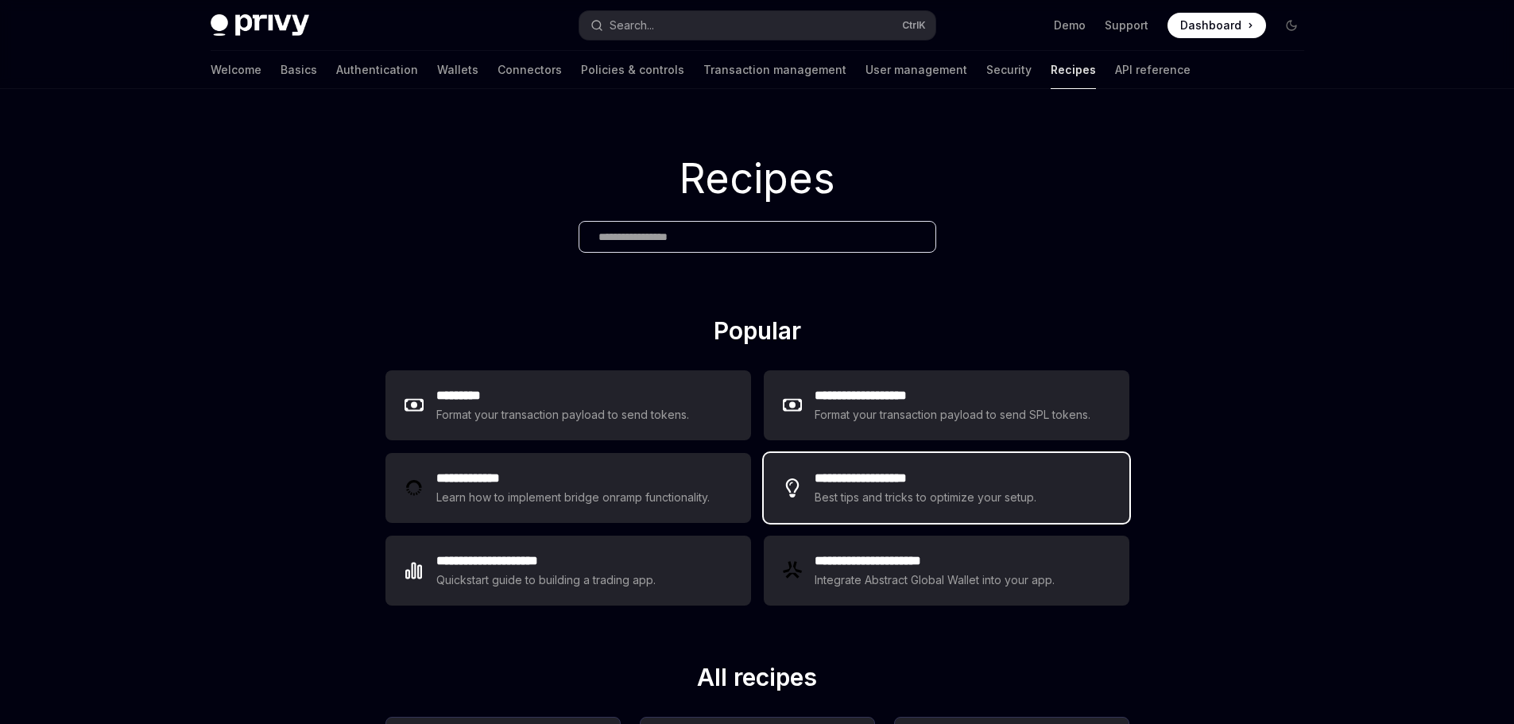
click at [988, 501] on div "Best tips and tricks to optimize your setup." at bounding box center [926, 497] width 224 height 19
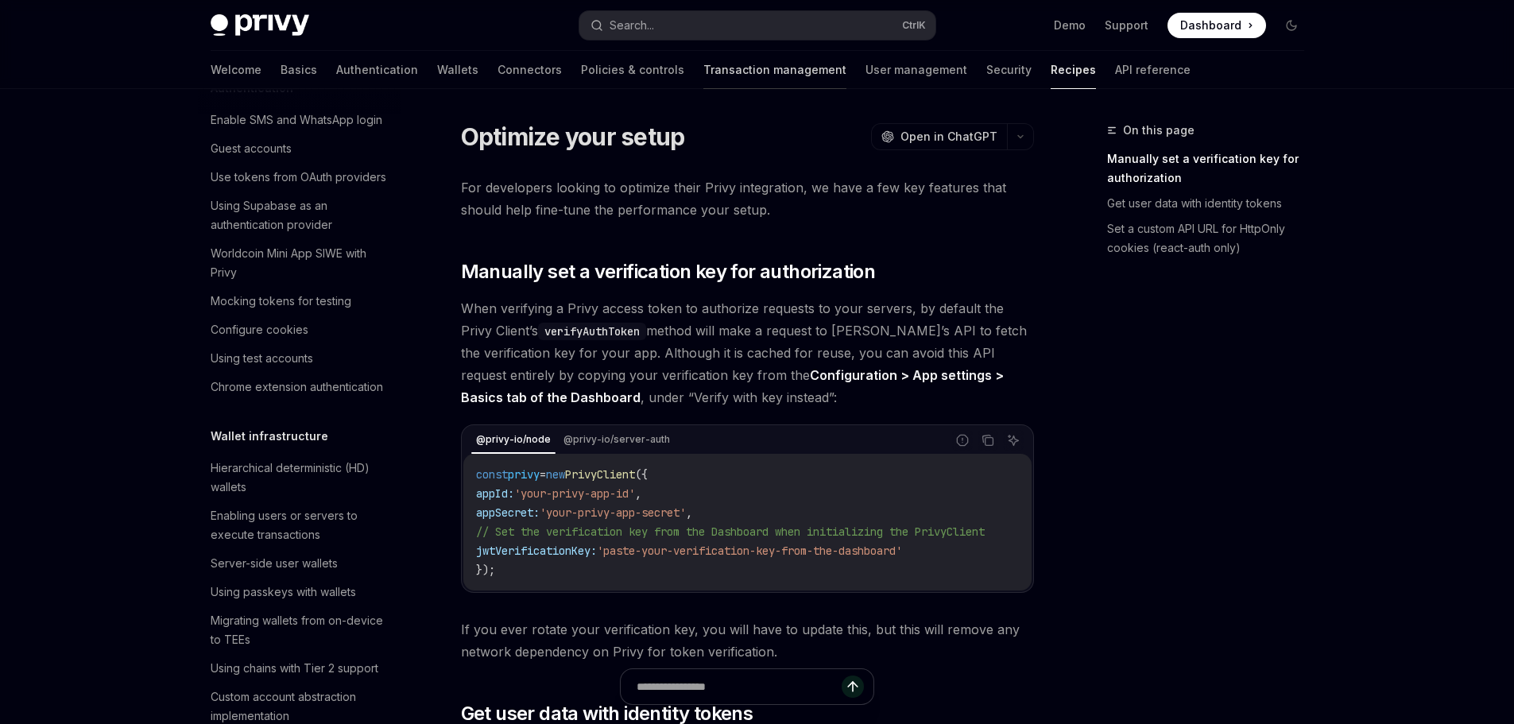
click at [703, 68] on link "Transaction management" at bounding box center [774, 70] width 143 height 38
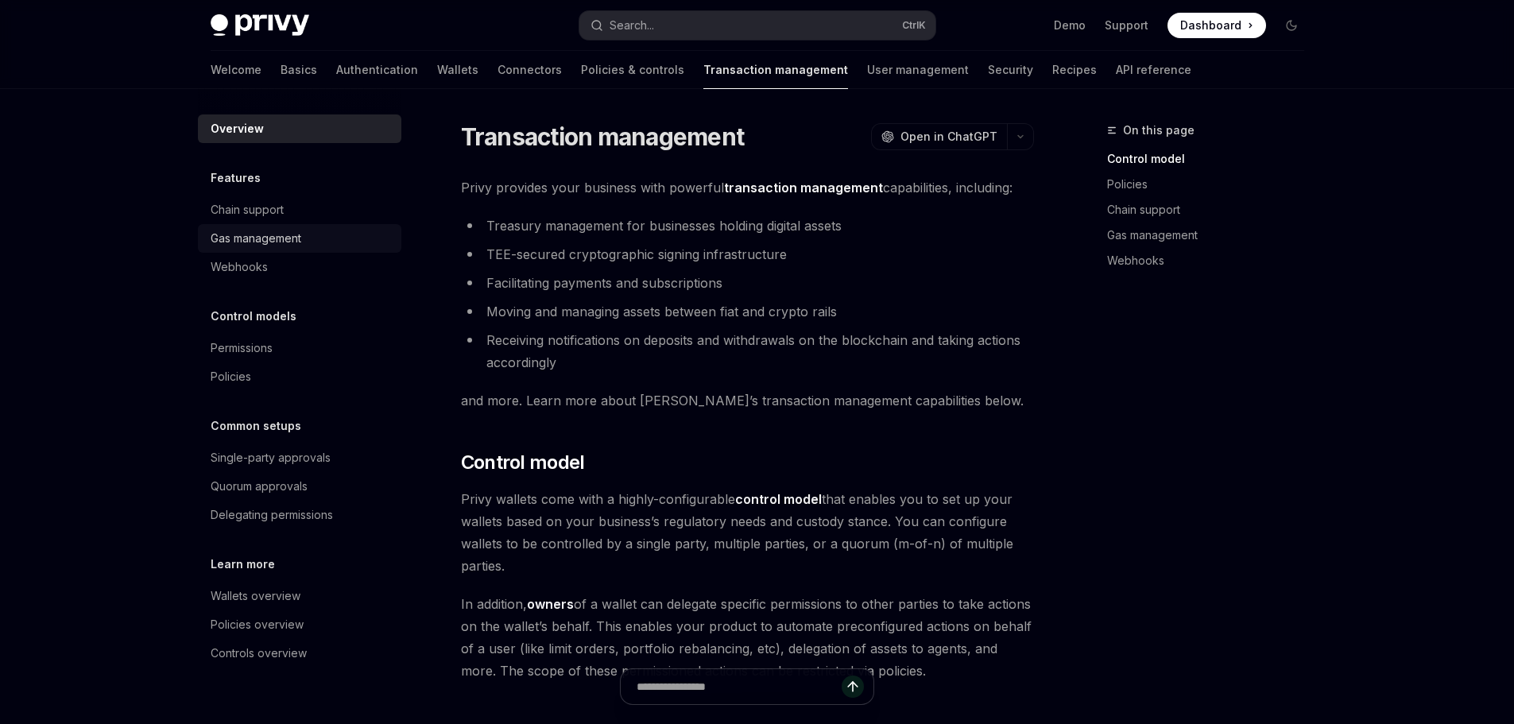
click at [286, 243] on div "Gas management" at bounding box center [256, 238] width 91 height 19
type textarea "*"
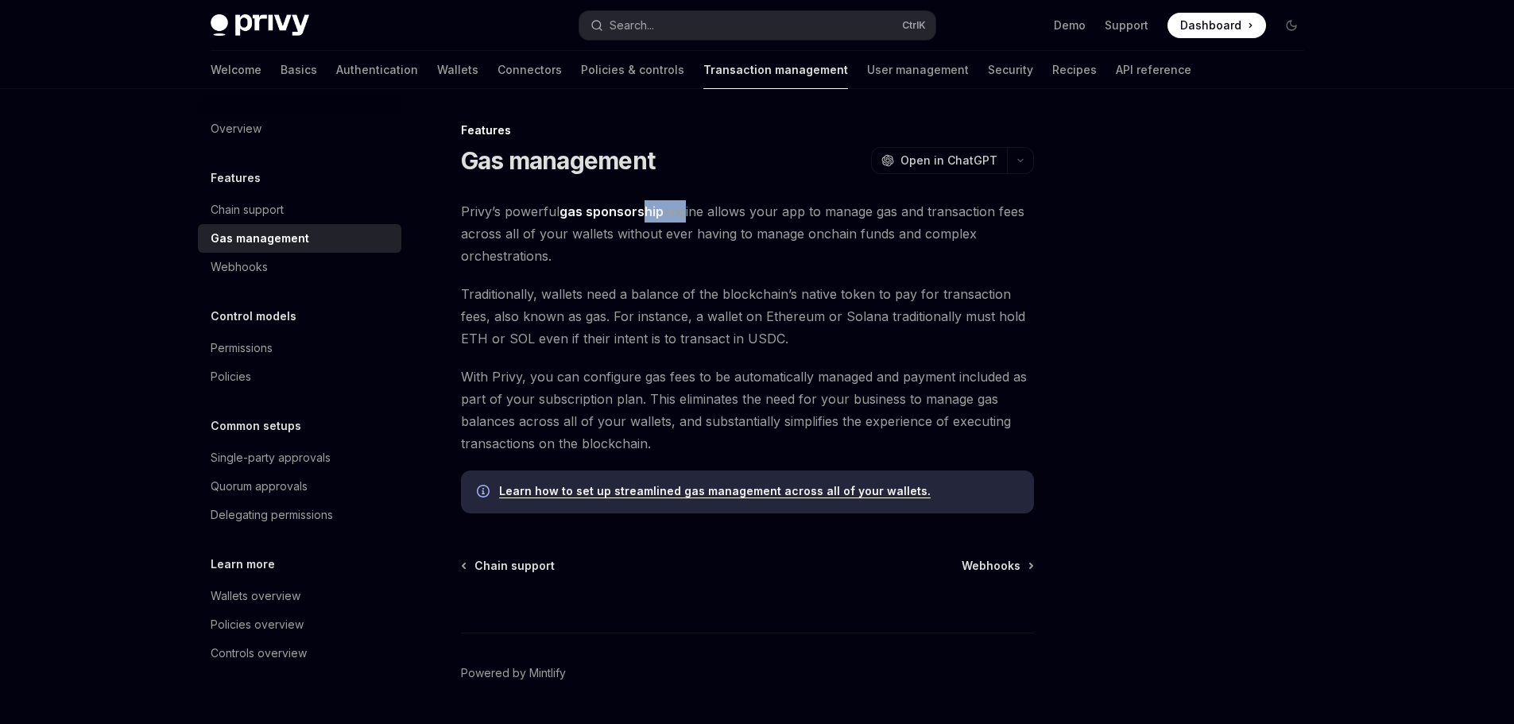
drag, startPoint x: 640, startPoint y: 212, endPoint x: 684, endPoint y: 212, distance: 43.7
click at [684, 212] on span "Privy’s powerful gas sponsorship engine allows your app to manage gas and trans…" at bounding box center [747, 233] width 573 height 67
click at [732, 205] on span "Privy’s powerful gas sponsorship engine allows your app to manage gas and trans…" at bounding box center [747, 233] width 573 height 67
drag, startPoint x: 662, startPoint y: 211, endPoint x: 814, endPoint y: 212, distance: 152.6
click at [814, 212] on span "Privy’s powerful gas sponsorship engine allows your app to manage gas and trans…" at bounding box center [747, 233] width 573 height 67
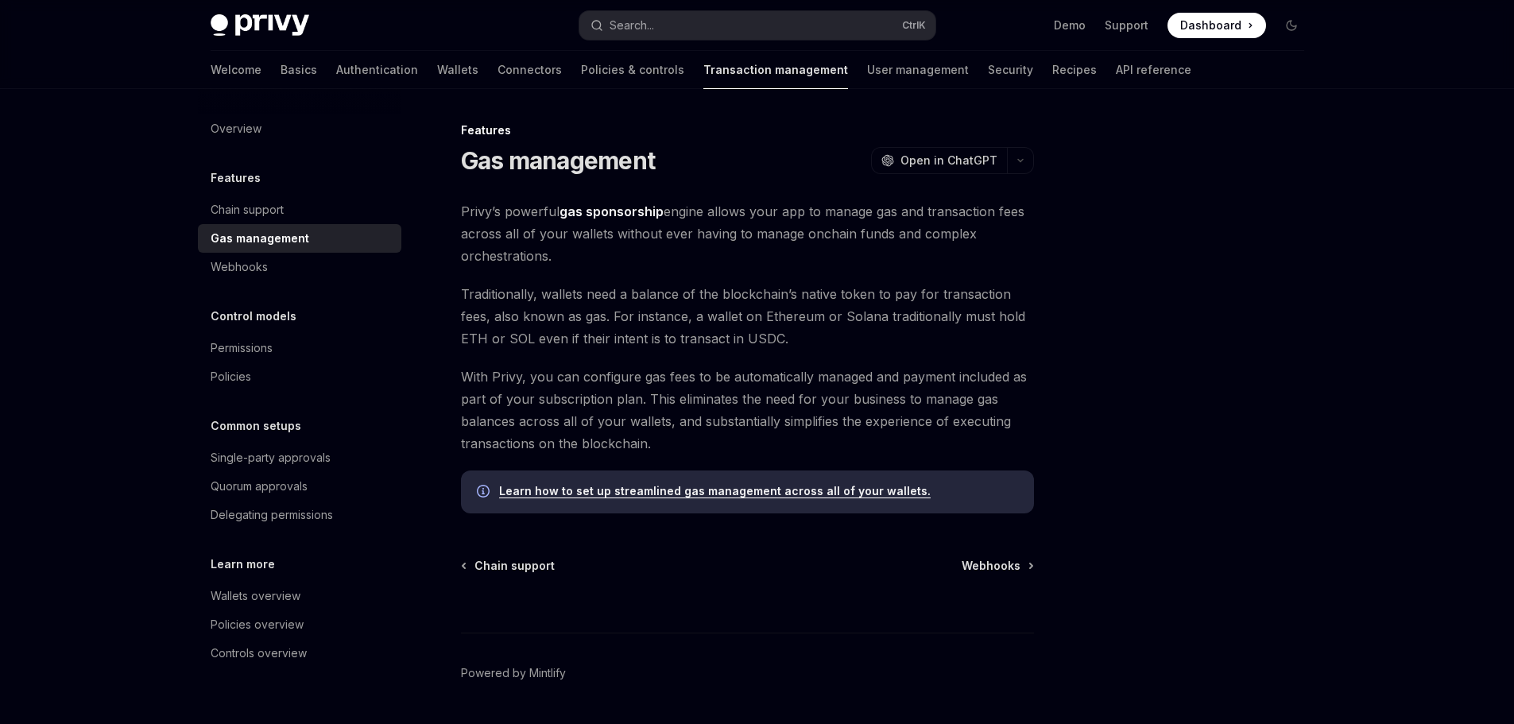
click at [655, 191] on div "Features Gas management OpenAI Open in ChatGPT OpenAI Open in ChatGPT Privy’s p…" at bounding box center [598, 445] width 877 height 649
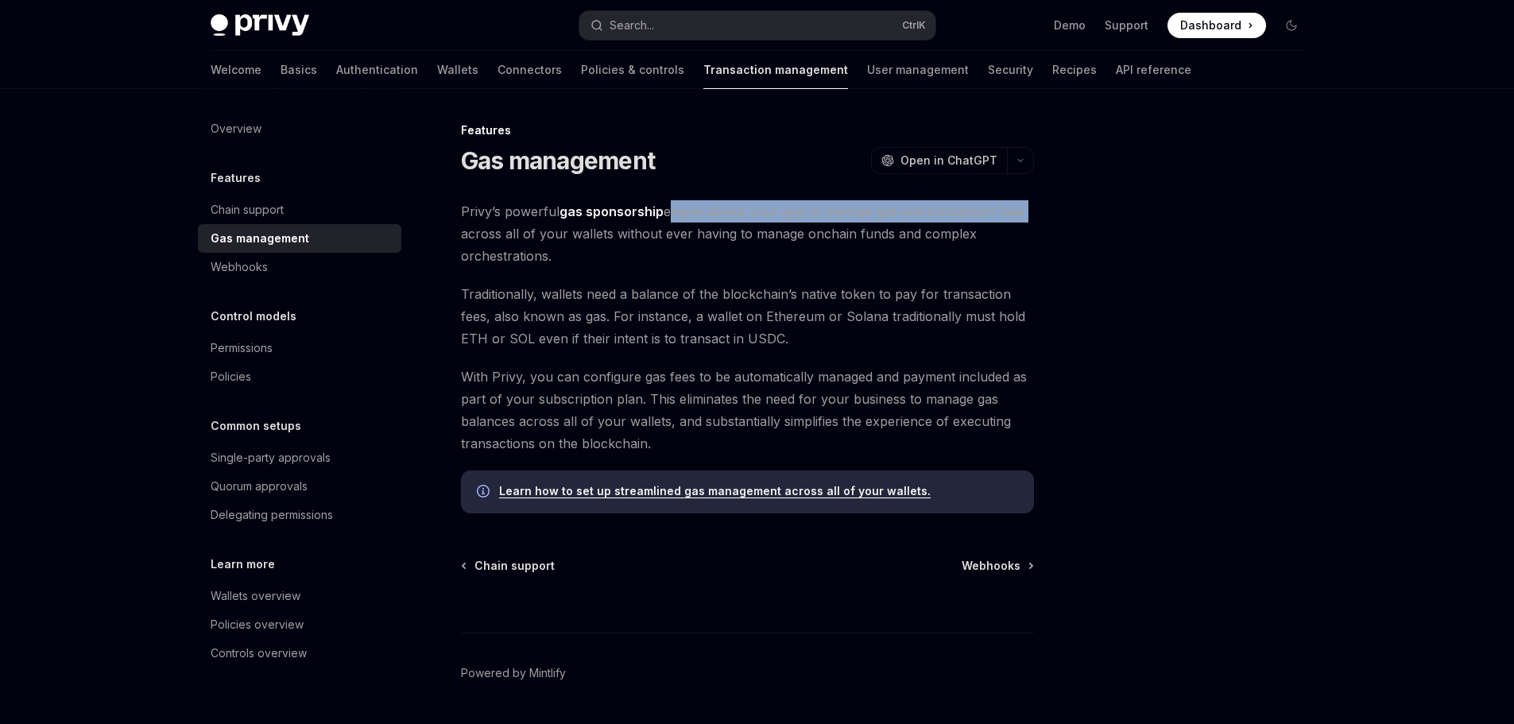
drag, startPoint x: 667, startPoint y: 214, endPoint x: 1023, endPoint y: 206, distance: 356.1
click at [1023, 206] on span "Privy’s powerful gas sponsorship engine allows your app to manage gas and trans…" at bounding box center [747, 233] width 573 height 67
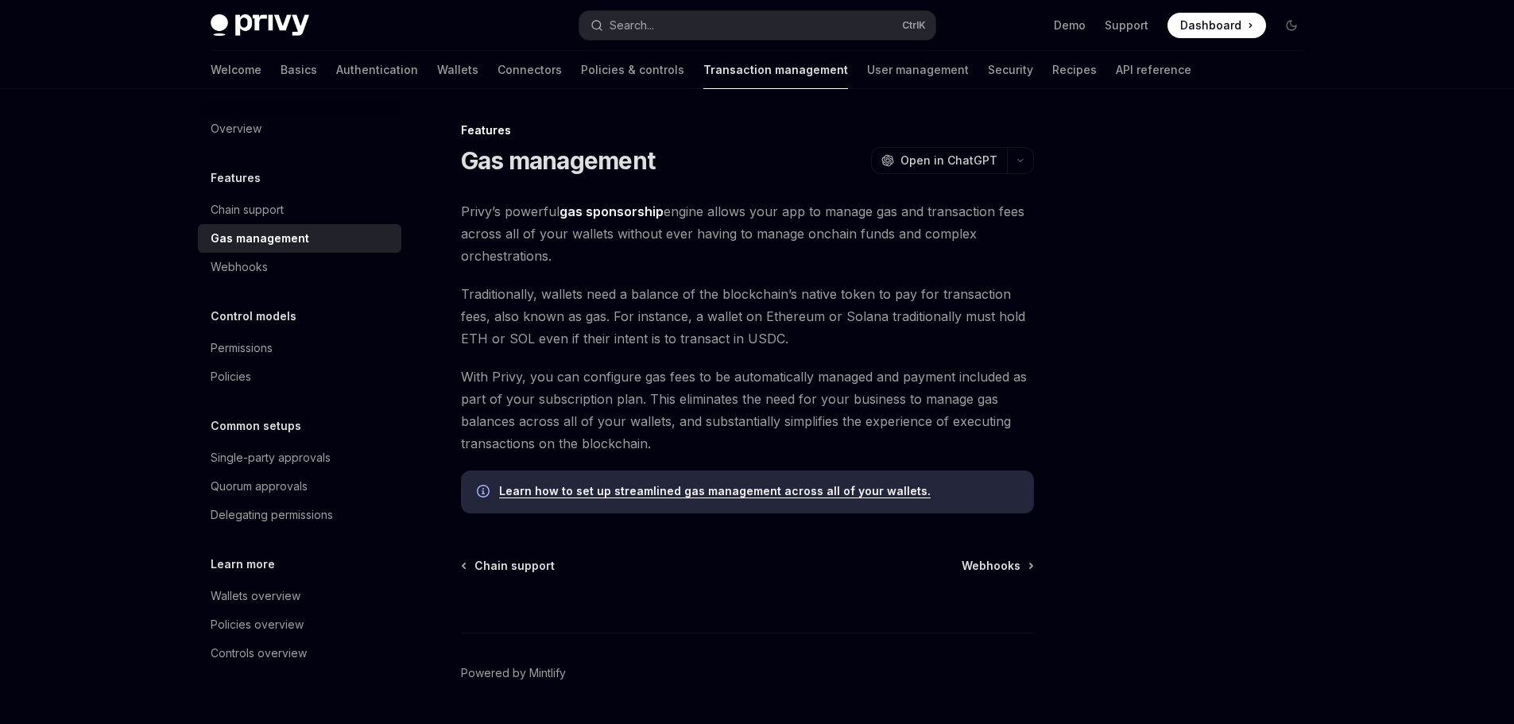
click at [1120, 293] on div at bounding box center [1196, 422] width 242 height 603
drag, startPoint x: 888, startPoint y: 207, endPoint x: 1025, endPoint y: 217, distance: 137.8
click at [1025, 217] on span "Privy’s powerful gas sponsorship engine allows your app to manage gas and trans…" at bounding box center [747, 233] width 573 height 67
drag, startPoint x: 469, startPoint y: 232, endPoint x: 609, endPoint y: 239, distance: 140.0
click at [609, 239] on span "Privy’s powerful gas sponsorship engine allows your app to manage gas and trans…" at bounding box center [747, 233] width 573 height 67
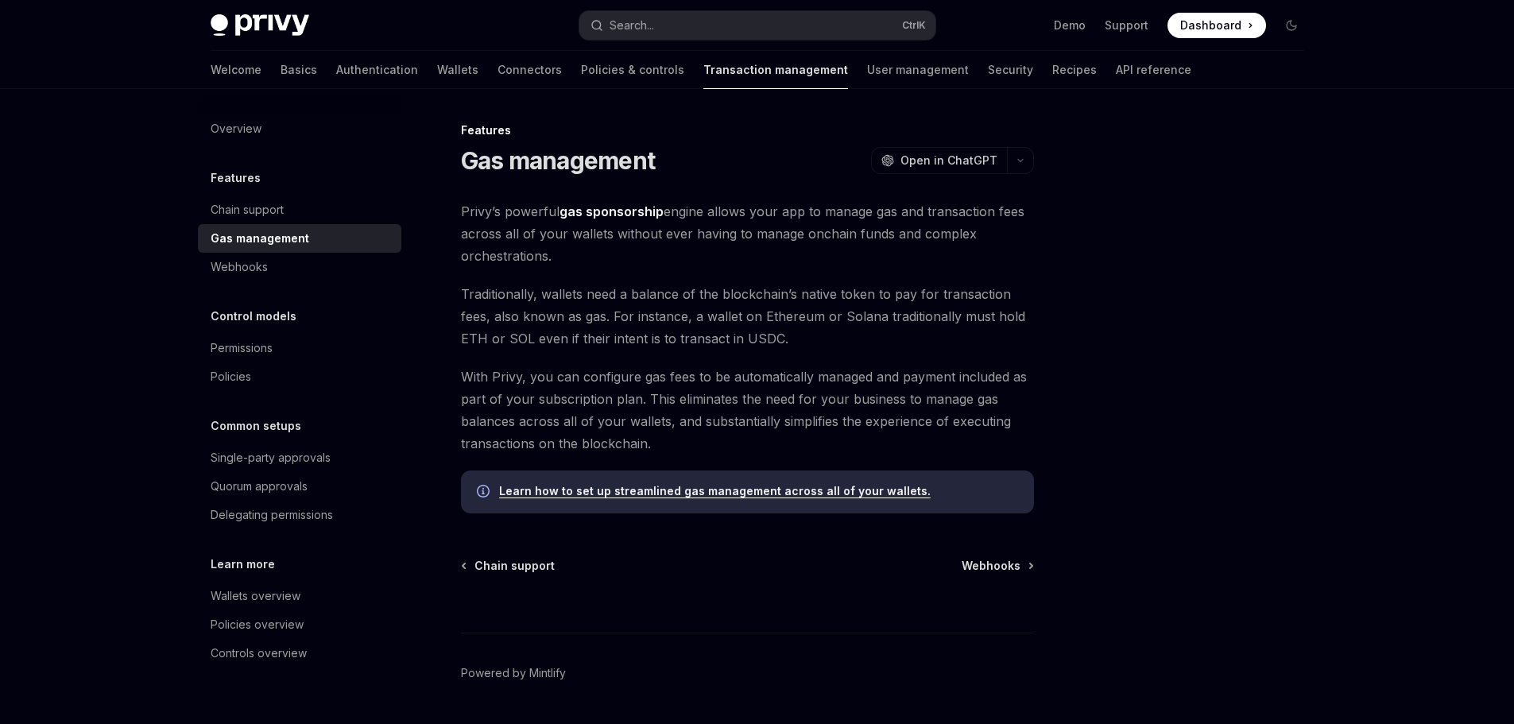
click at [642, 240] on span "Privy’s powerful gas sponsorship engine allows your app to manage gas and trans…" at bounding box center [747, 233] width 573 height 67
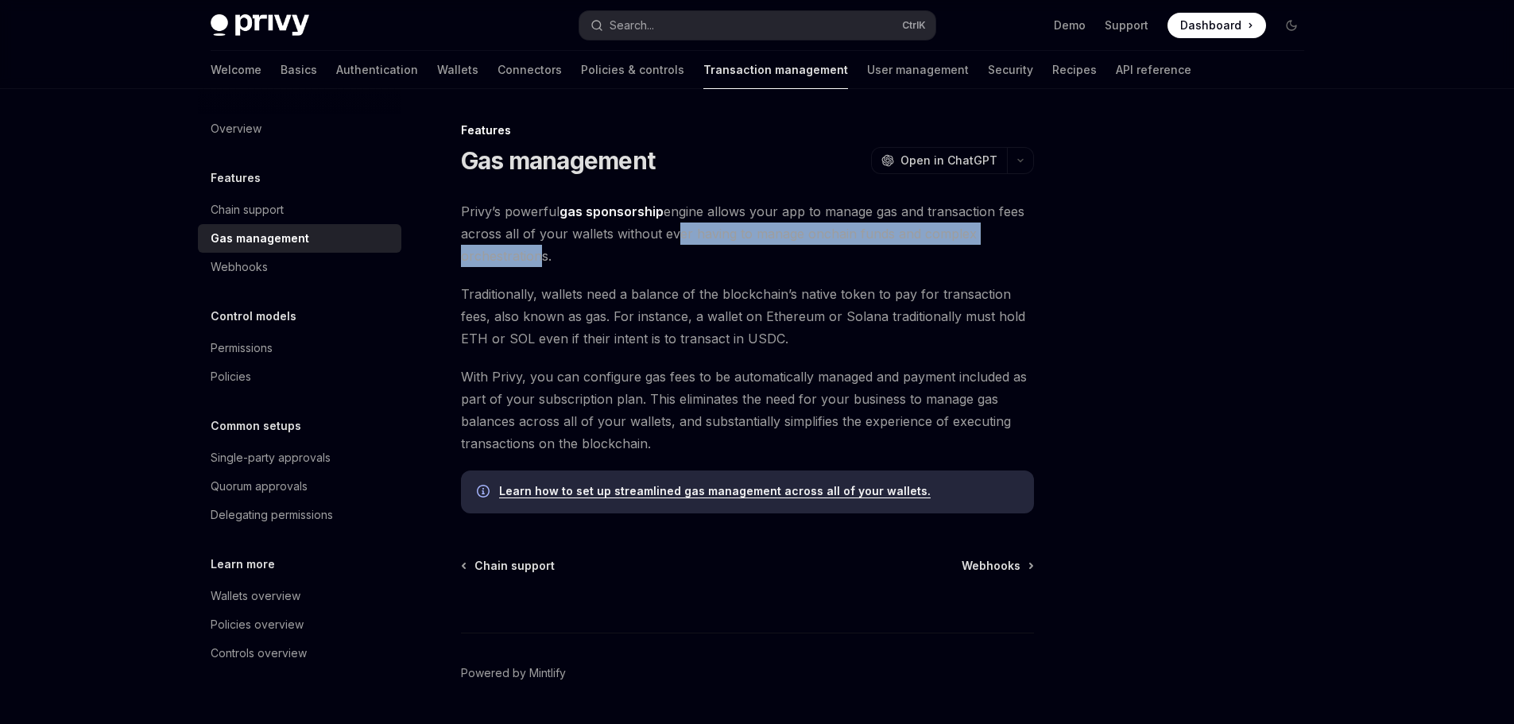
drag, startPoint x: 675, startPoint y: 236, endPoint x: 533, endPoint y: 264, distance: 144.1
click at [533, 264] on span "Privy’s powerful gas sponsorship engine allows your app to manage gas and trans…" at bounding box center [747, 233] width 573 height 67
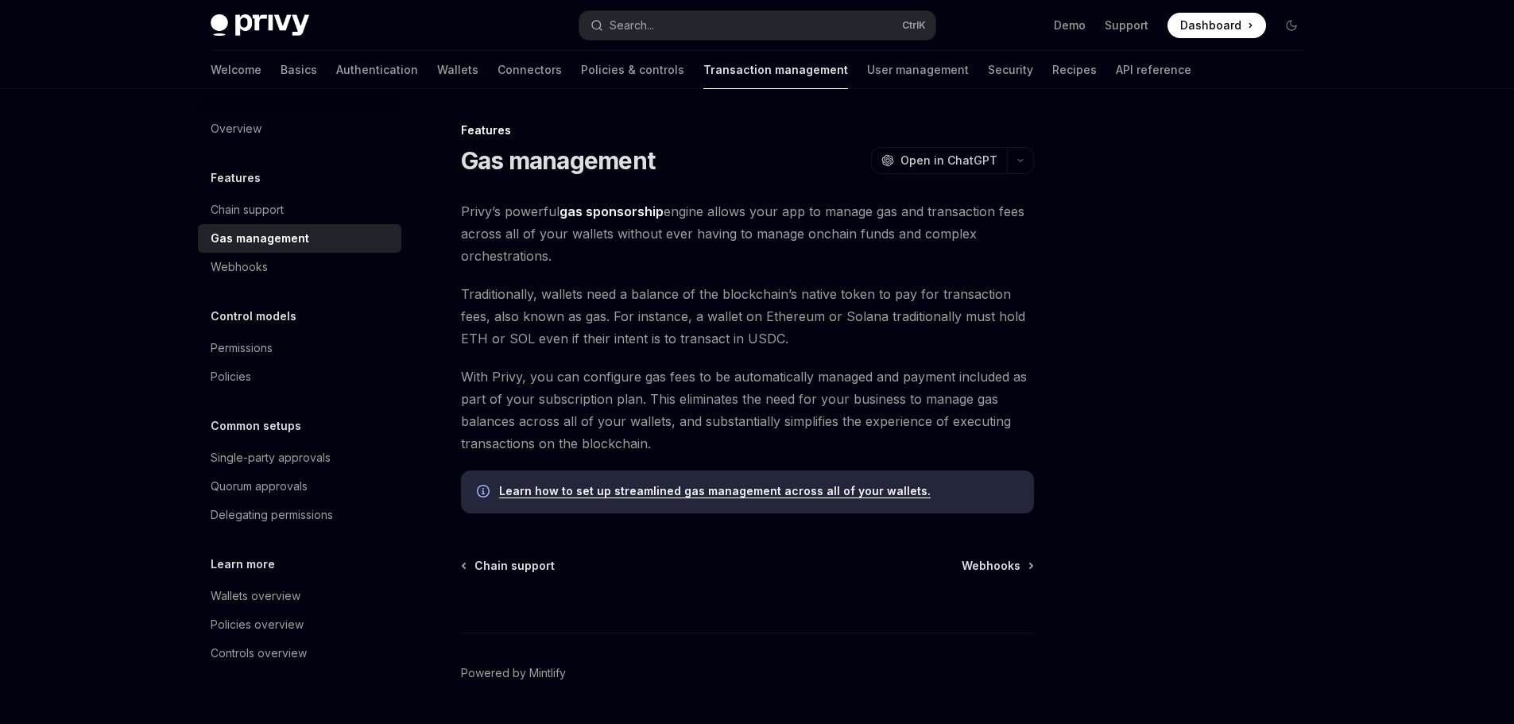
click at [586, 278] on div "Privy’s powerful gas sponsorship engine allows your app to manage gas and trans…" at bounding box center [747, 356] width 573 height 313
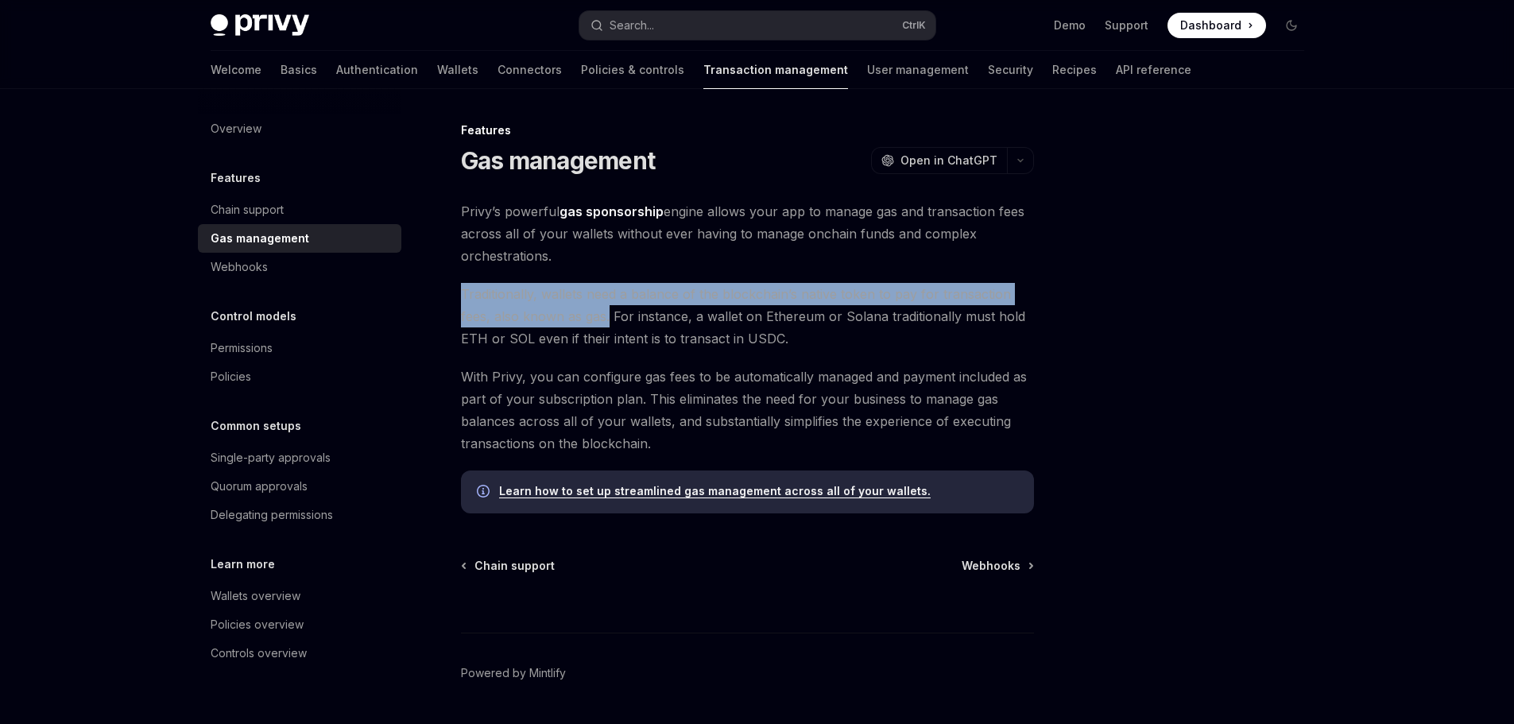
drag, startPoint x: 485, startPoint y: 296, endPoint x: 606, endPoint y: 321, distance: 124.0
click at [606, 321] on span "Traditionally, wallets need a balance of the blockchain’s native token to pay f…" at bounding box center [747, 316] width 573 height 67
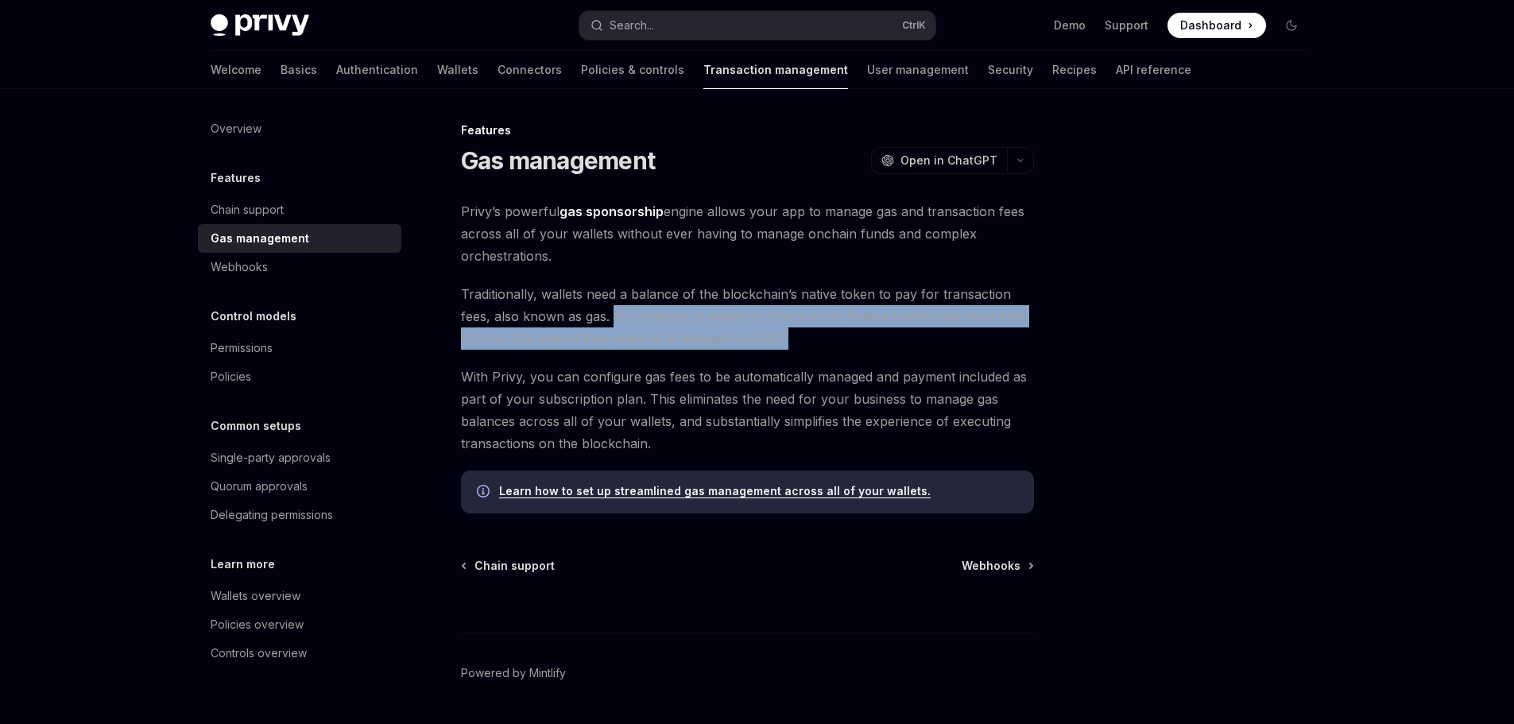
drag, startPoint x: 610, startPoint y: 317, endPoint x: 788, endPoint y: 346, distance: 180.3
click at [788, 346] on span "Traditionally, wallets need a balance of the blockchain’s native token to pay f…" at bounding box center [747, 316] width 573 height 67
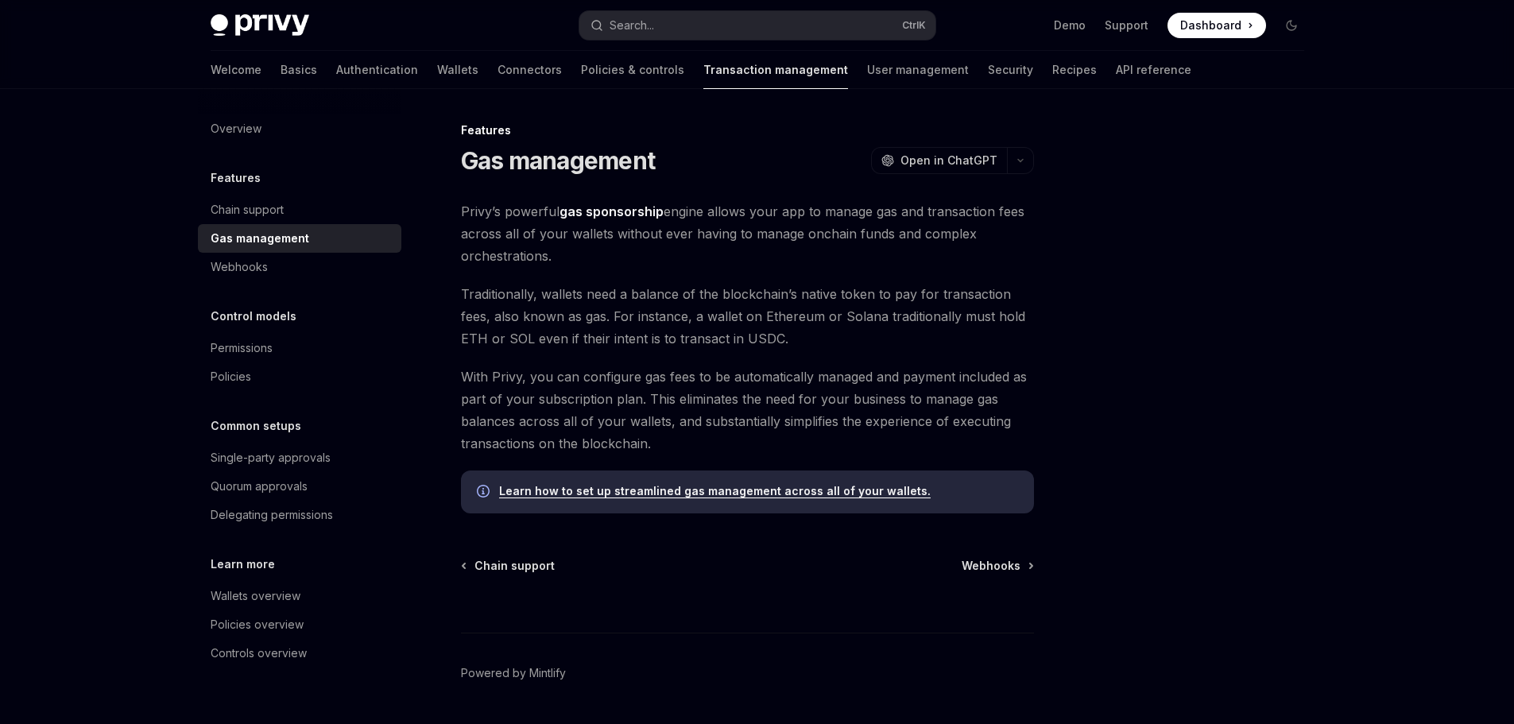
click at [512, 367] on span "With Privy, you can configure gas fees to be automatically managed and payment …" at bounding box center [747, 410] width 573 height 89
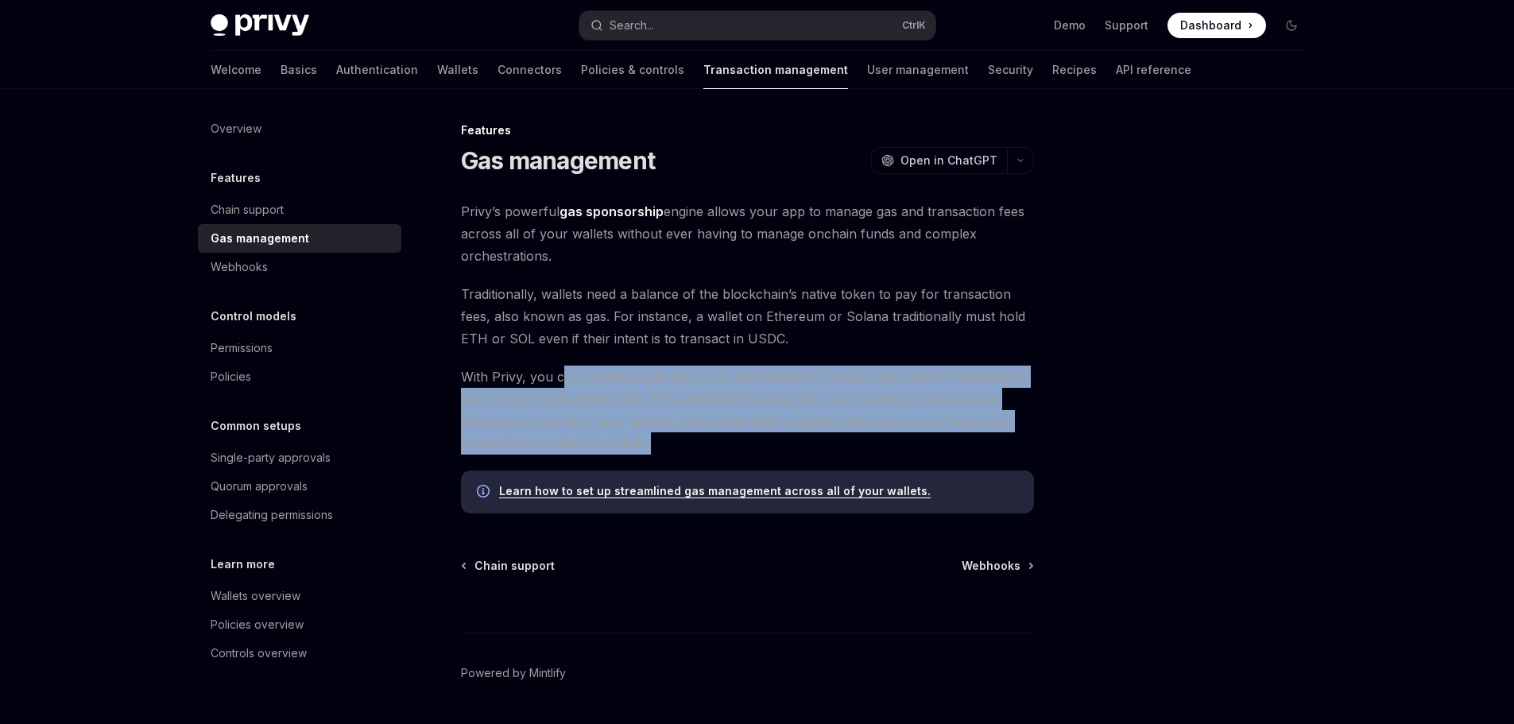
drag, startPoint x: 559, startPoint y: 380, endPoint x: 652, endPoint y: 447, distance: 114.9
click at [652, 447] on span "With Privy, you can configure gas fees to be automatically managed and payment …" at bounding box center [747, 410] width 573 height 89
